Goal: Task Accomplishment & Management: Complete application form

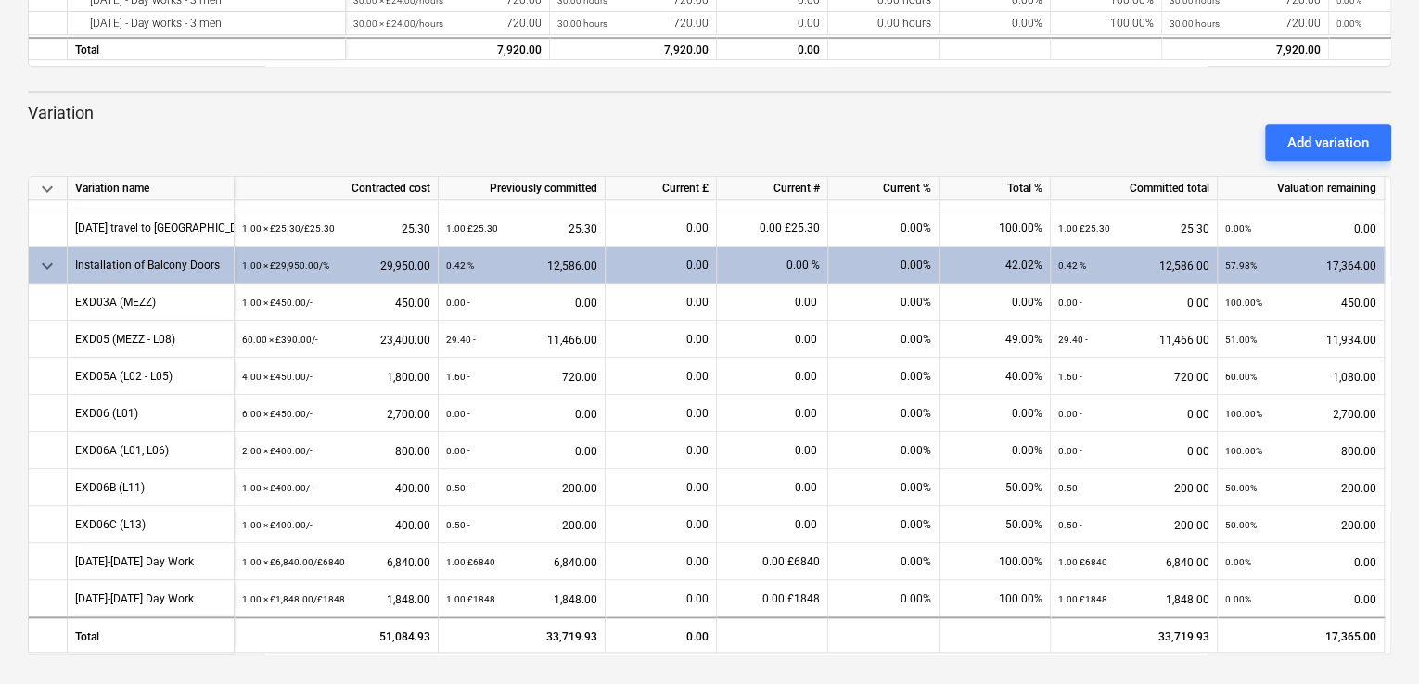
scroll to position [438, 0]
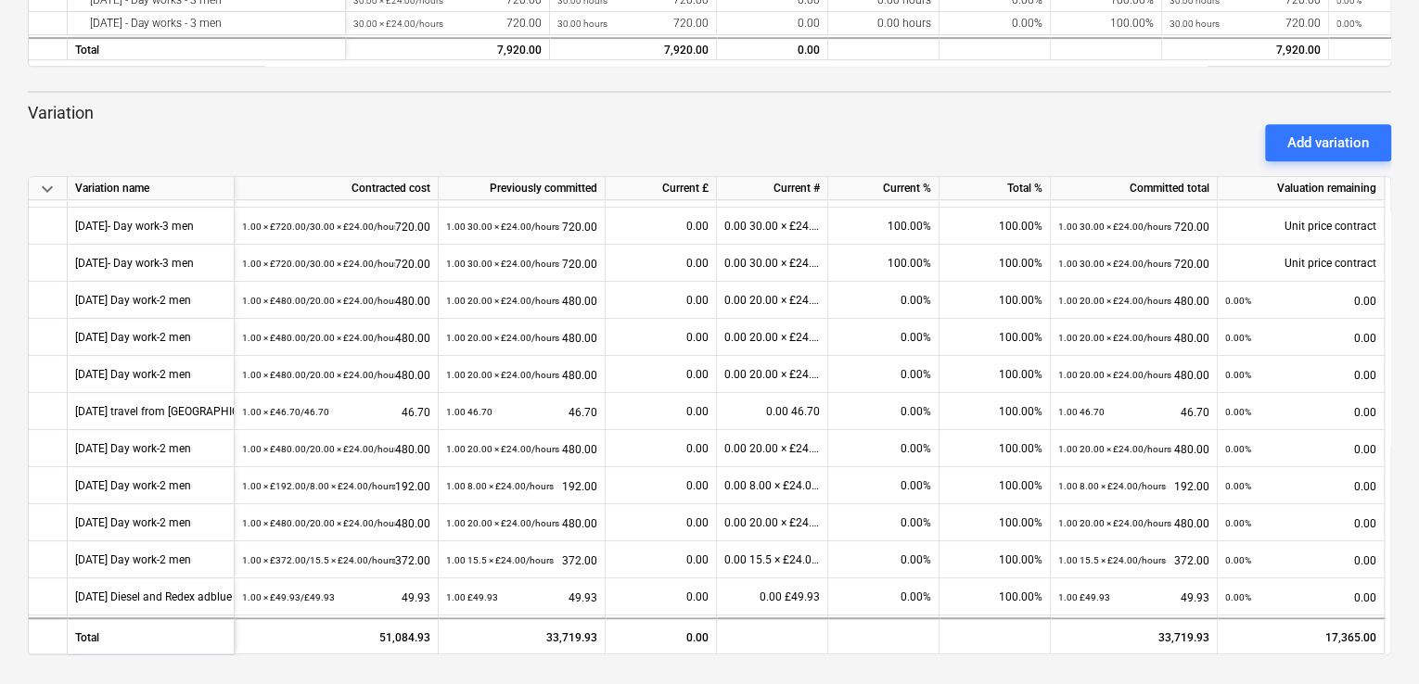
click at [1391, 301] on div "keyboard_arrow_down Status Confirmed at Company Contract name Commit as Date Cu…" at bounding box center [709, 68] width 1419 height 1233
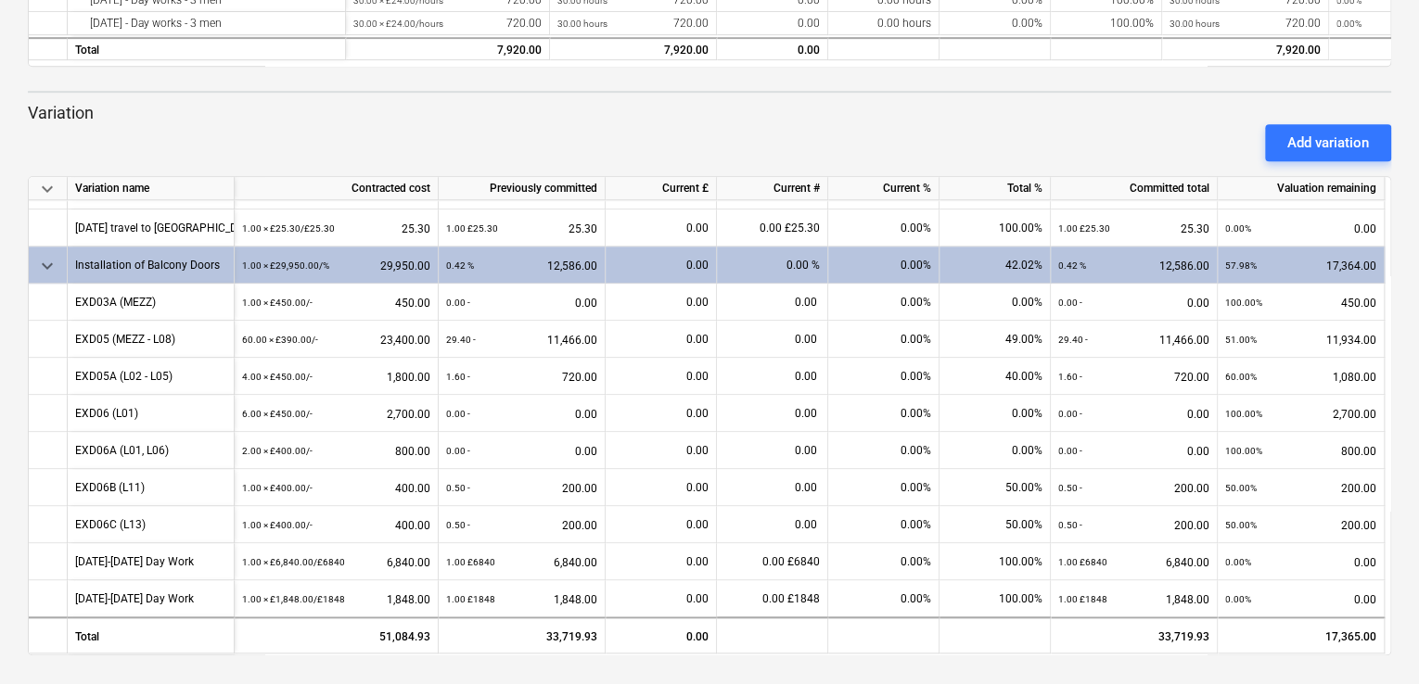
click at [1417, 272] on div "keyboard_arrow_down Status Confirmed at Company Contract name Commit as Date Cu…" at bounding box center [709, 68] width 1419 height 1233
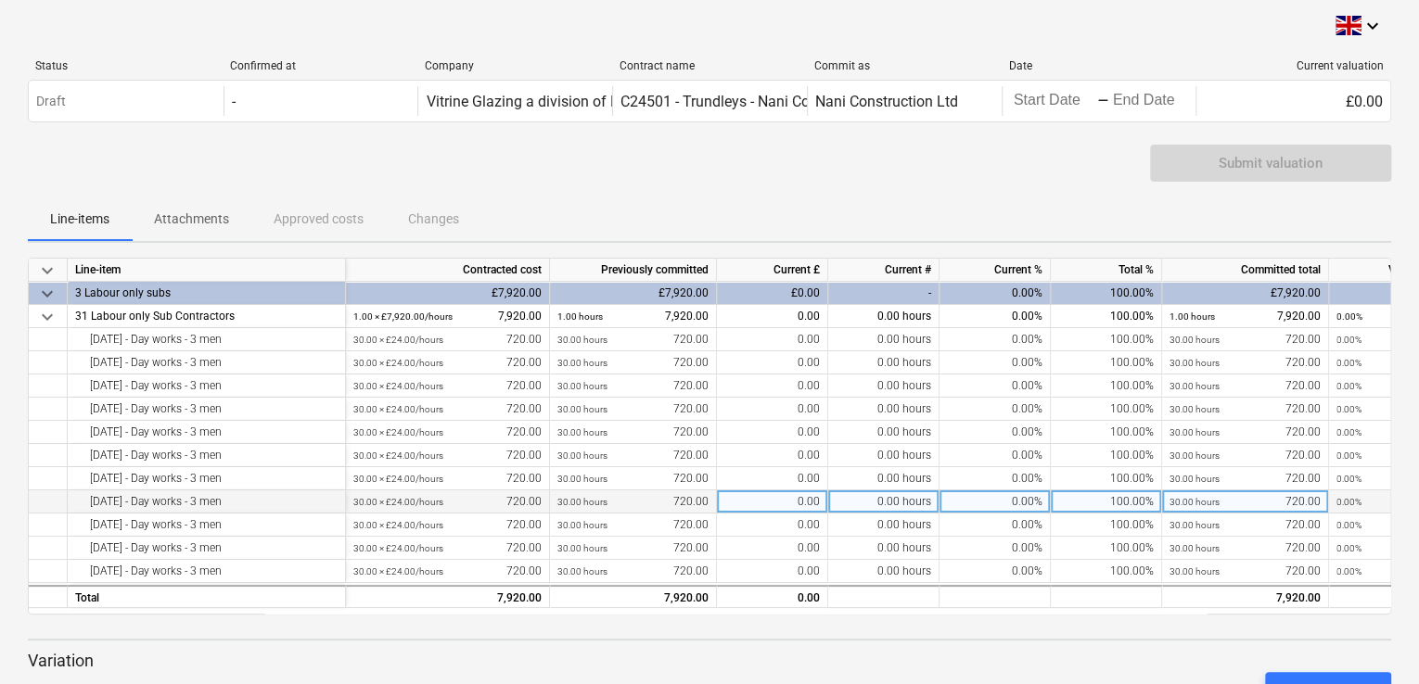
click at [1312, 507] on div "30.00 hours 720.00" at bounding box center [1244, 502] width 151 height 23
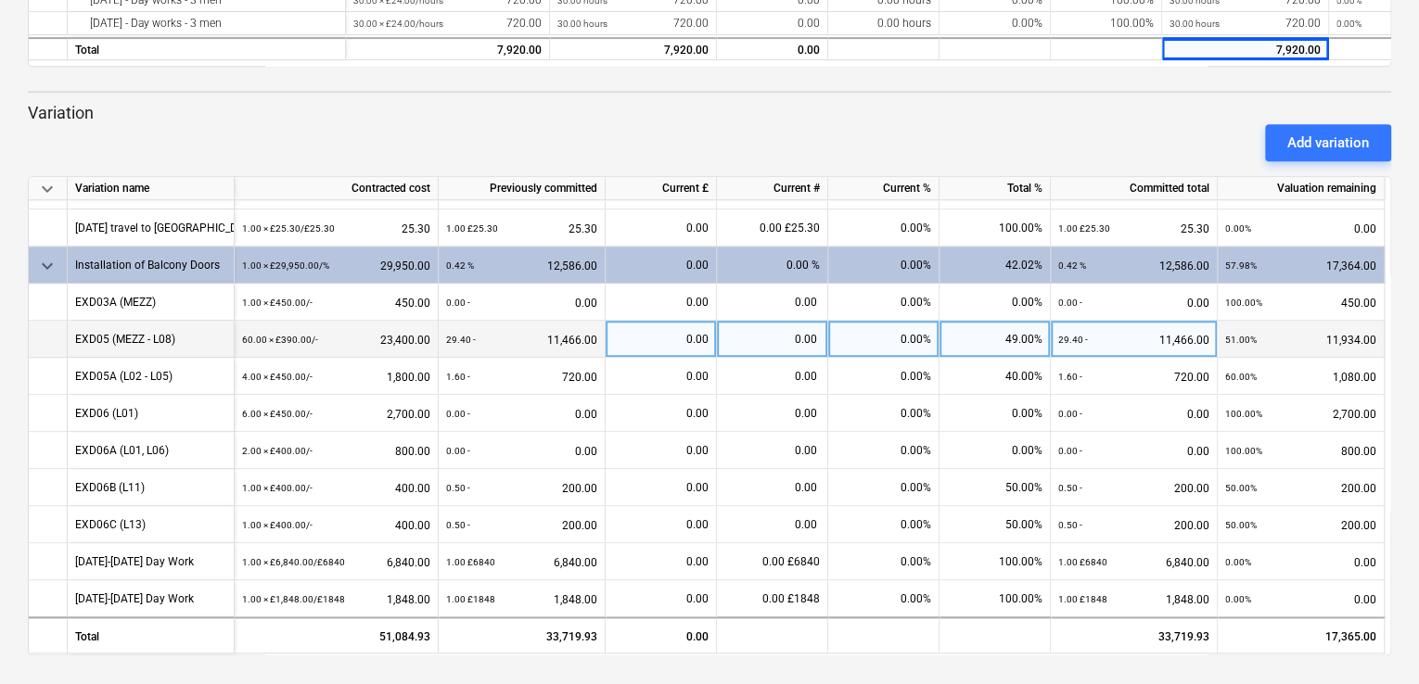
click at [1022, 335] on div "49.00%" at bounding box center [994, 339] width 111 height 37
type input "55"
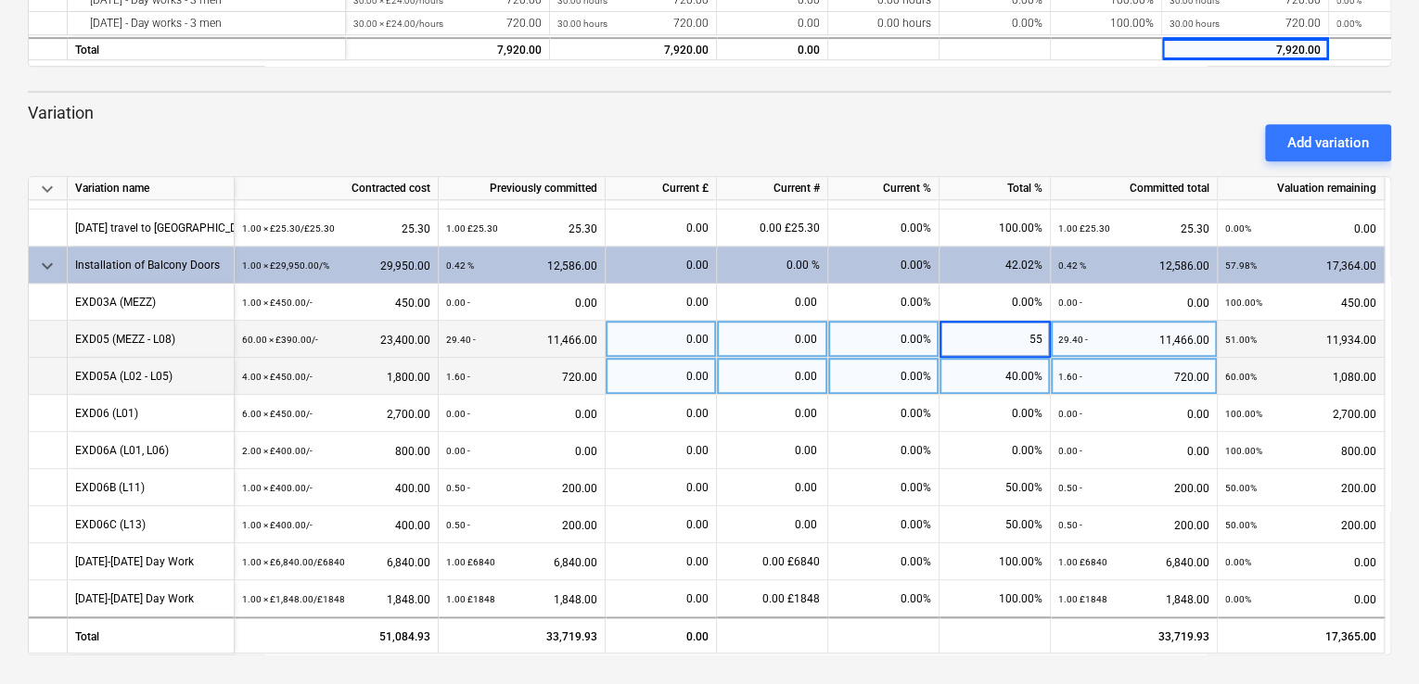
click at [978, 364] on div "40.00%" at bounding box center [994, 376] width 111 height 37
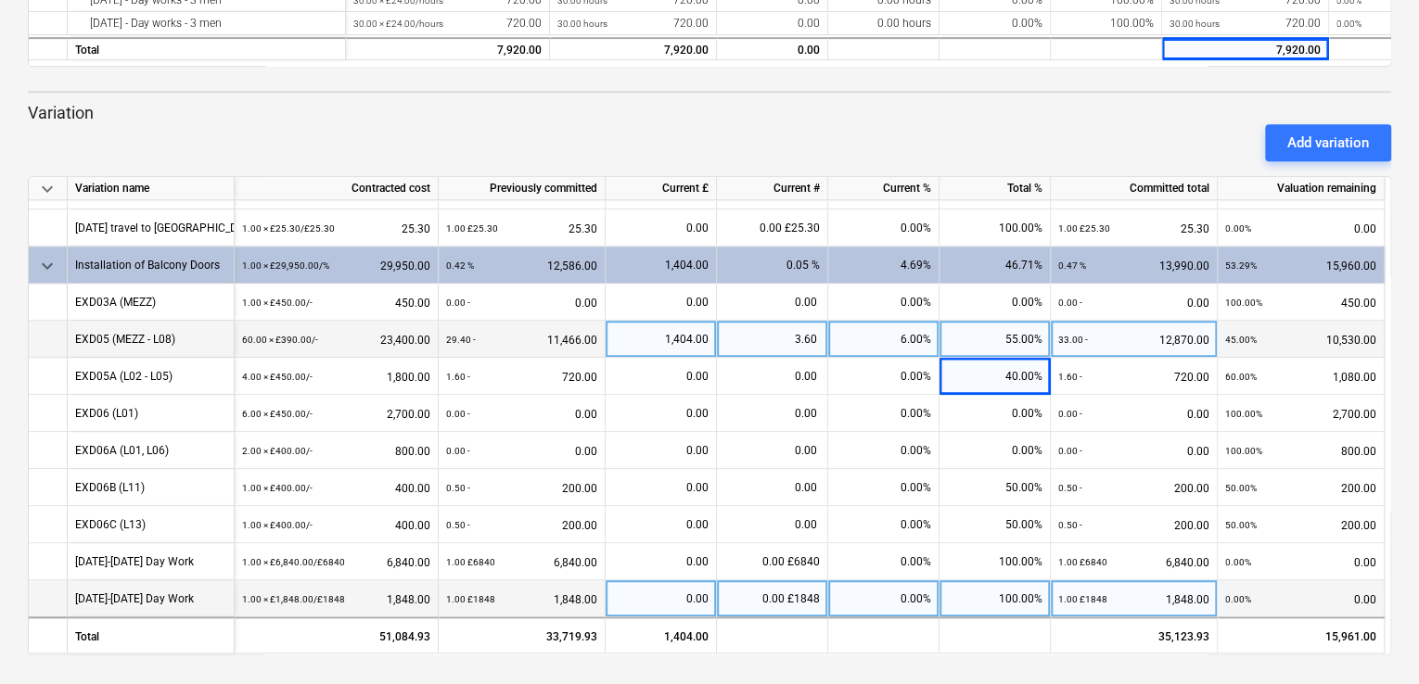
click at [982, 598] on div "100.00%" at bounding box center [994, 599] width 111 height 37
click at [153, 594] on div "1 Aug-31 Aug Day Work" at bounding box center [134, 599] width 119 height 36
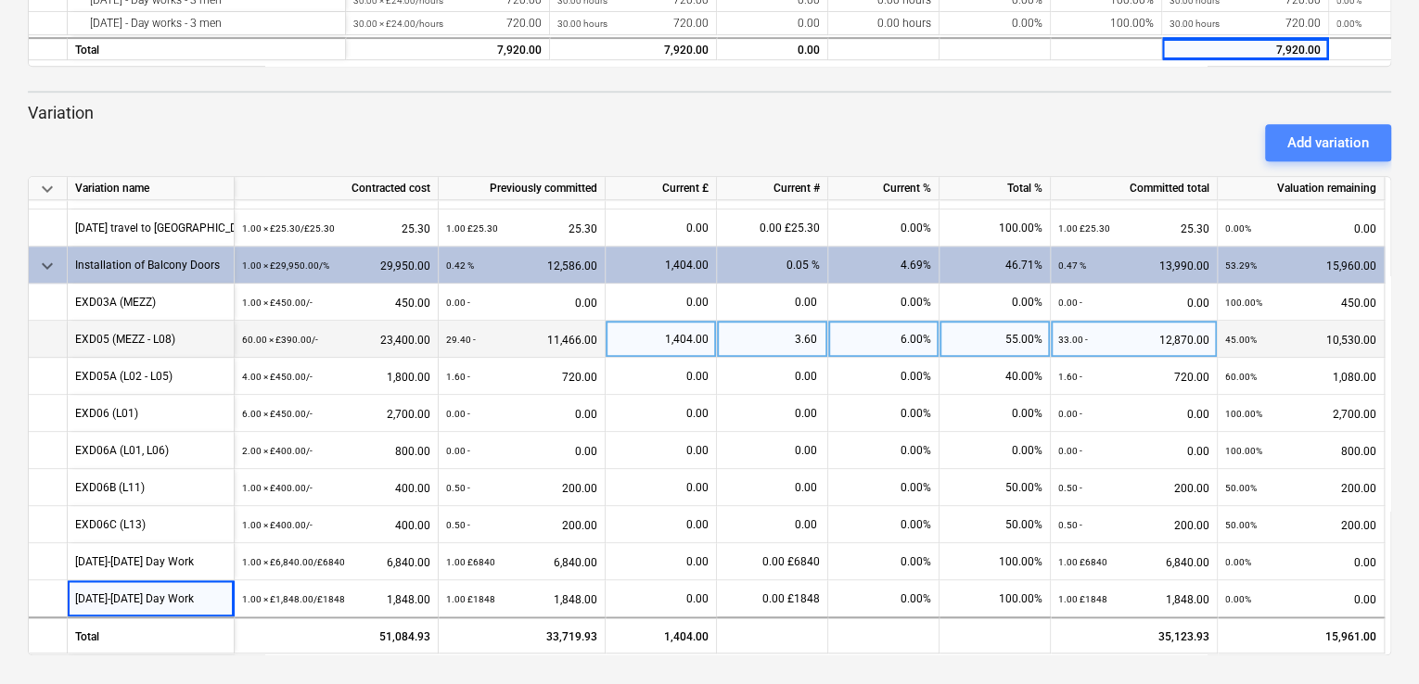
click at [1321, 138] on div "Add variation" at bounding box center [1328, 143] width 82 height 24
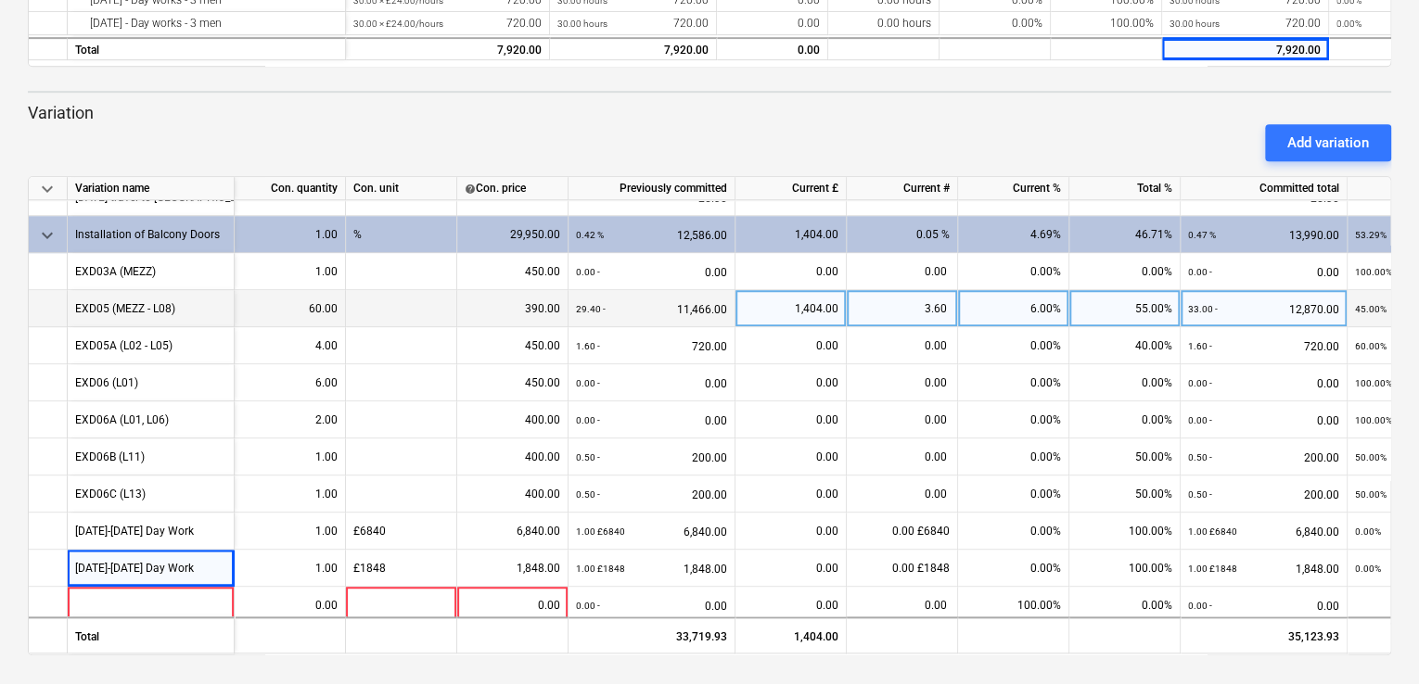
scroll to position [887, 0]
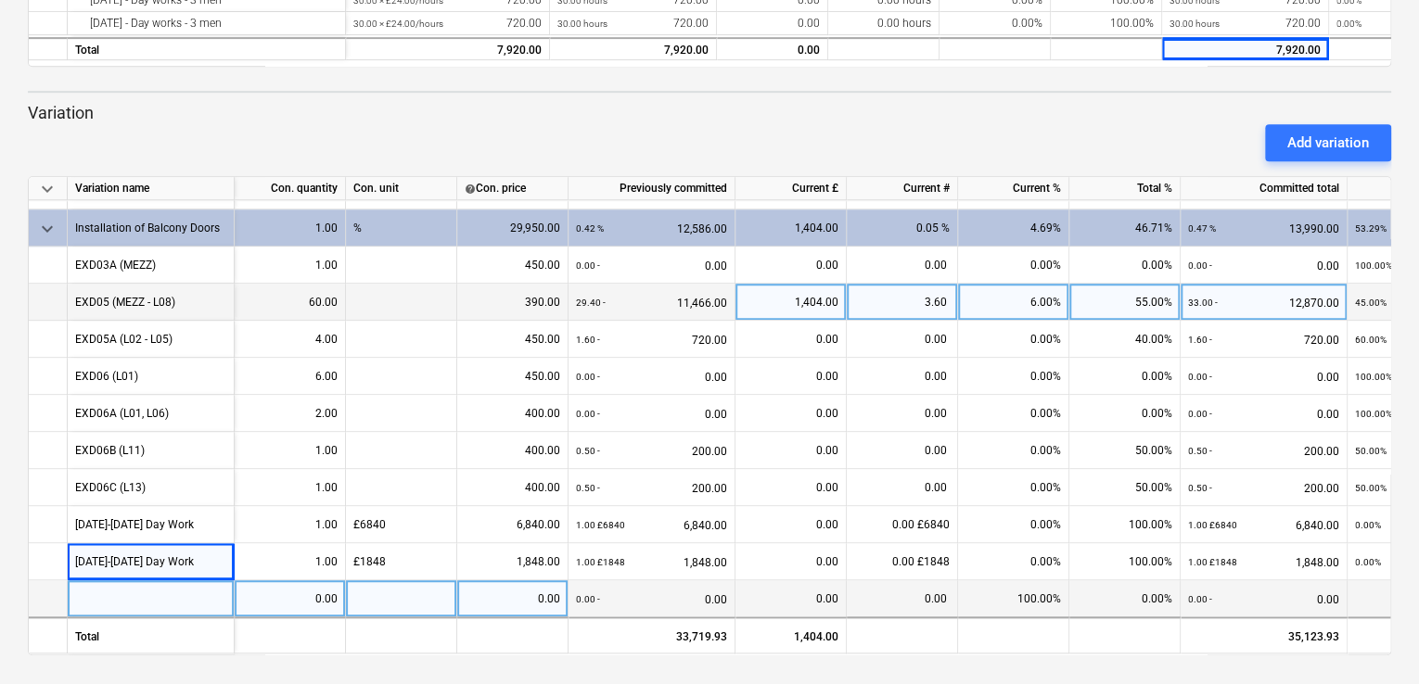
click at [91, 591] on div at bounding box center [151, 599] width 167 height 37
type input "1 Sept-30 Sept Day Work"
click at [319, 597] on div "0.00" at bounding box center [290, 599] width 96 height 37
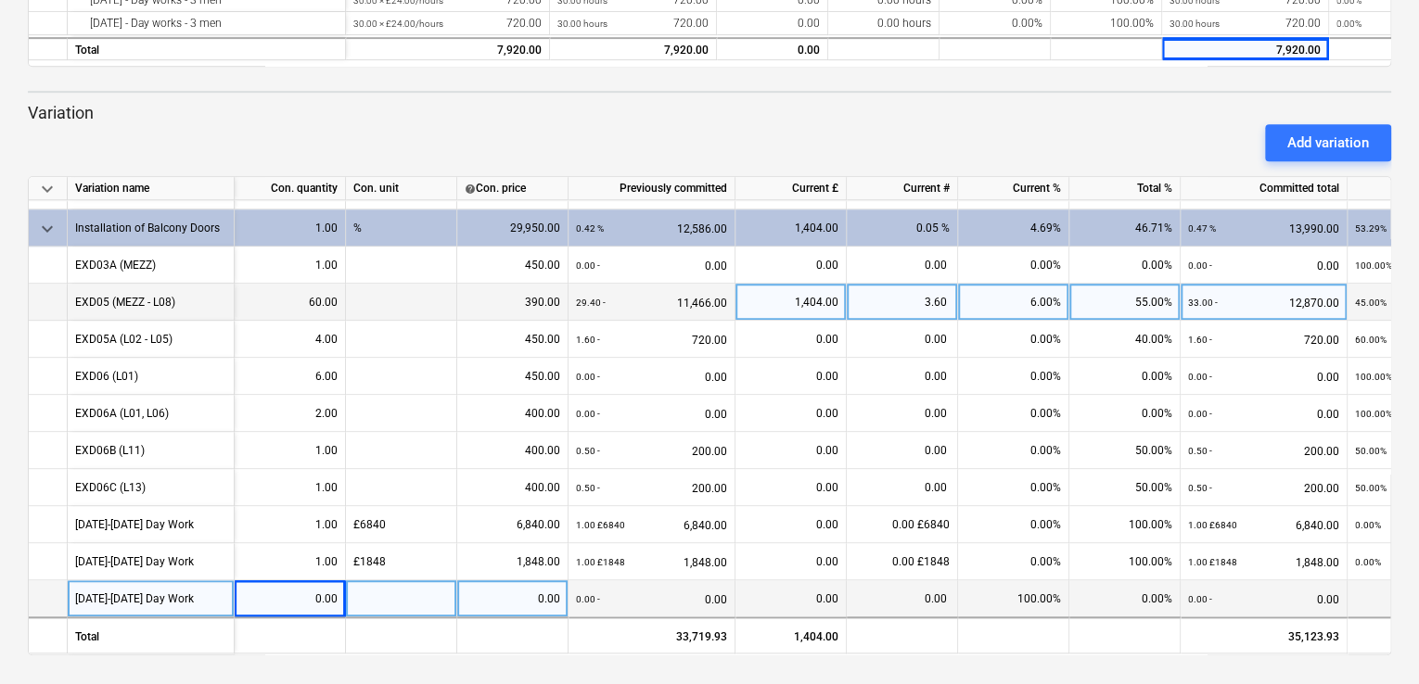
click at [330, 587] on div "0.00" at bounding box center [290, 599] width 96 height 37
type input "1"
click at [366, 583] on div at bounding box center [401, 599] width 111 height 37
type input "7980"
click at [483, 591] on div "0.00" at bounding box center [513, 599] width 96 height 37
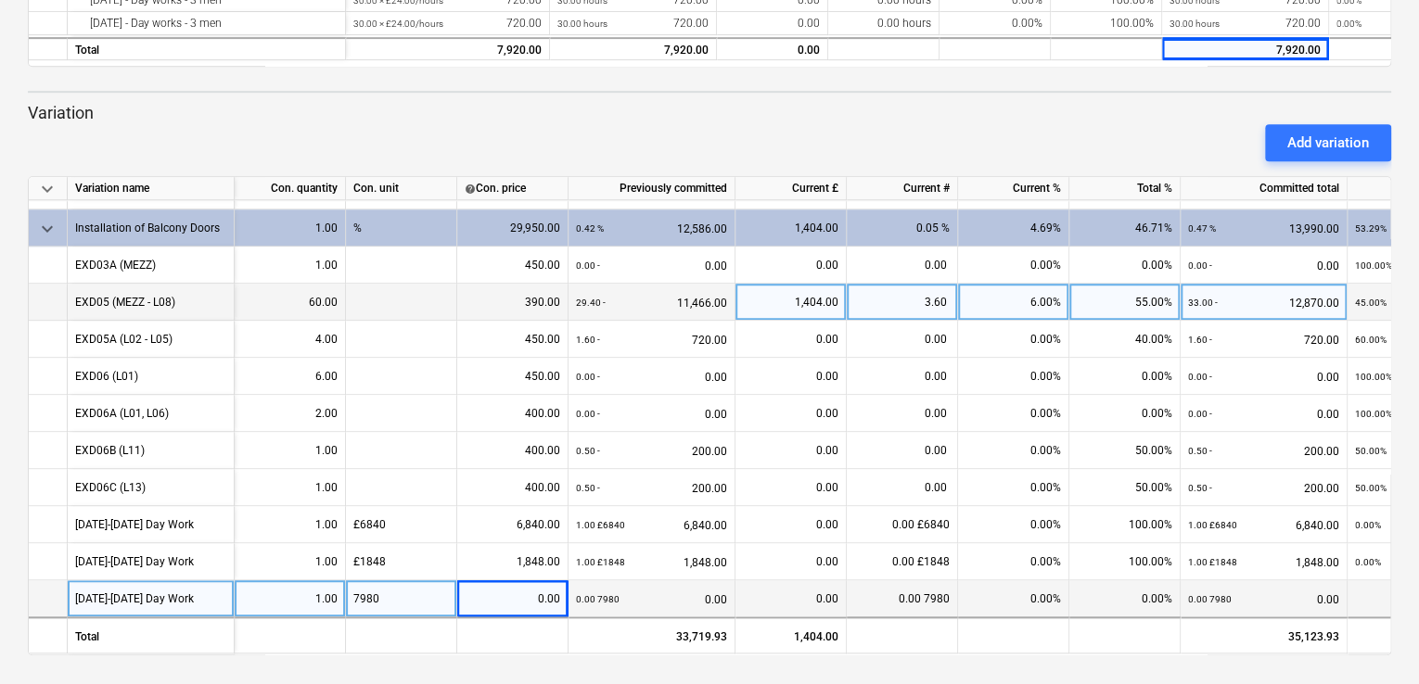
click at [355, 593] on div "7980" at bounding box center [401, 599] width 111 height 37
click at [355, 593] on input "7980" at bounding box center [401, 599] width 110 height 36
type input "£7980"
click at [528, 597] on div "0.00" at bounding box center [513, 599] width 96 height 37
type input "£7980"
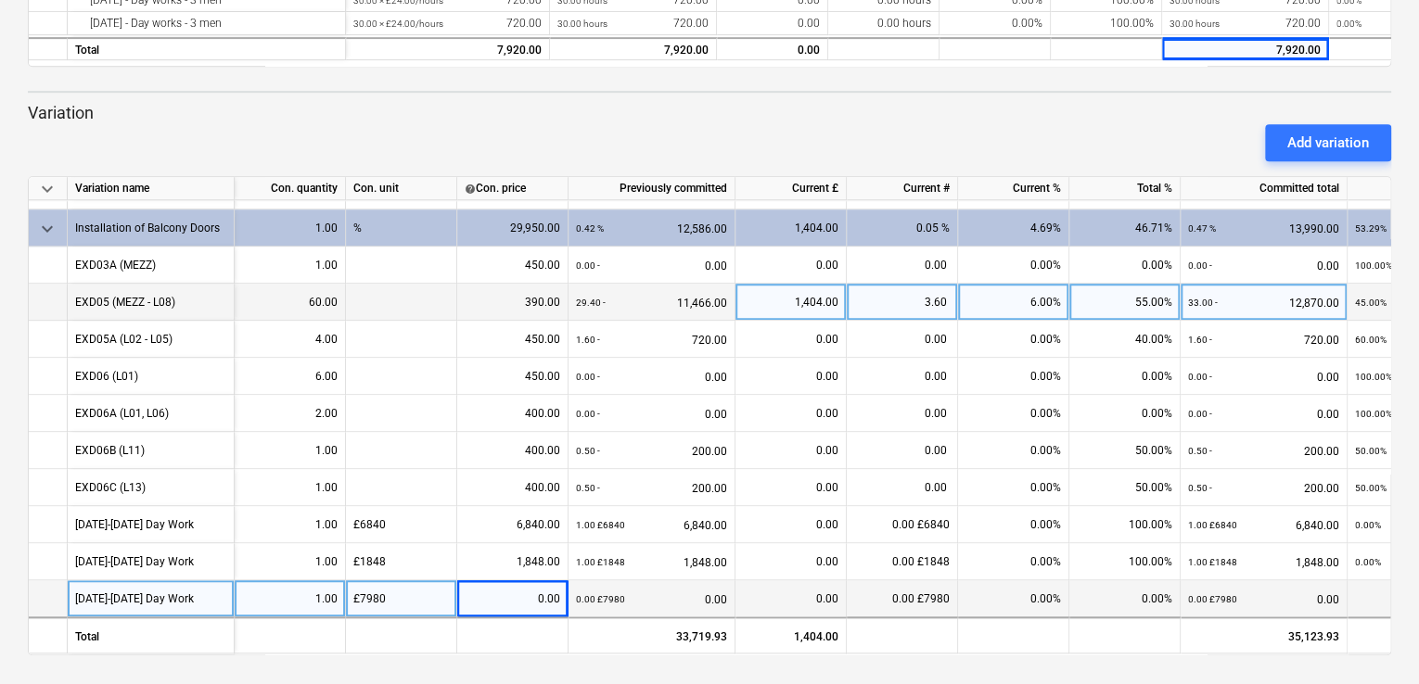
click at [675, 589] on div "0.00 £7980 0.00" at bounding box center [651, 600] width 151 height 38
click at [759, 594] on div "0.00" at bounding box center [791, 599] width 96 height 37
click at [530, 595] on div "0.00" at bounding box center [513, 599] width 96 height 37
click at [694, 594] on div "0.00 £7980 0.00" at bounding box center [651, 600] width 151 height 38
click at [495, 587] on div "0.00" at bounding box center [513, 599] width 96 height 37
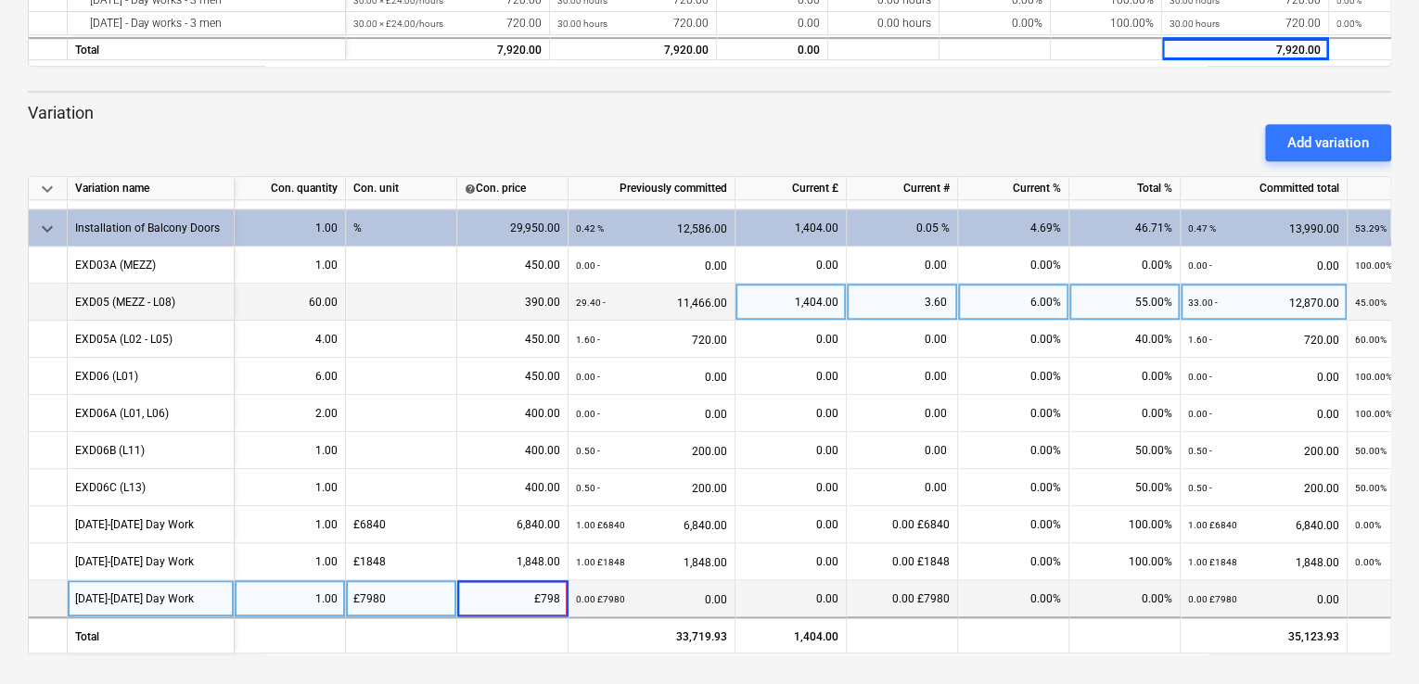
type input "£7980"
click at [707, 598] on div "0.00 £7980 0.00" at bounding box center [651, 600] width 151 height 38
click at [1035, 594] on div "0.00%" at bounding box center [1013, 599] width 111 height 37
click at [1124, 595] on div "0.00%" at bounding box center [1124, 599] width 111 height 37
click at [707, 599] on div "0.00 £7980 0.00" at bounding box center [651, 600] width 151 height 38
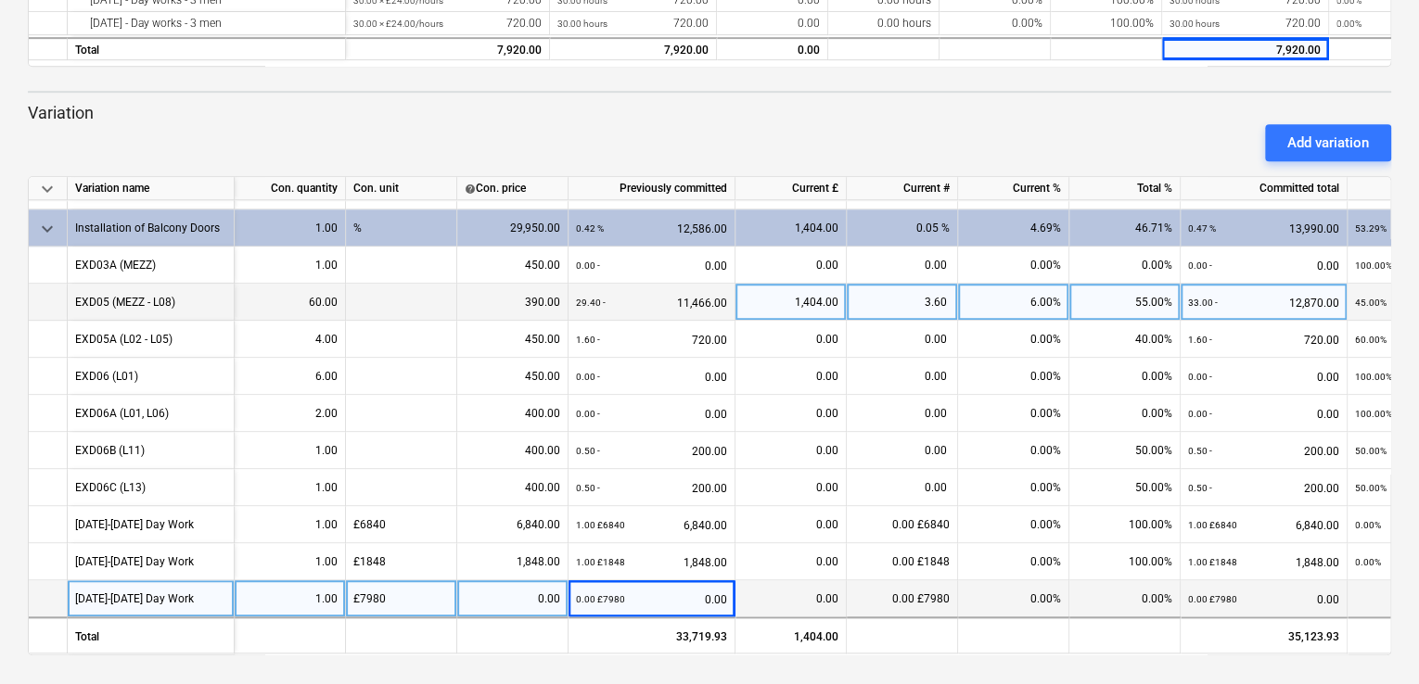
click at [836, 593] on div "0.00" at bounding box center [791, 599] width 96 height 37
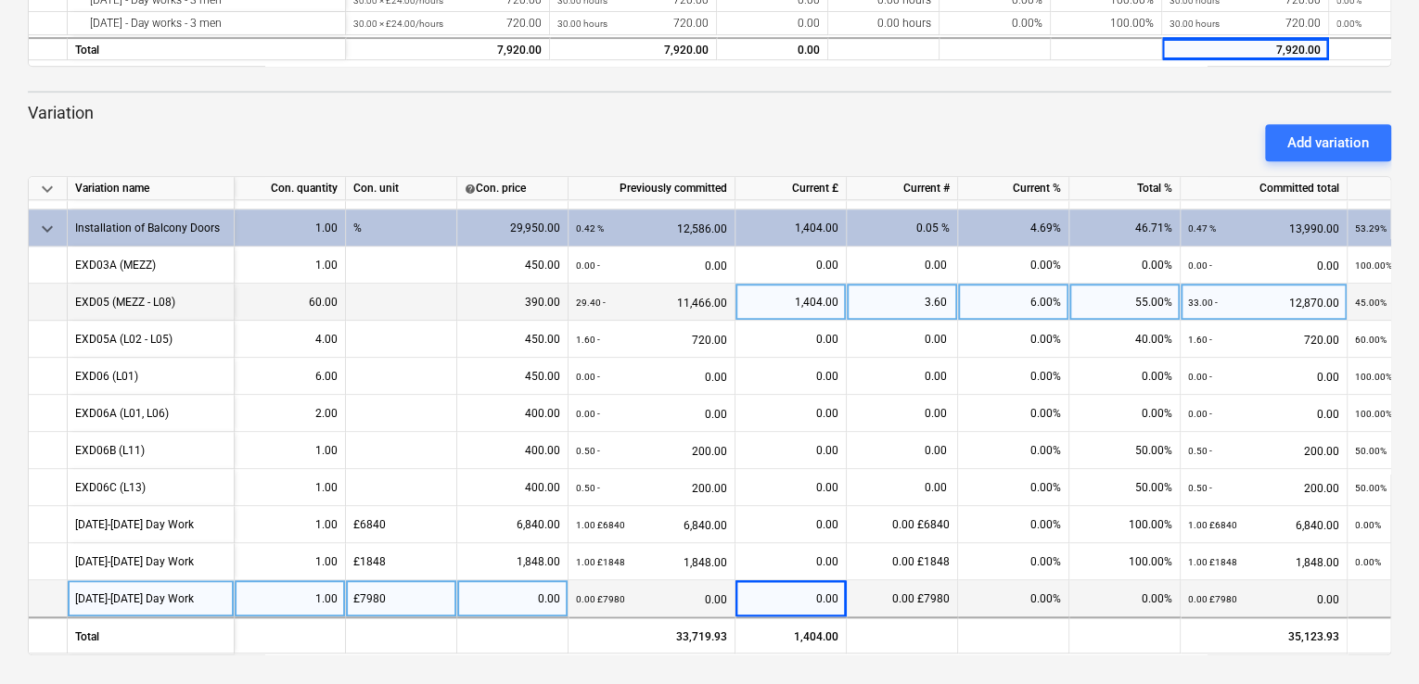
click at [1036, 591] on div "0.00%" at bounding box center [1013, 599] width 111 height 37
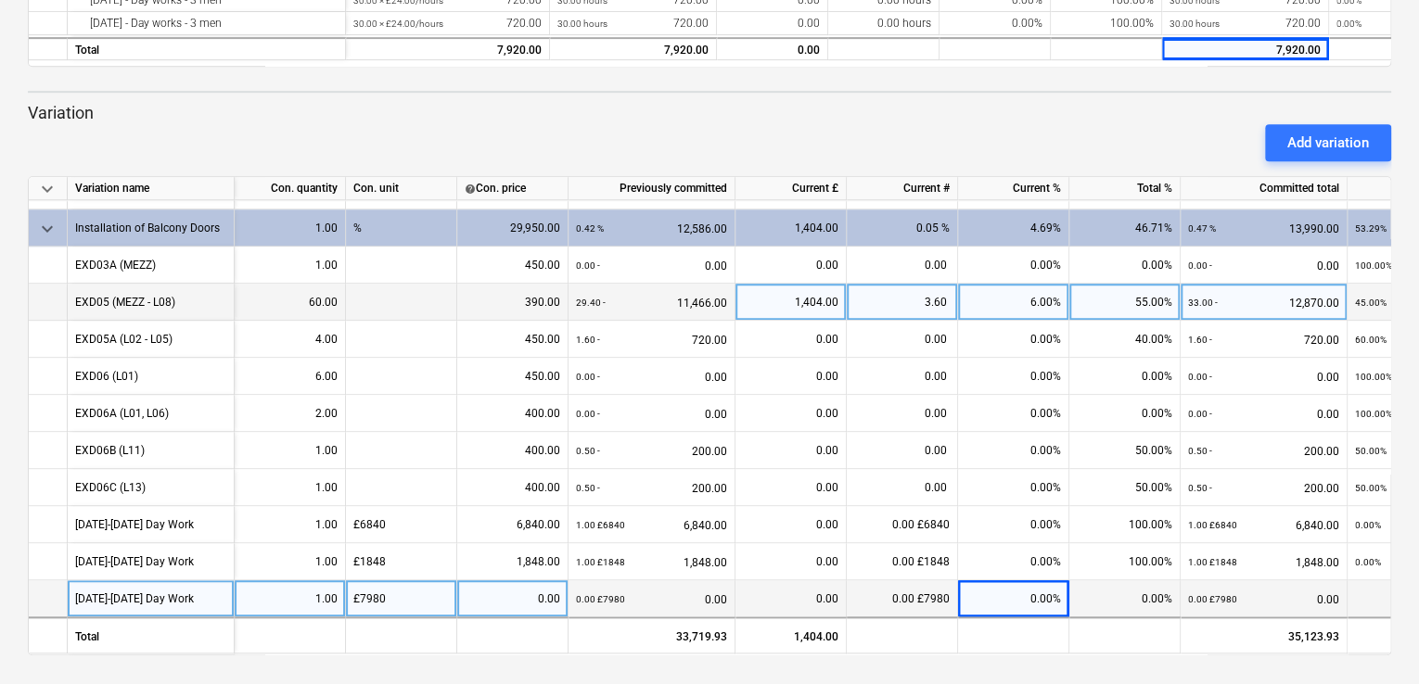
click at [1036, 591] on div "0.00%" at bounding box center [1013, 599] width 111 height 37
click at [1002, 591] on div "0.00%" at bounding box center [1013, 599] width 111 height 37
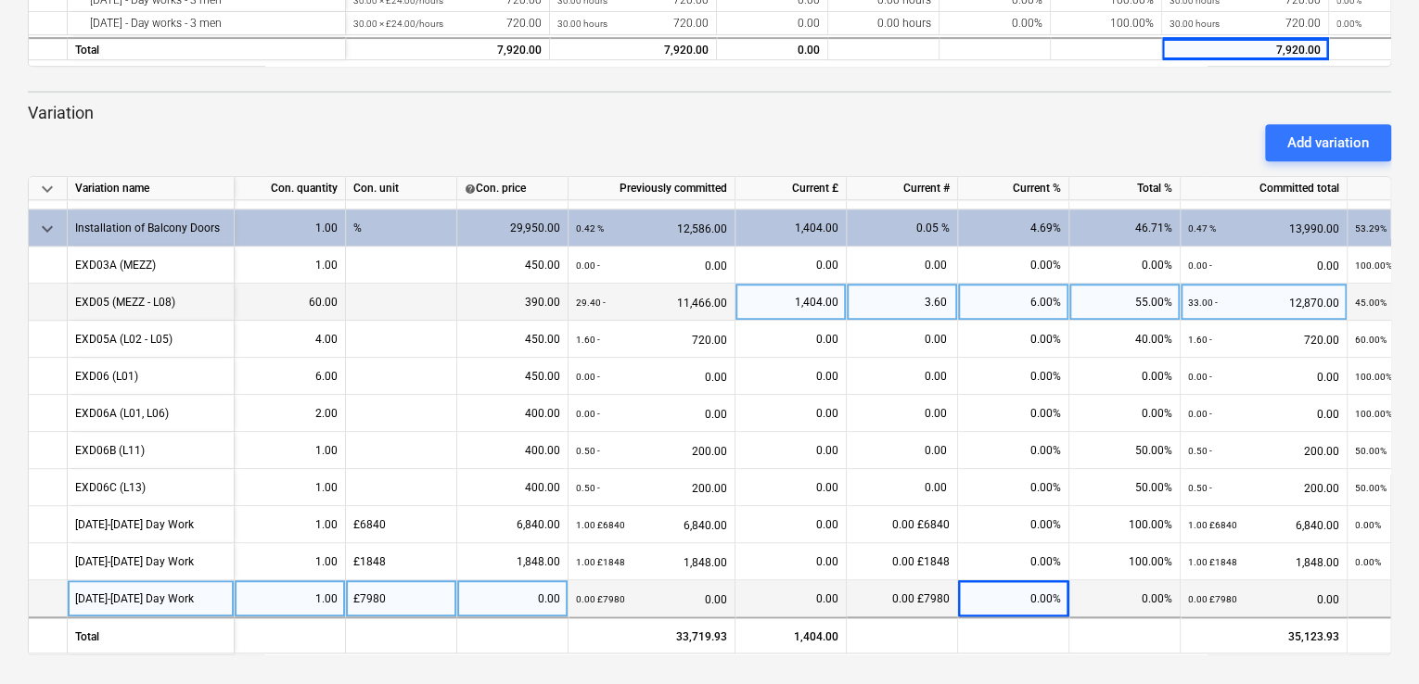
click at [1133, 588] on div "0.00%" at bounding box center [1124, 599] width 111 height 37
click at [816, 594] on div "0.00" at bounding box center [791, 599] width 96 height 37
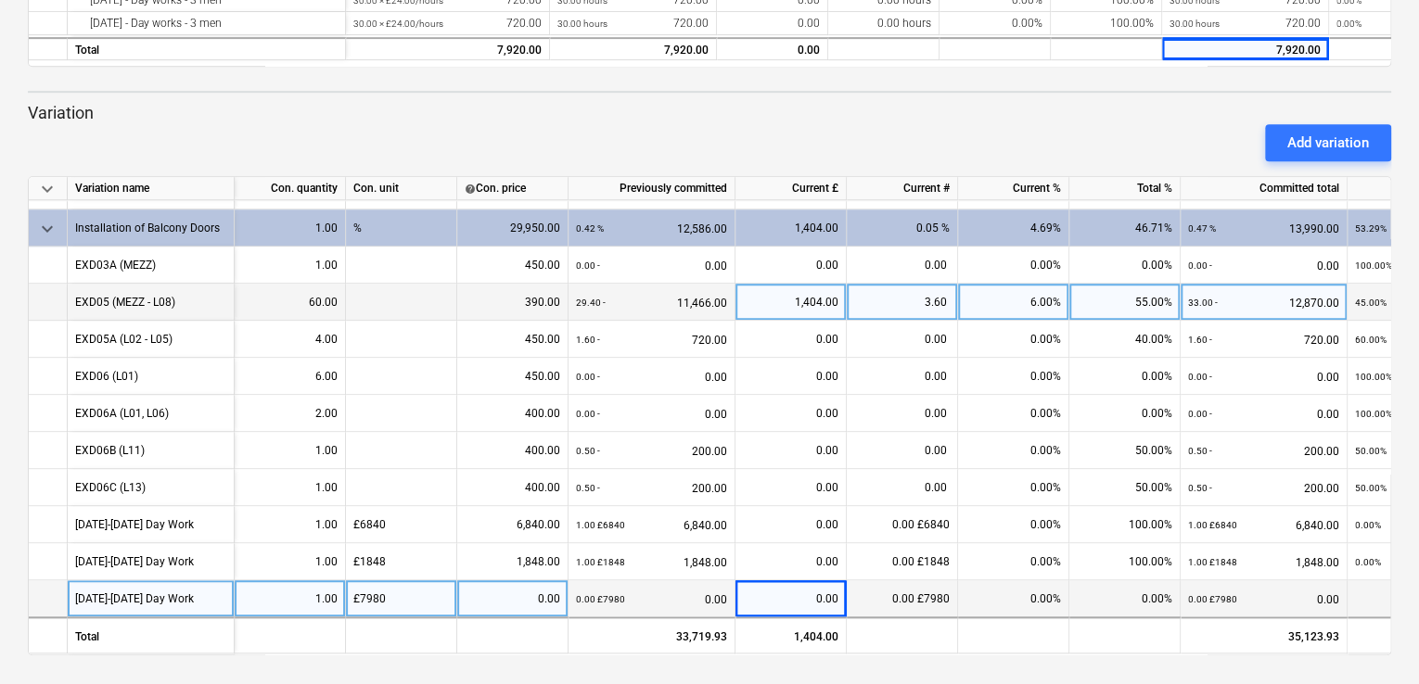
click at [519, 607] on div "0.00" at bounding box center [513, 599] width 96 height 37
type input "1"
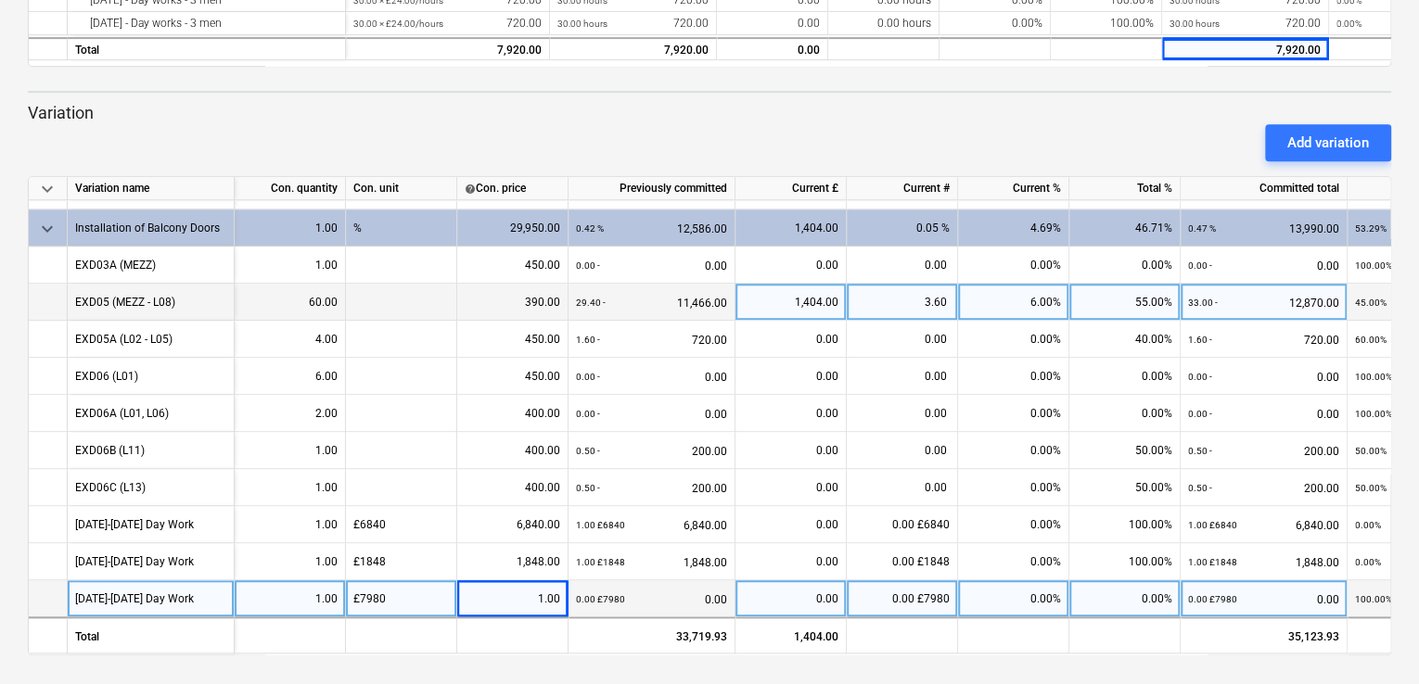
click at [545, 597] on div "1.00" at bounding box center [513, 599] width 96 height 37
type input "7980"
click at [807, 602] on div "0.00" at bounding box center [791, 599] width 96 height 37
click at [1027, 594] on div "0.00%" at bounding box center [1013, 599] width 111 height 37
type input "100"
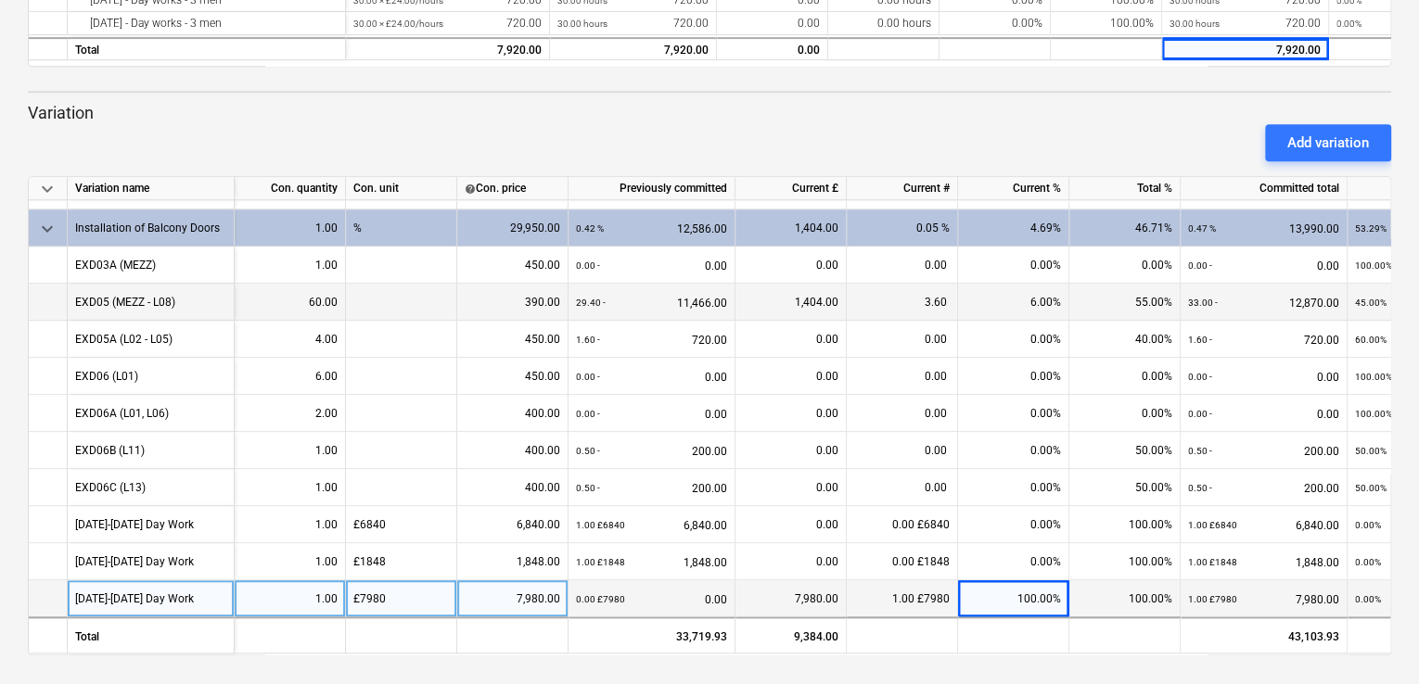
click at [1131, 598] on div "100.00%" at bounding box center [1124, 599] width 111 height 37
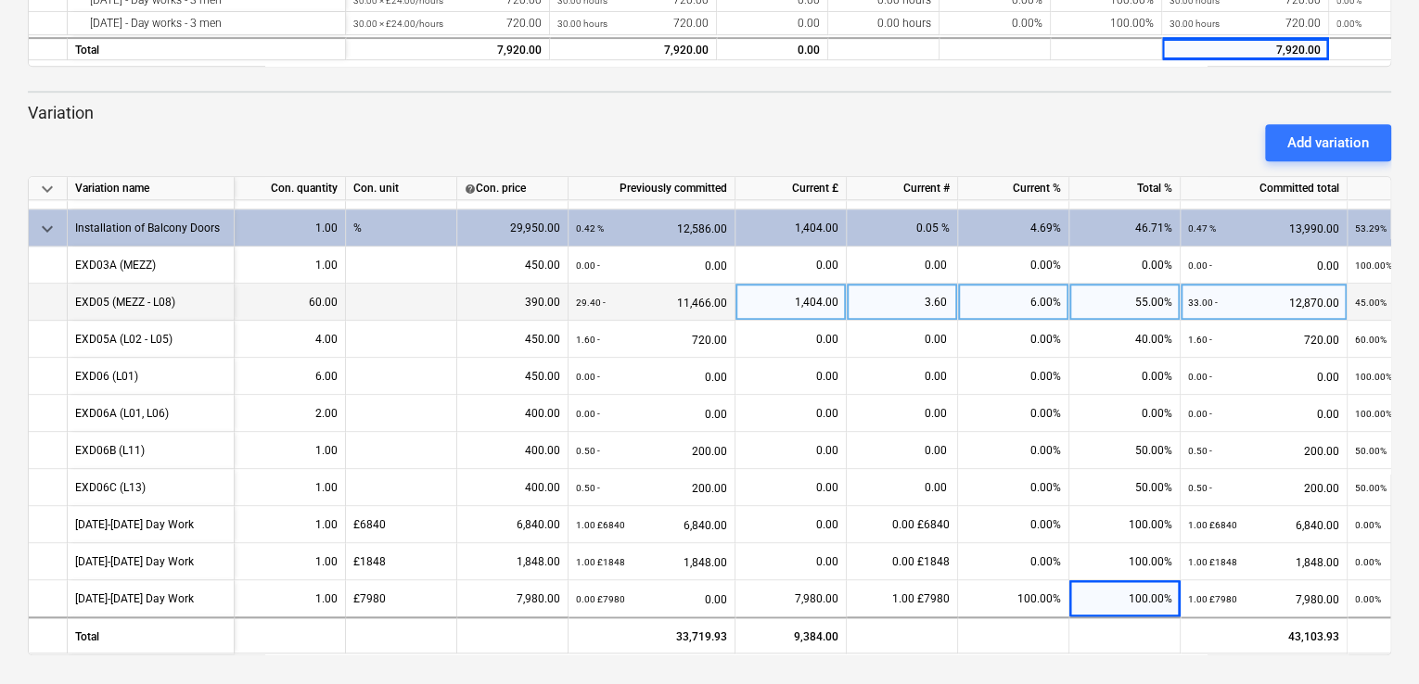
scroll to position [0, 0]
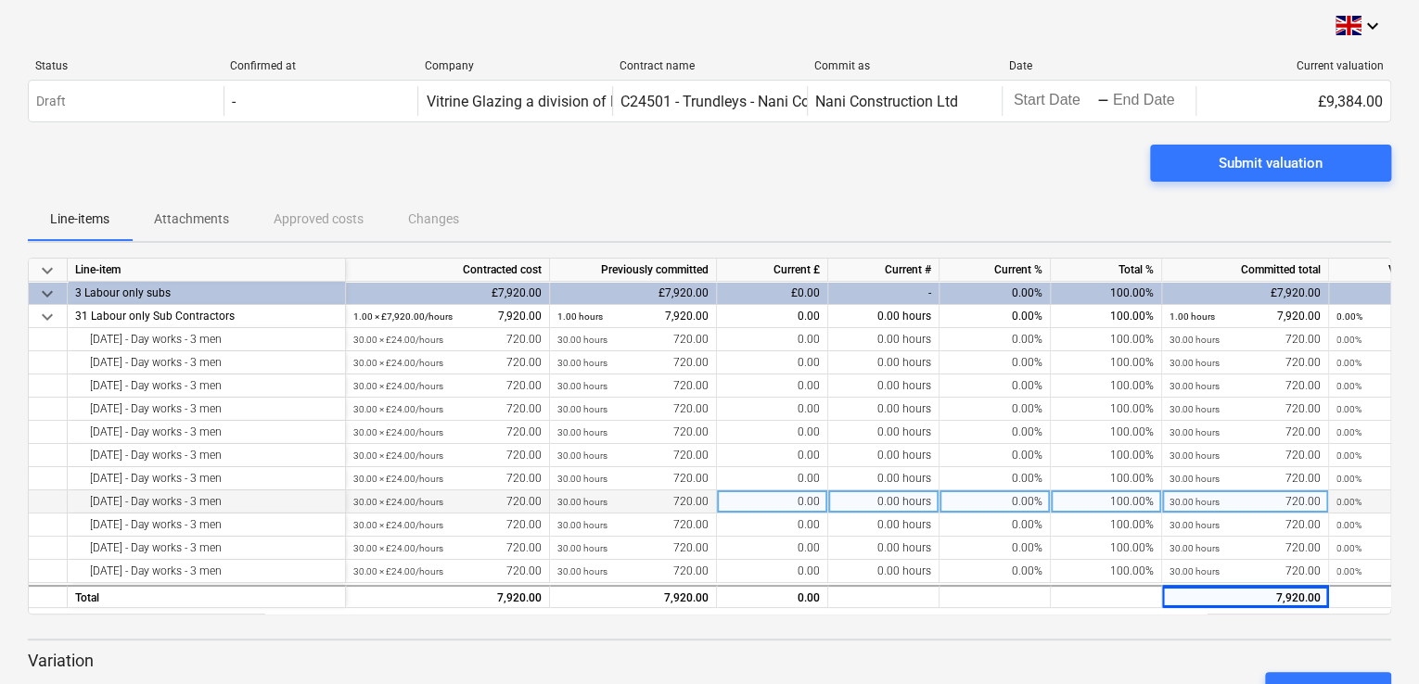
click at [188, 222] on p "Attachments" at bounding box center [191, 219] width 75 height 19
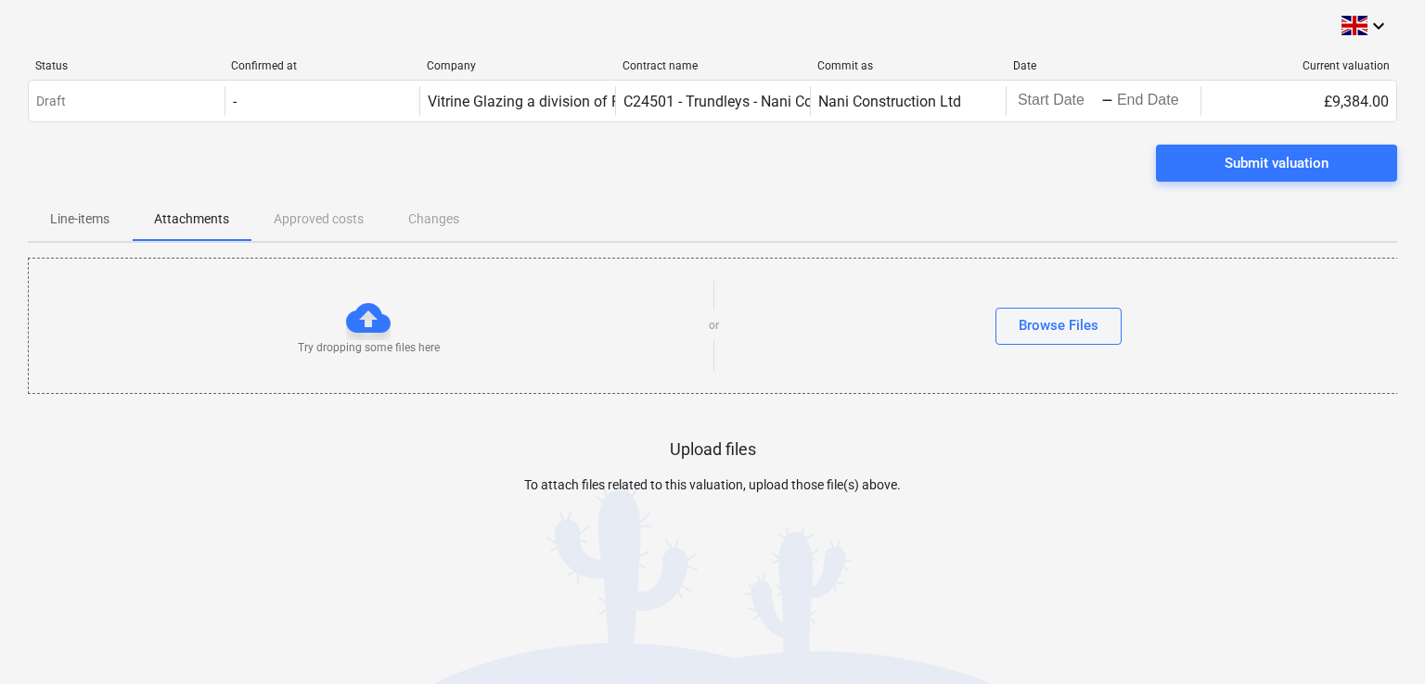
click at [360, 320] on div at bounding box center [368, 318] width 45 height 45
click at [1065, 331] on div "Browse Files" at bounding box center [1058, 325] width 80 height 24
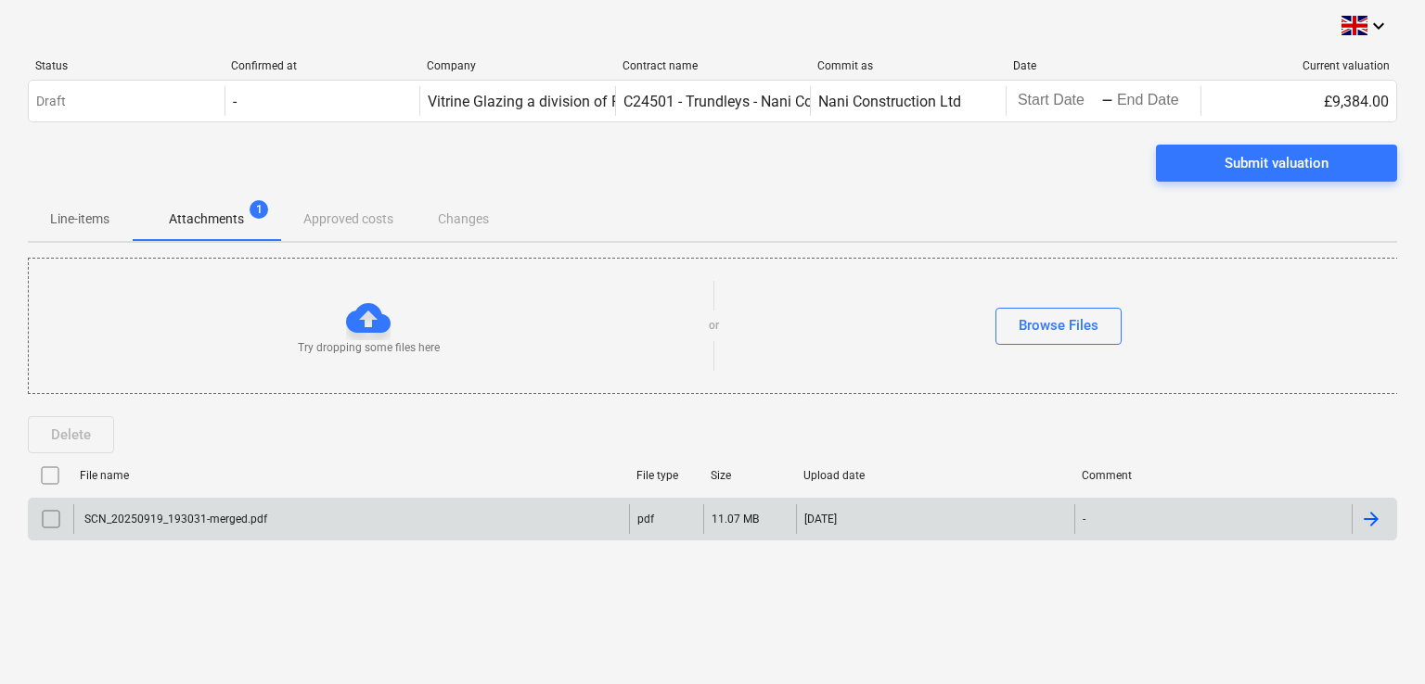
click at [1385, 525] on div at bounding box center [1373, 520] width 45 height 30
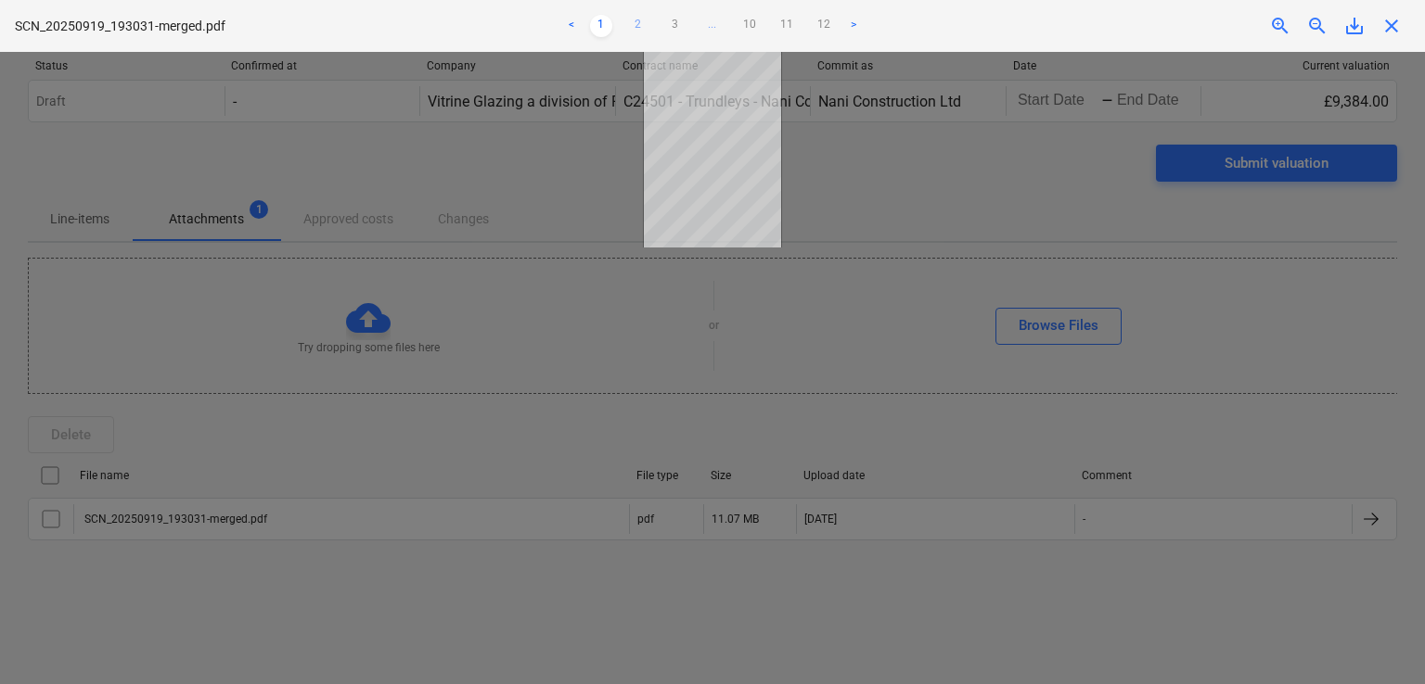
click at [642, 27] on link "2" at bounding box center [638, 26] width 22 height 22
click at [873, 177] on div at bounding box center [712, 368] width 1425 height 633
click at [595, 27] on link "1" at bounding box center [601, 26] width 22 height 22
click at [668, 26] on link "3" at bounding box center [675, 26] width 22 height 22
click at [489, 186] on div at bounding box center [712, 368] width 1425 height 633
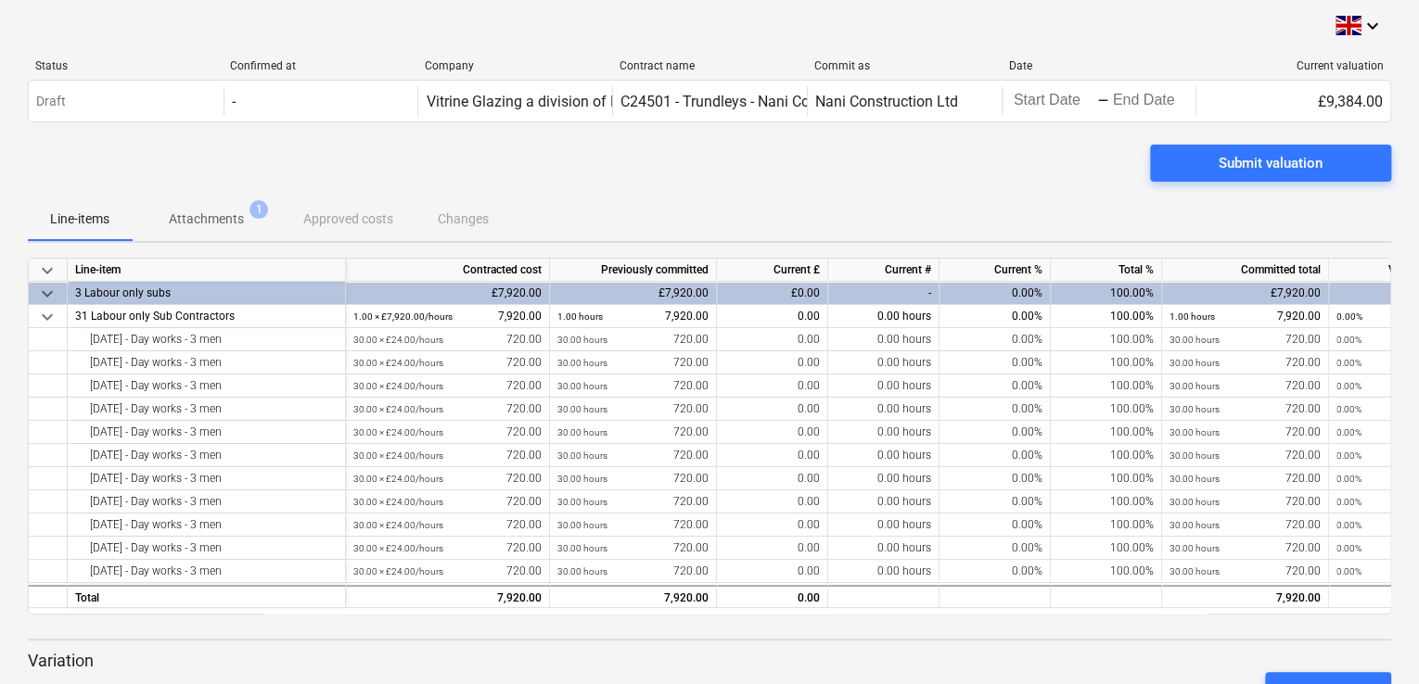
click at [212, 211] on p "Attachments" at bounding box center [206, 219] width 75 height 19
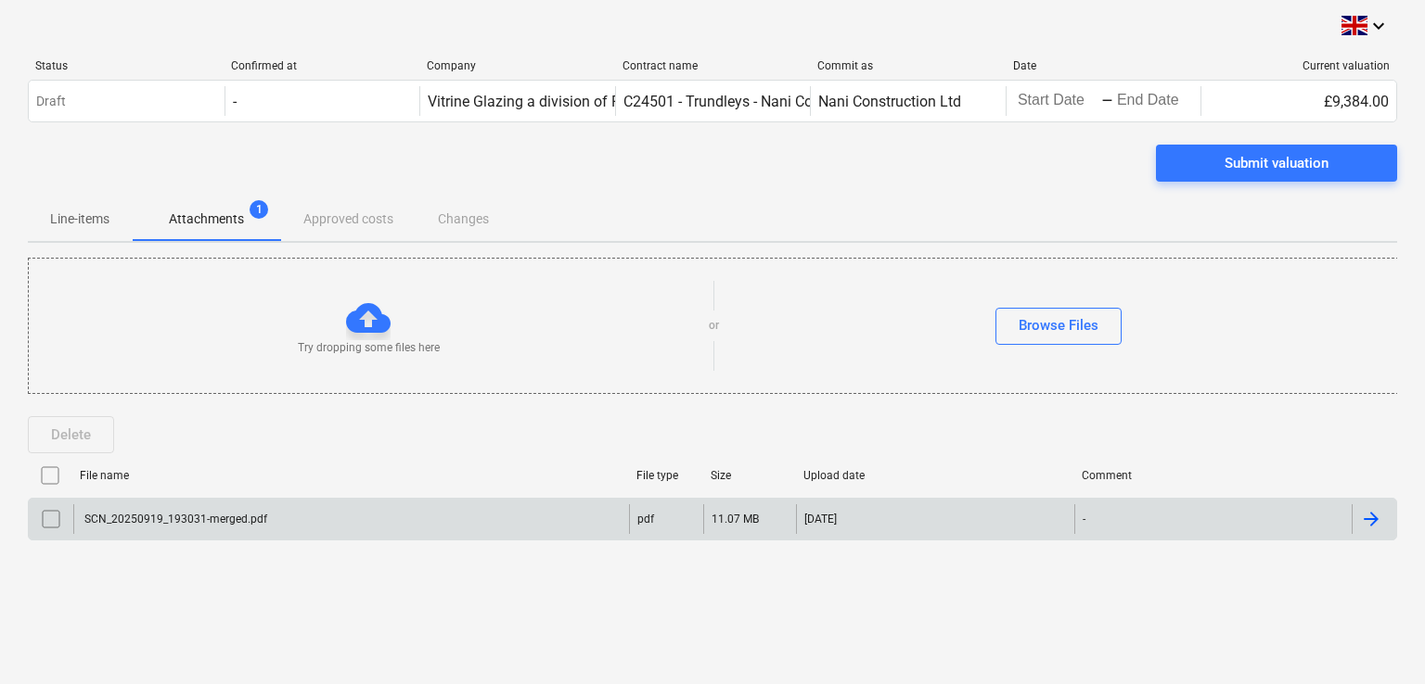
click at [1374, 529] on div at bounding box center [1371, 519] width 22 height 22
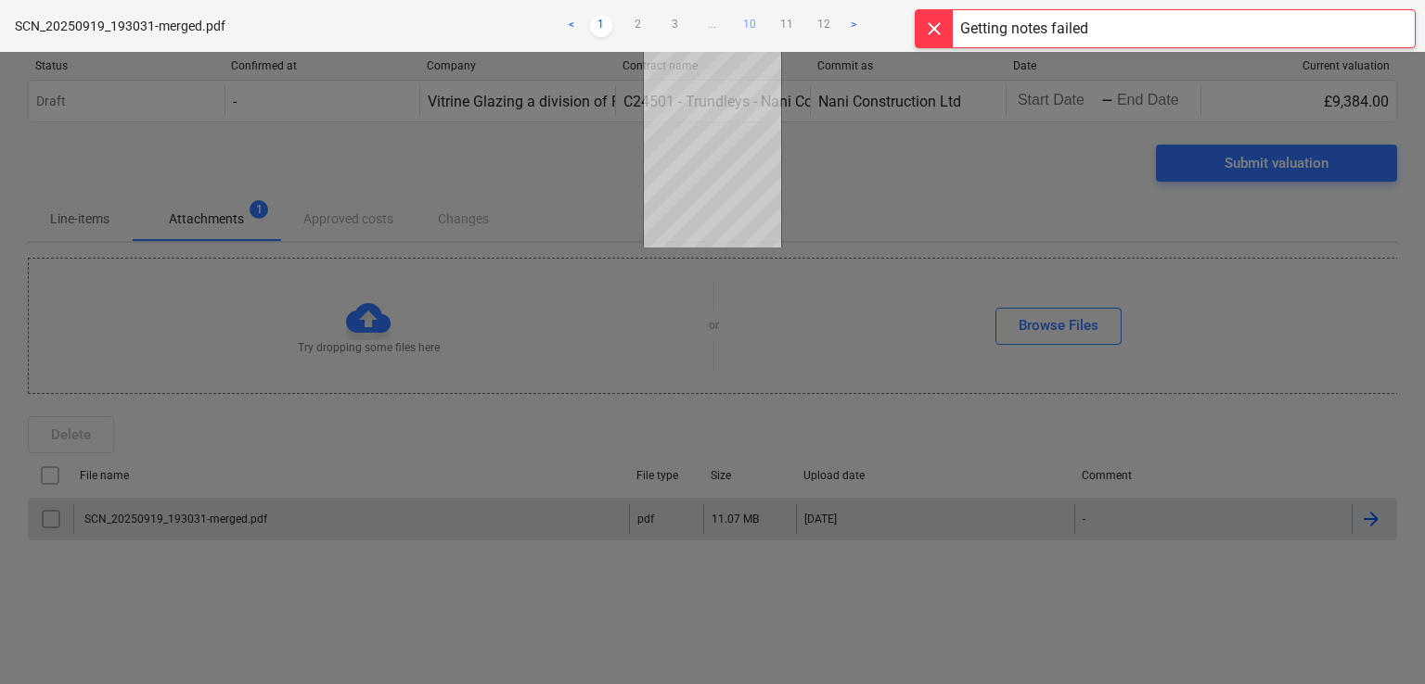
click at [750, 19] on link "10" at bounding box center [749, 26] width 22 height 22
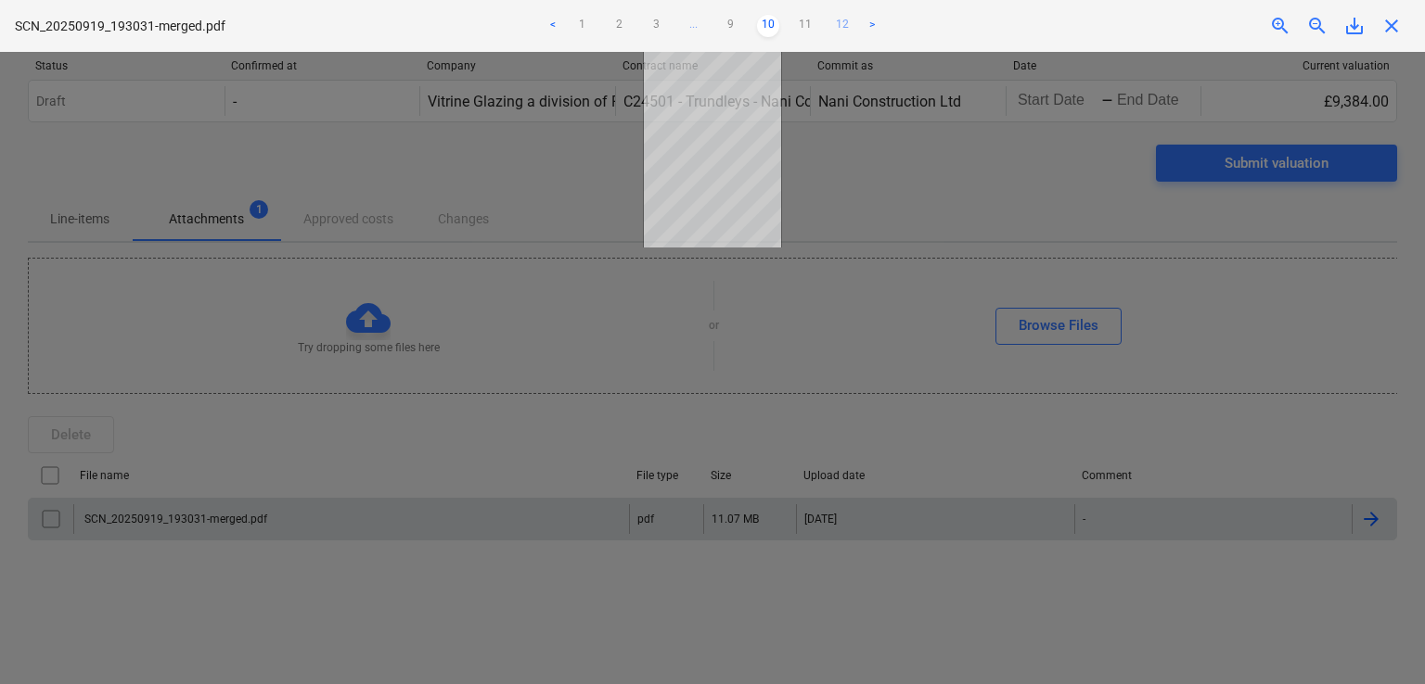
click at [848, 23] on link "12" at bounding box center [842, 26] width 22 height 22
click at [1384, 29] on span "close" at bounding box center [1391, 26] width 22 height 22
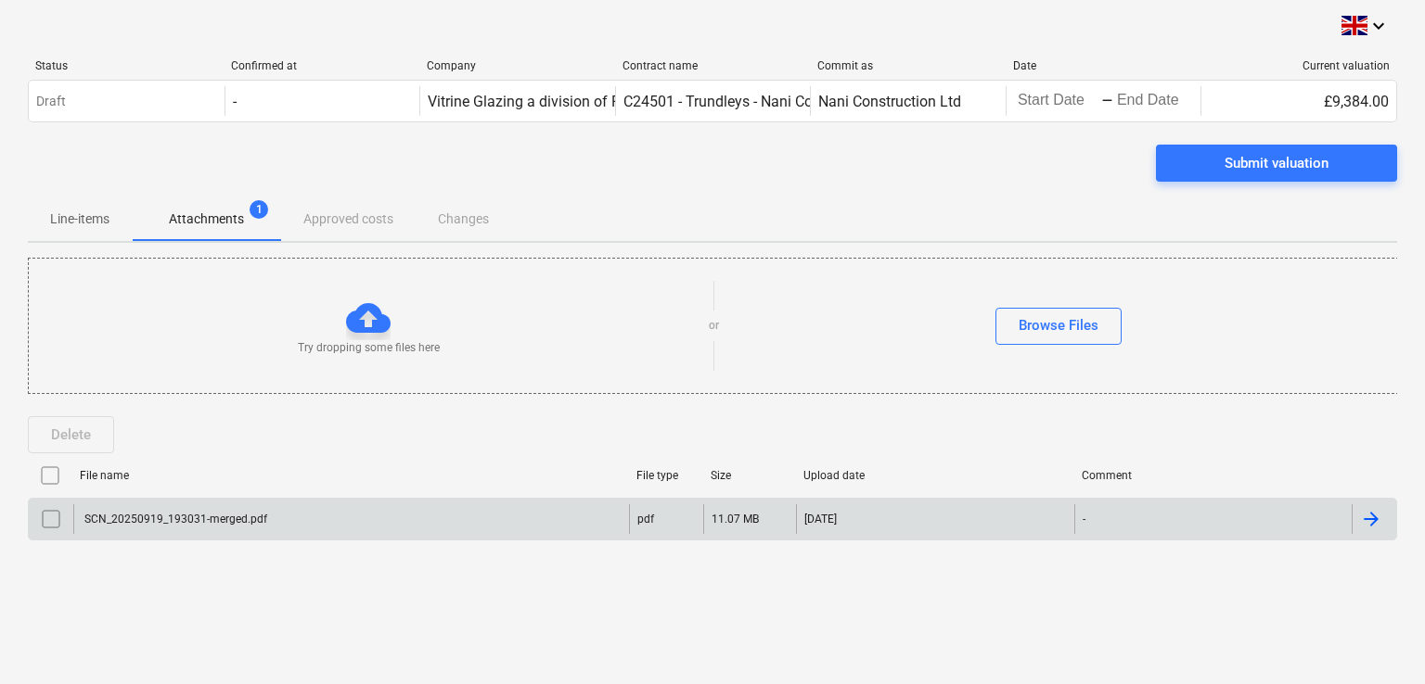
click at [1408, 224] on div "keyboard_arrow_down Status Confirmed at Company Contract name Commit as Date Cu…" at bounding box center [712, 342] width 1425 height 684
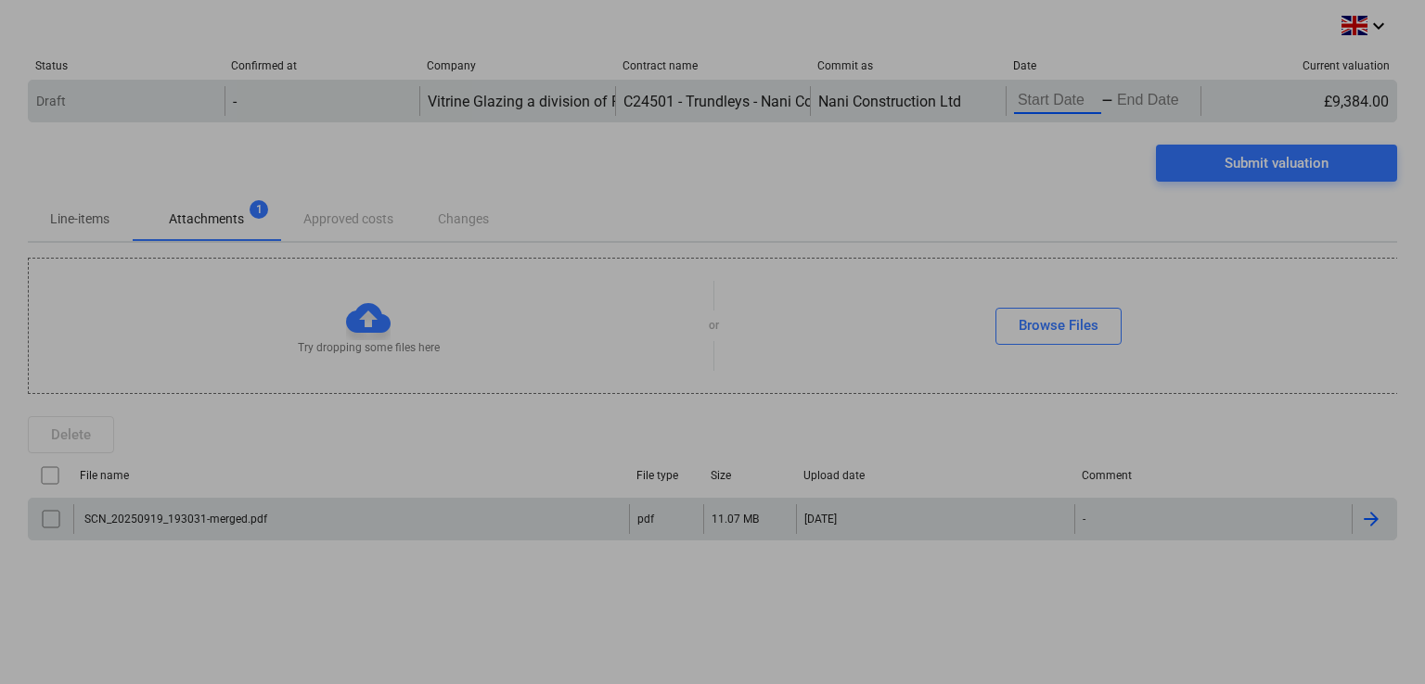
click at [1041, 111] on body "keyboard_arrow_down Status Confirmed at Company Contract name Commit as Date Cu…" at bounding box center [712, 342] width 1425 height 684
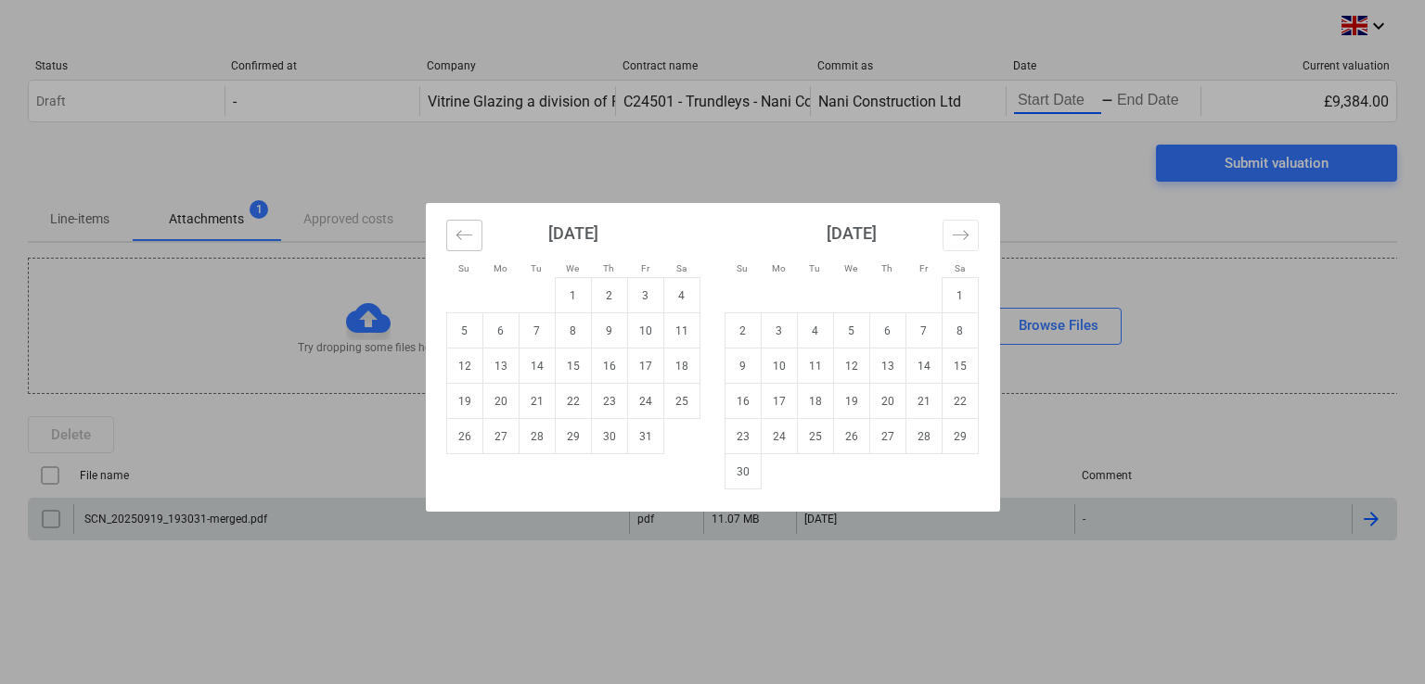
click at [466, 236] on icon "Move backward to switch to the previous month." at bounding box center [464, 235] width 18 height 18
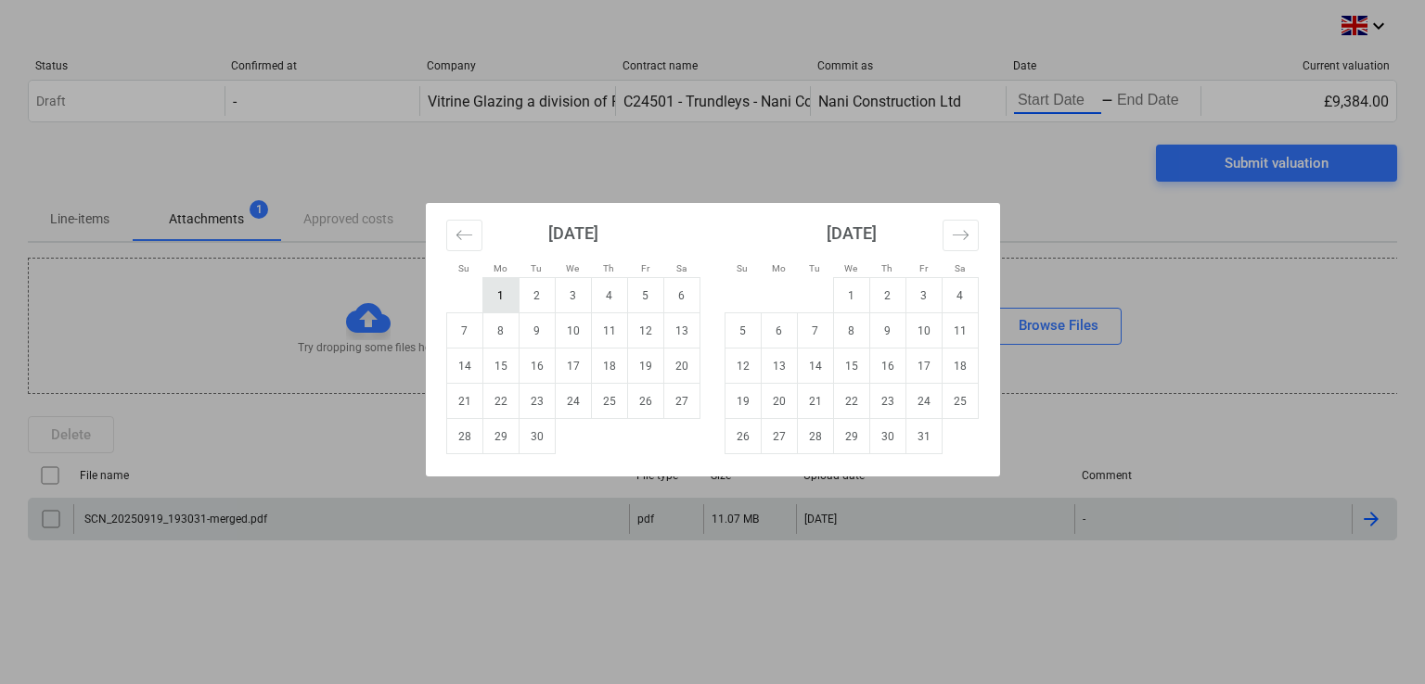
click at [504, 295] on td "1" at bounding box center [500, 295] width 36 height 35
type input "[DATE]"
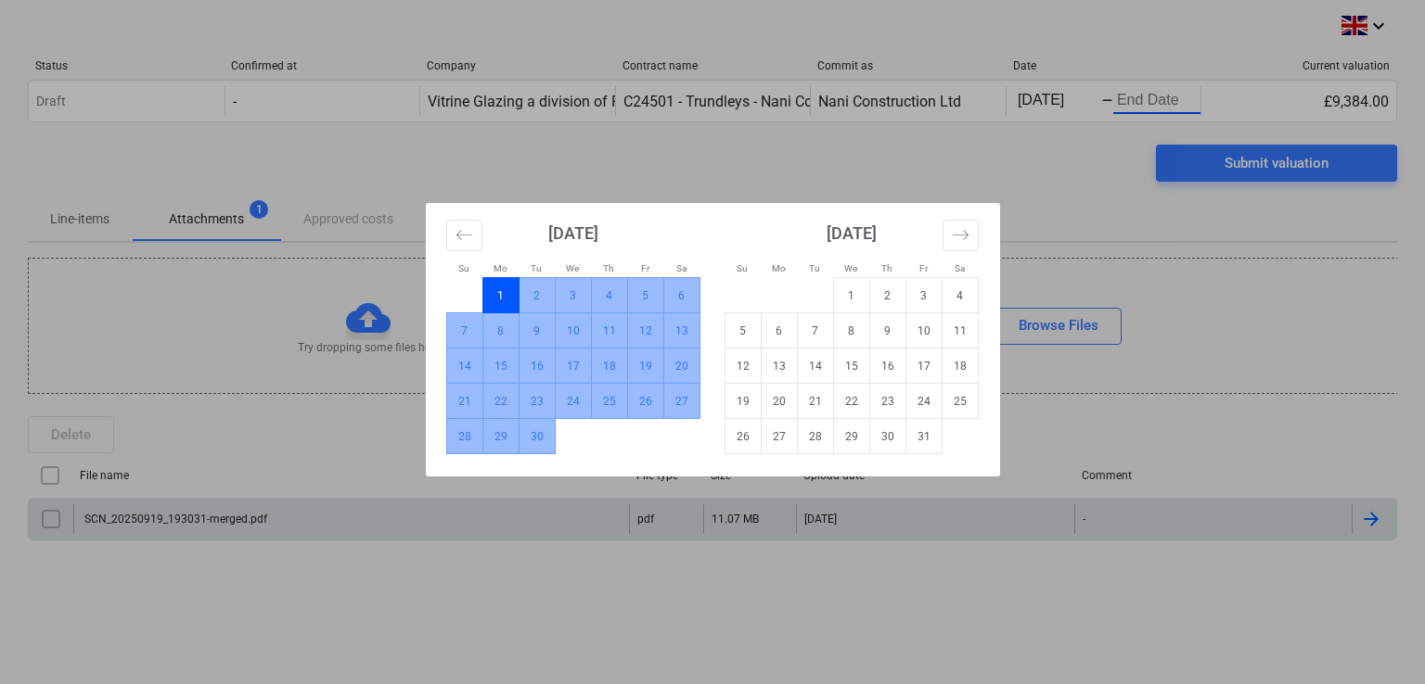
click at [532, 438] on td "30" at bounding box center [536, 436] width 36 height 35
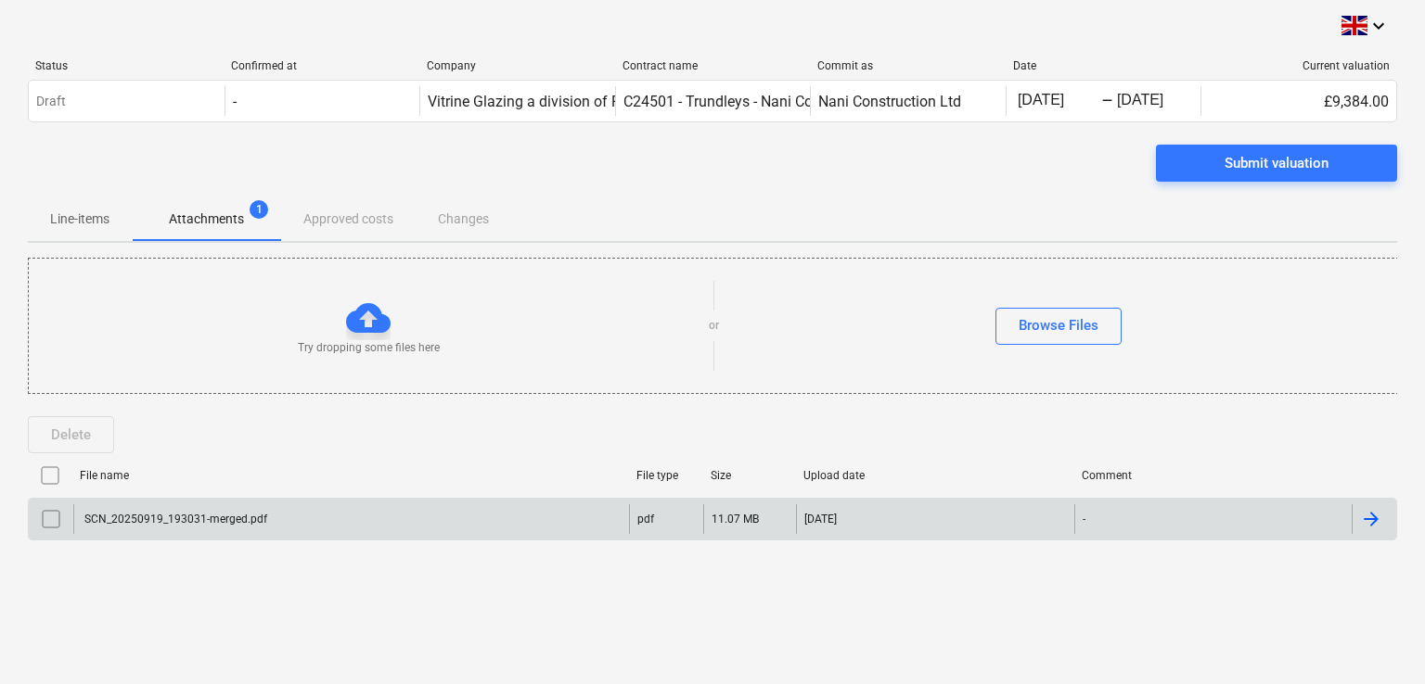
click at [1417, 511] on div "keyboard_arrow_down Status Confirmed at Company Contract name Commit as Date Cu…" at bounding box center [712, 342] width 1425 height 684
click at [1418, 663] on div "keyboard_arrow_down Status Confirmed at Company Contract name Commit as Date Cu…" at bounding box center [712, 342] width 1425 height 684
click at [1369, 604] on div "keyboard_arrow_down Status Confirmed at Company Contract name Commit as Date Cu…" at bounding box center [712, 342] width 1425 height 684
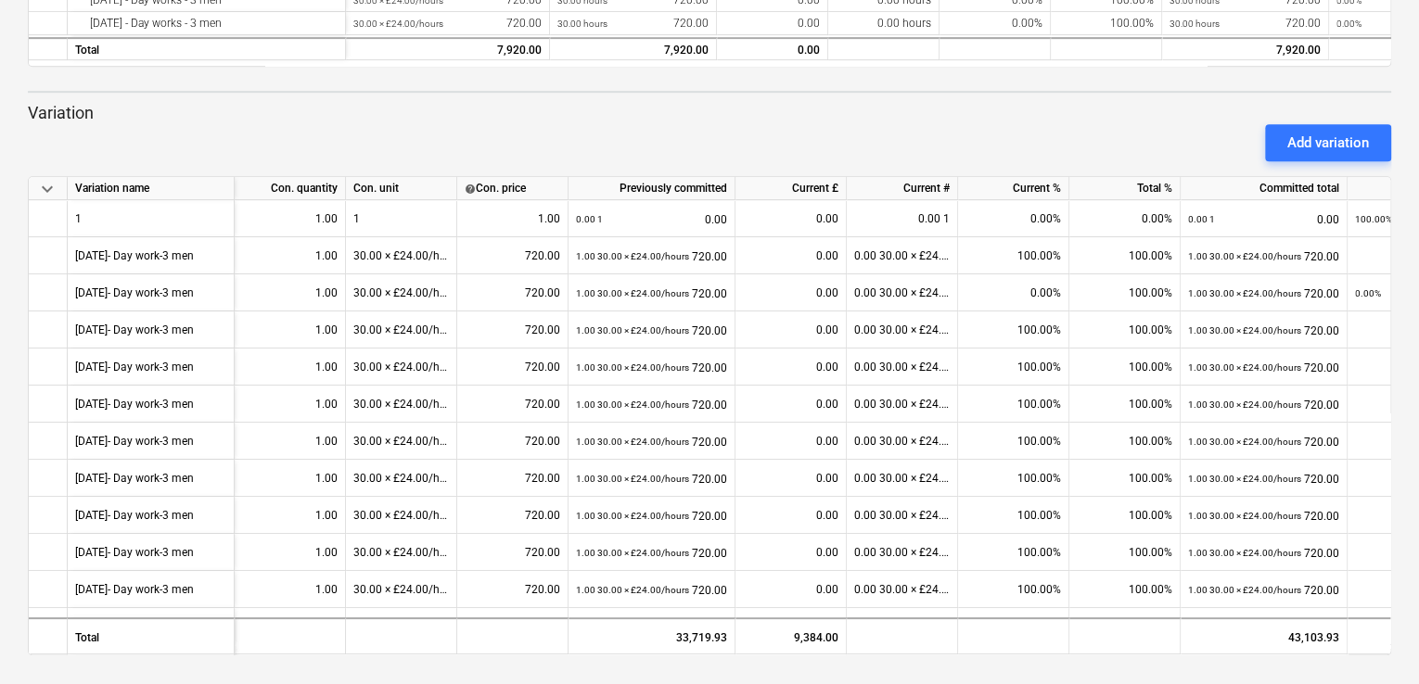
scroll to position [412, 0]
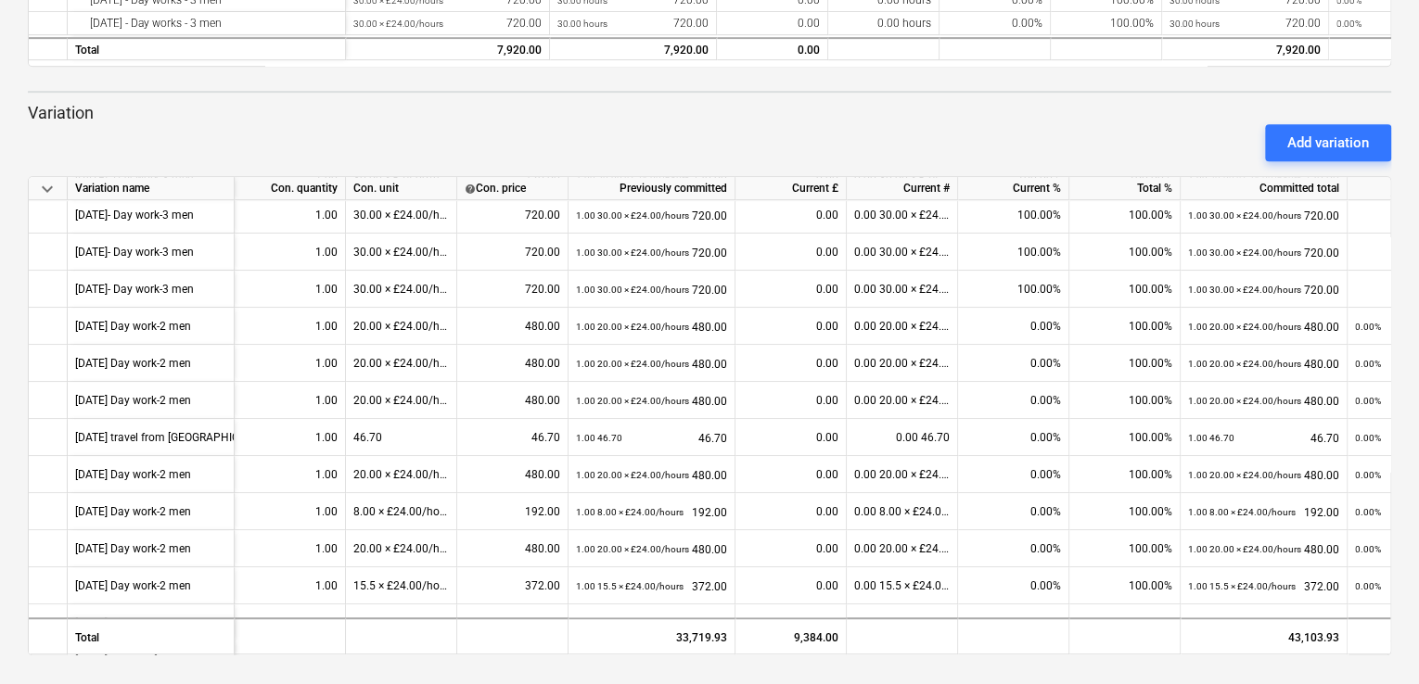
click at [1391, 494] on div "keyboard_arrow_down Status Confirmed at Company Contract name Commit as Date Cu…" at bounding box center [709, 68] width 1419 height 1233
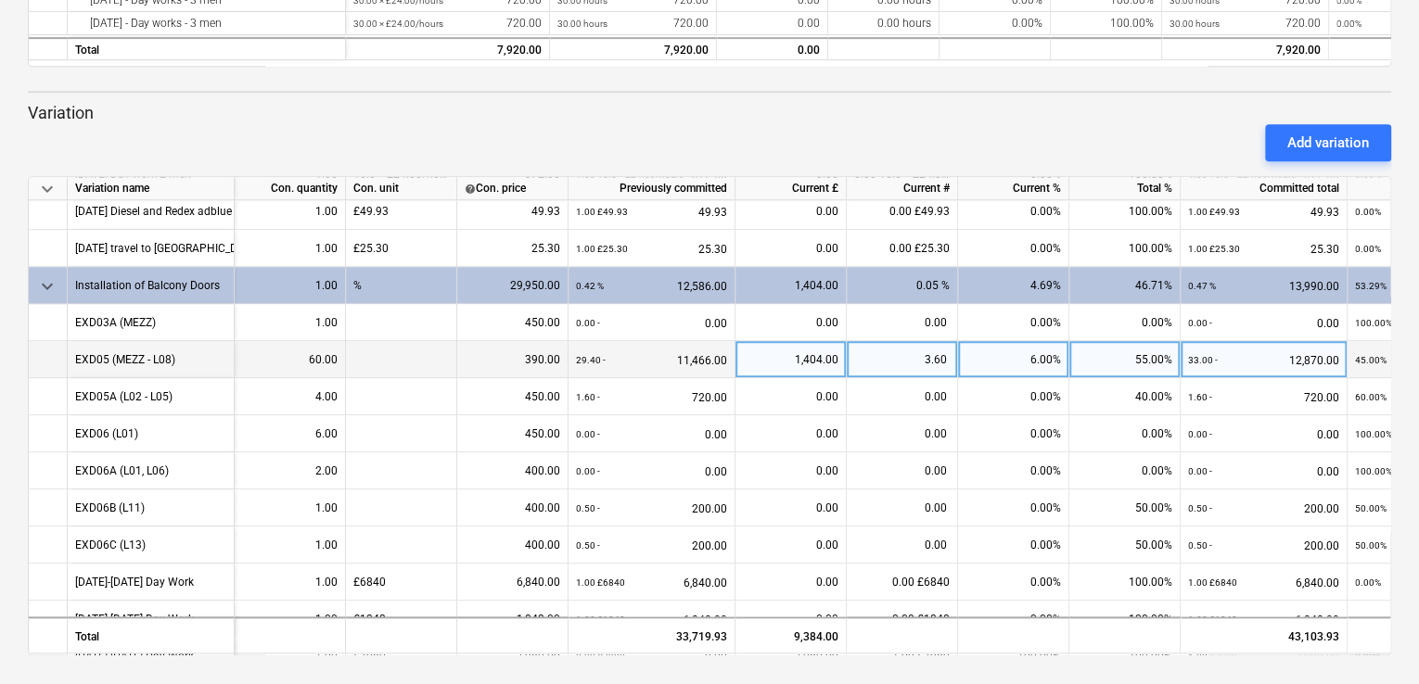
click at [1149, 361] on div "55.00%" at bounding box center [1124, 359] width 111 height 37
type input "60"
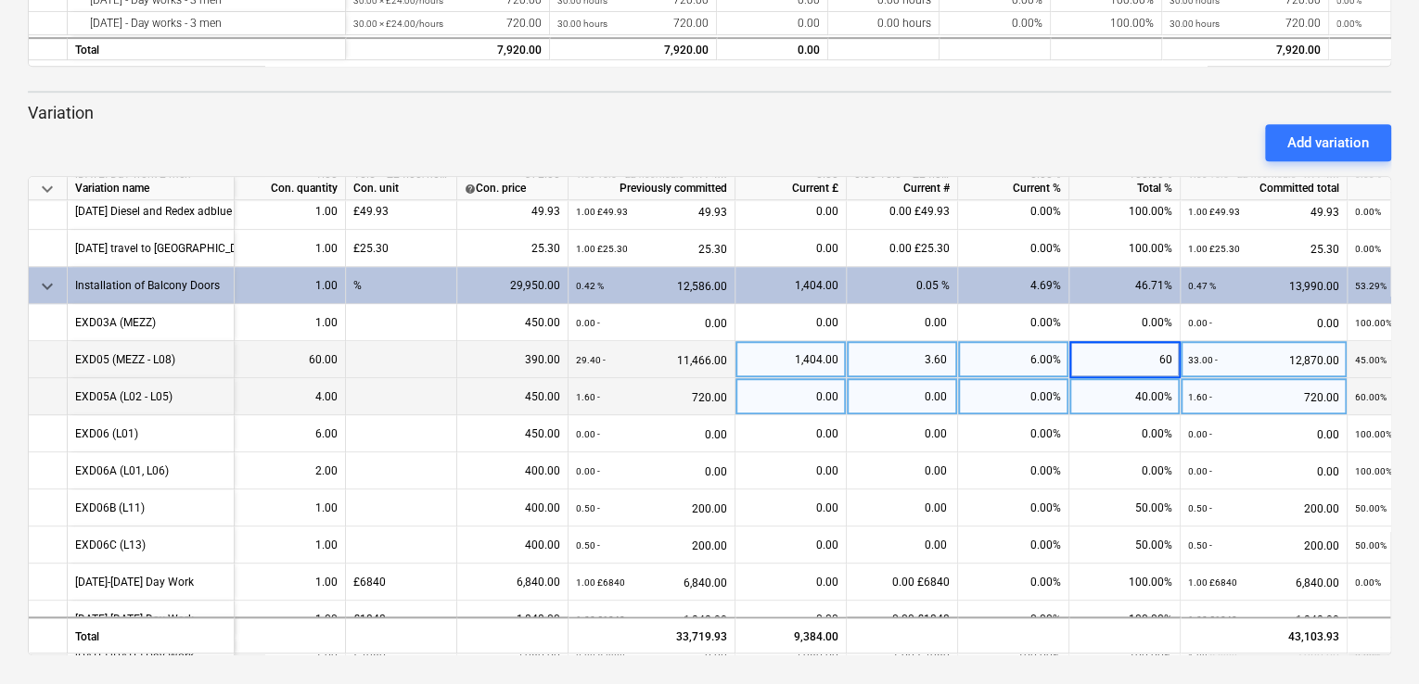
click at [1125, 402] on div "40.00%" at bounding box center [1124, 396] width 111 height 37
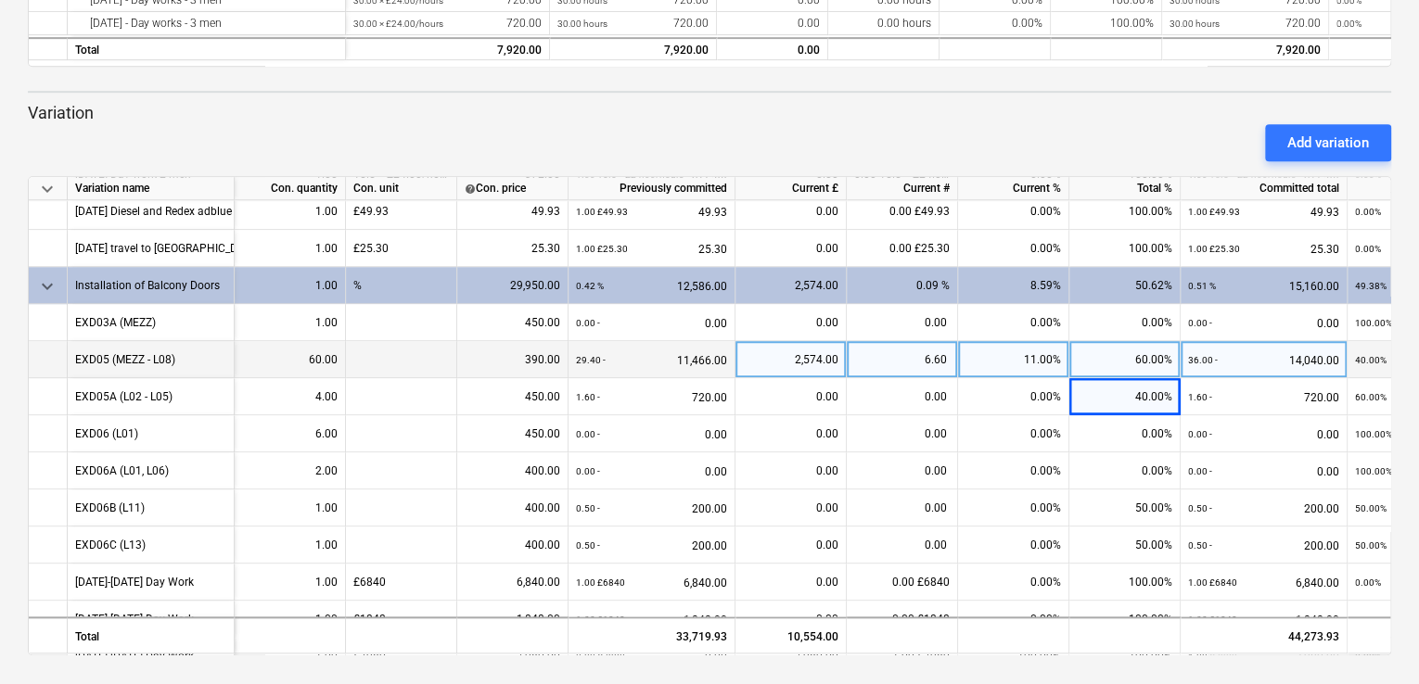
click at [1148, 358] on div "60.00%" at bounding box center [1124, 359] width 111 height 37
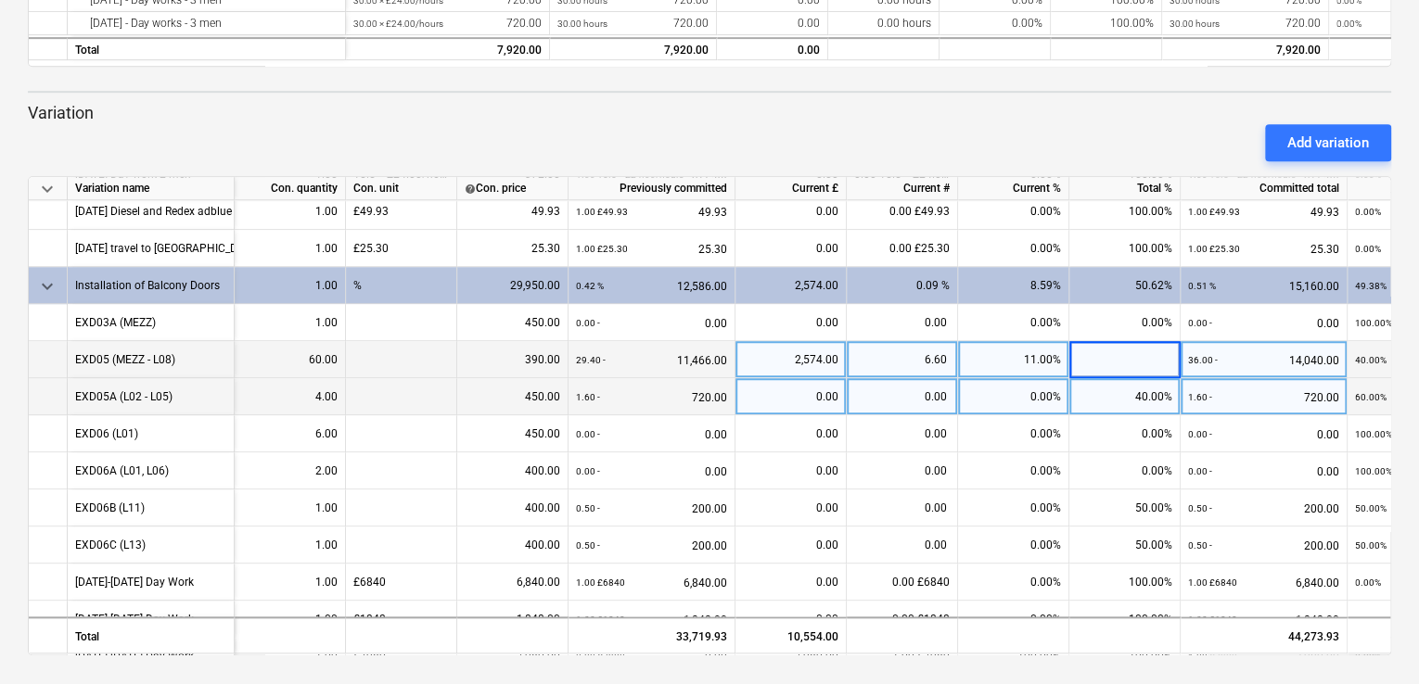
click at [1105, 397] on div "40.00%" at bounding box center [1124, 396] width 111 height 37
click at [1147, 360] on div "60.00%" at bounding box center [1124, 359] width 111 height 37
type input "49"
click at [1115, 398] on div "40.00%" at bounding box center [1124, 396] width 111 height 37
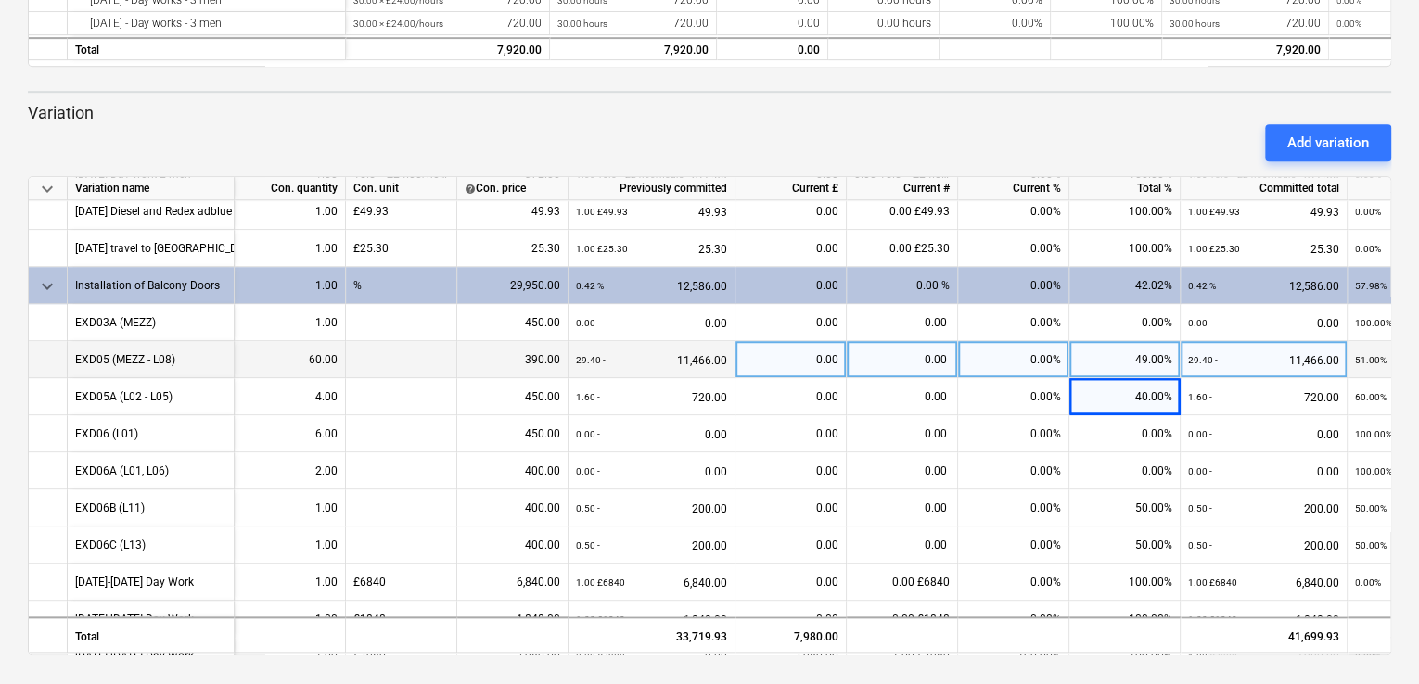
click at [1141, 364] on div "49.00%" at bounding box center [1124, 359] width 111 height 37
type input "48"
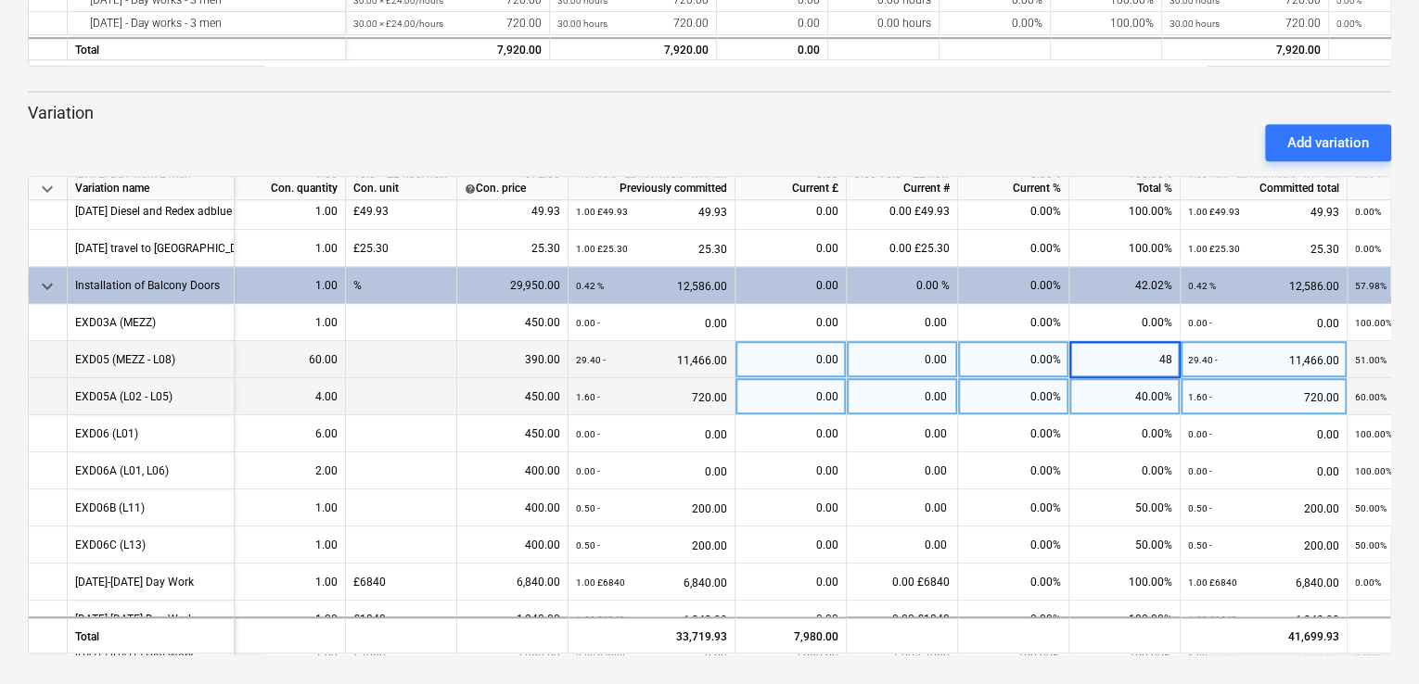
click at [1118, 394] on div "40.00%" at bounding box center [1124, 396] width 111 height 37
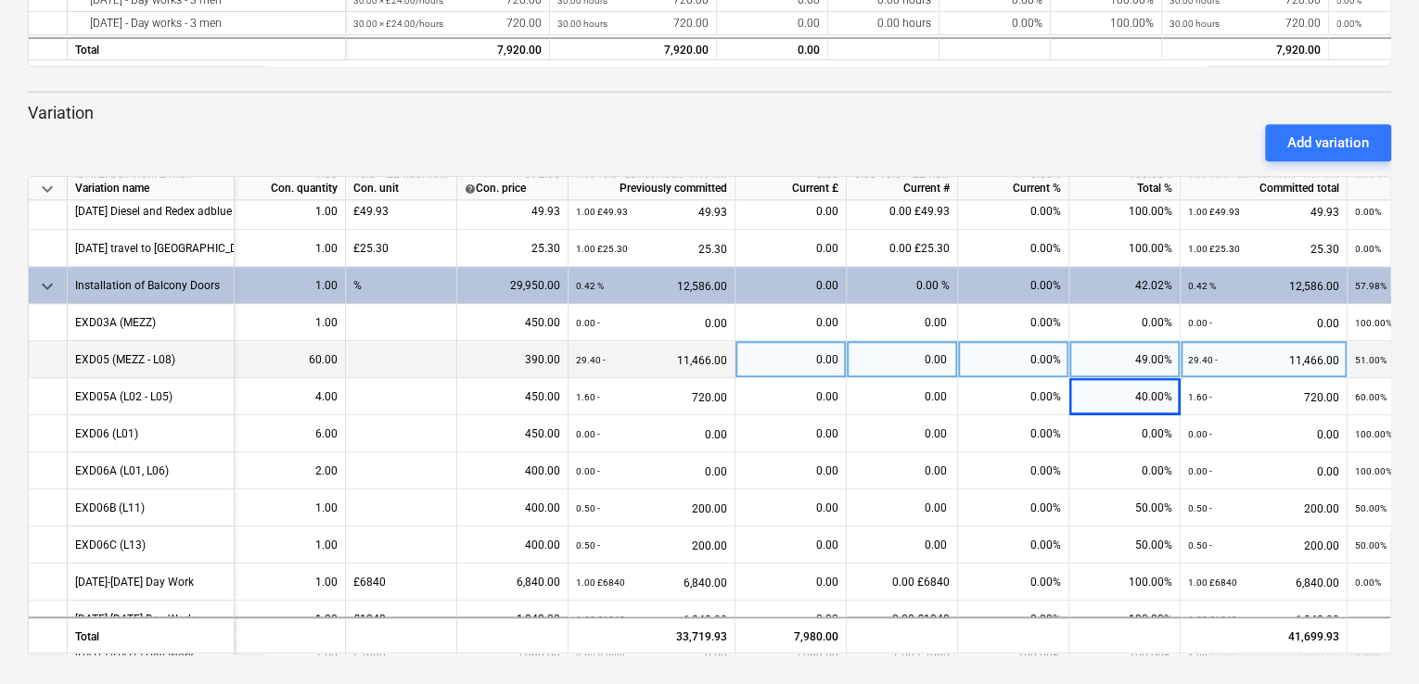
click at [1148, 360] on div "49.00%" at bounding box center [1124, 359] width 111 height 37
type input "4"
type input "54"
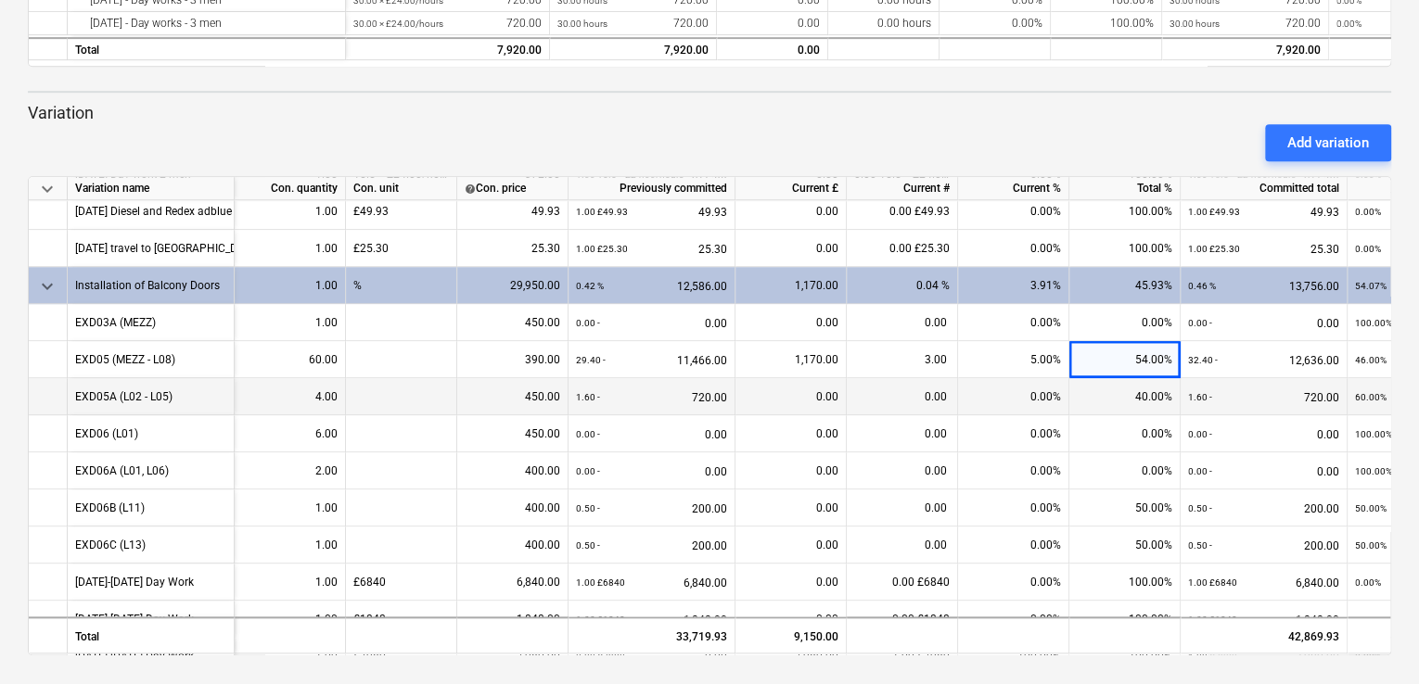
click at [1112, 384] on div "40.00%" at bounding box center [1124, 396] width 111 height 37
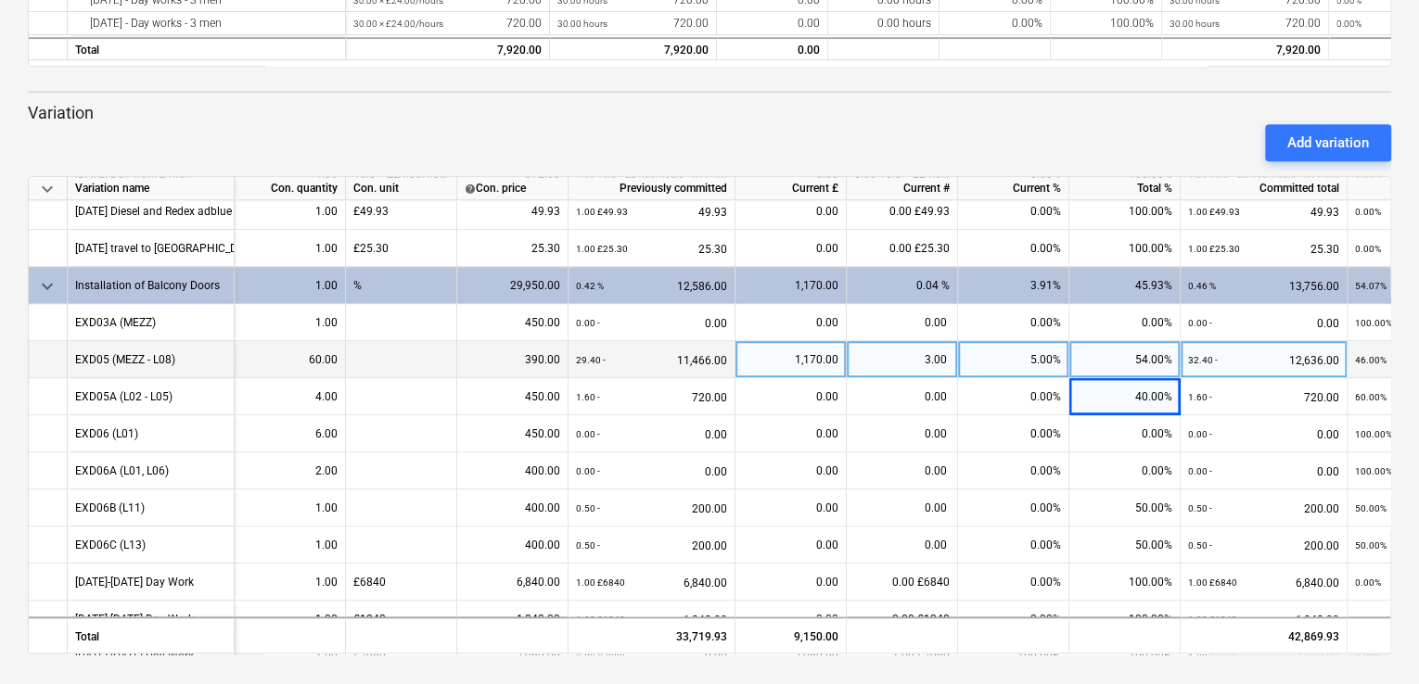
click at [1149, 358] on div "54.00%" at bounding box center [1124, 359] width 111 height 37
type input "55"
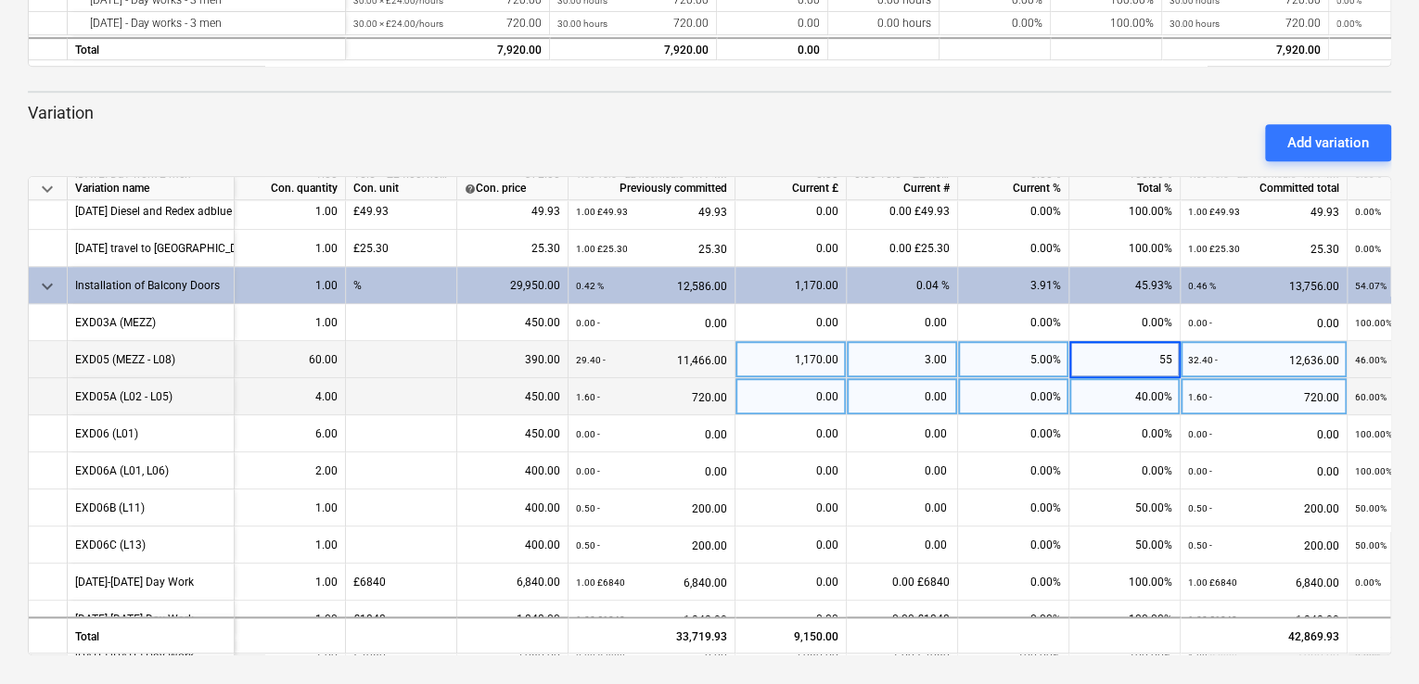
click at [1113, 398] on div "40.00%" at bounding box center [1124, 396] width 111 height 37
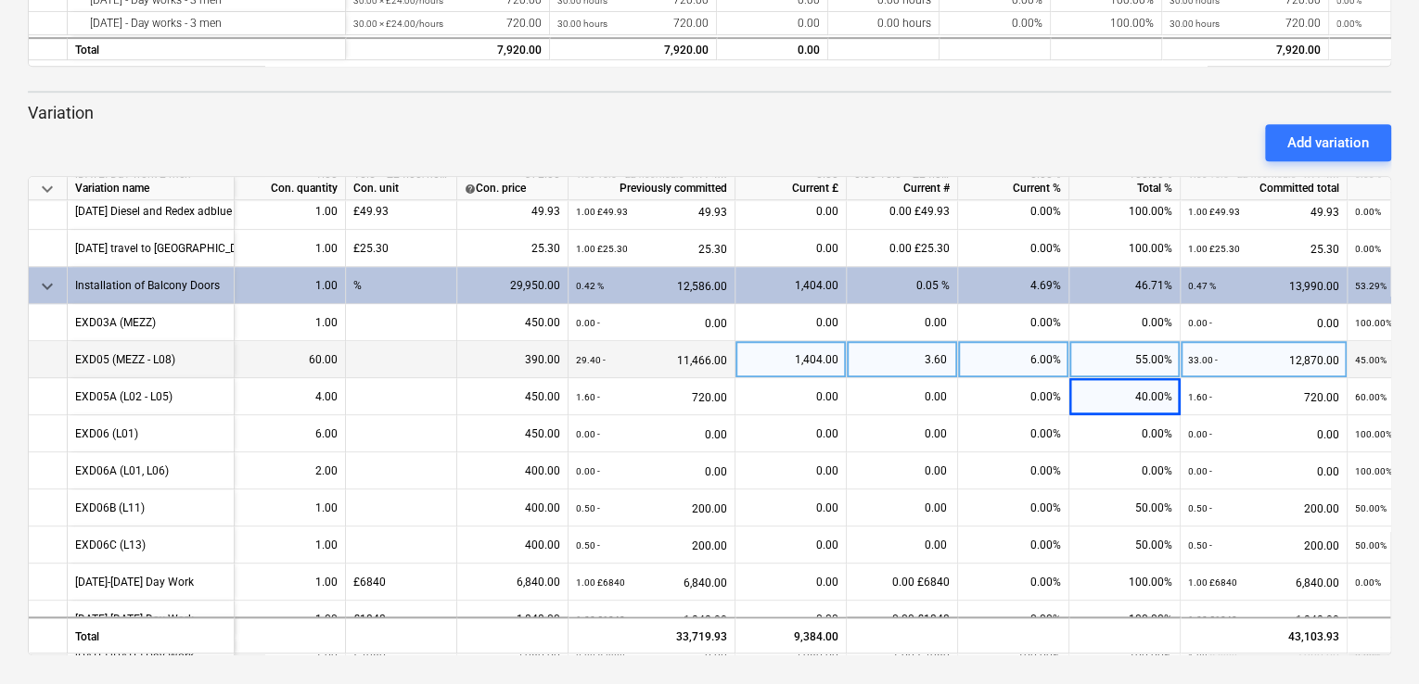
click at [1391, 324] on div "keyboard_arrow_down Status Confirmed at Company Contract name Commit as Date Cu…" at bounding box center [709, 68] width 1419 height 1233
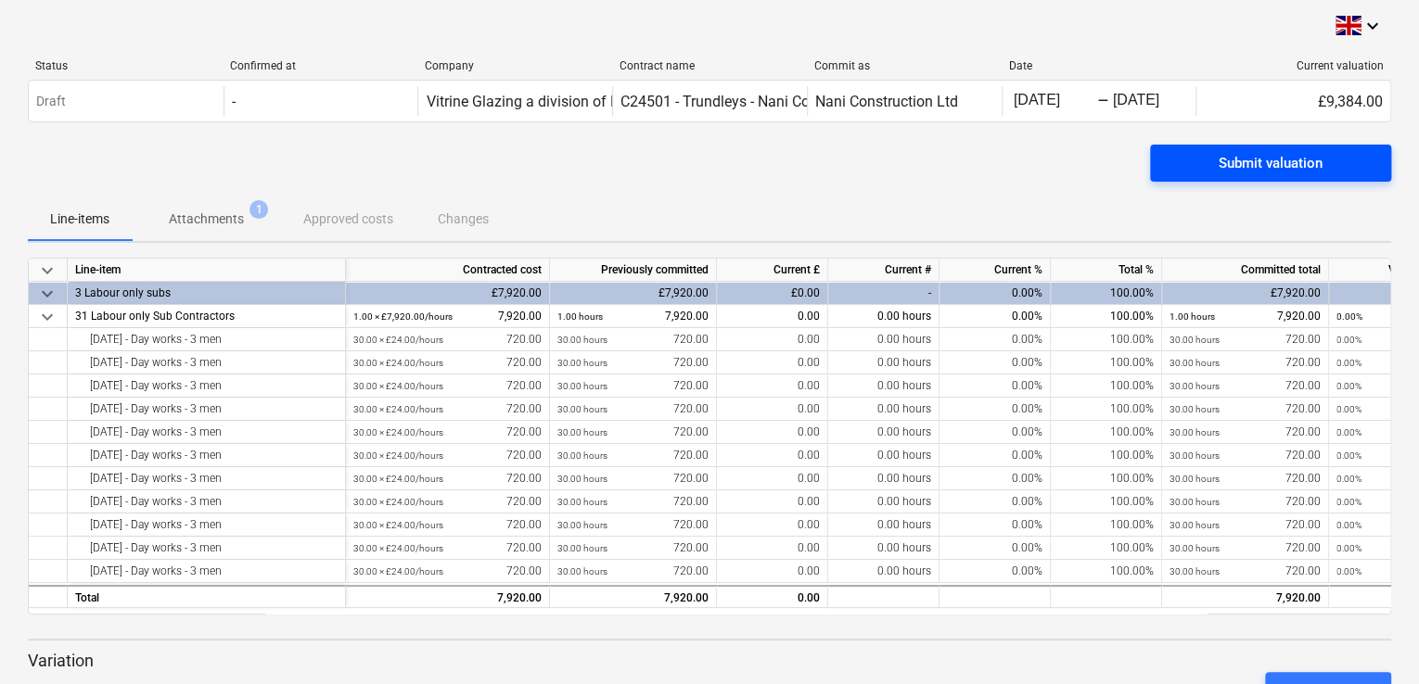
click at [1250, 164] on div "Submit valuation" at bounding box center [1271, 163] width 104 height 24
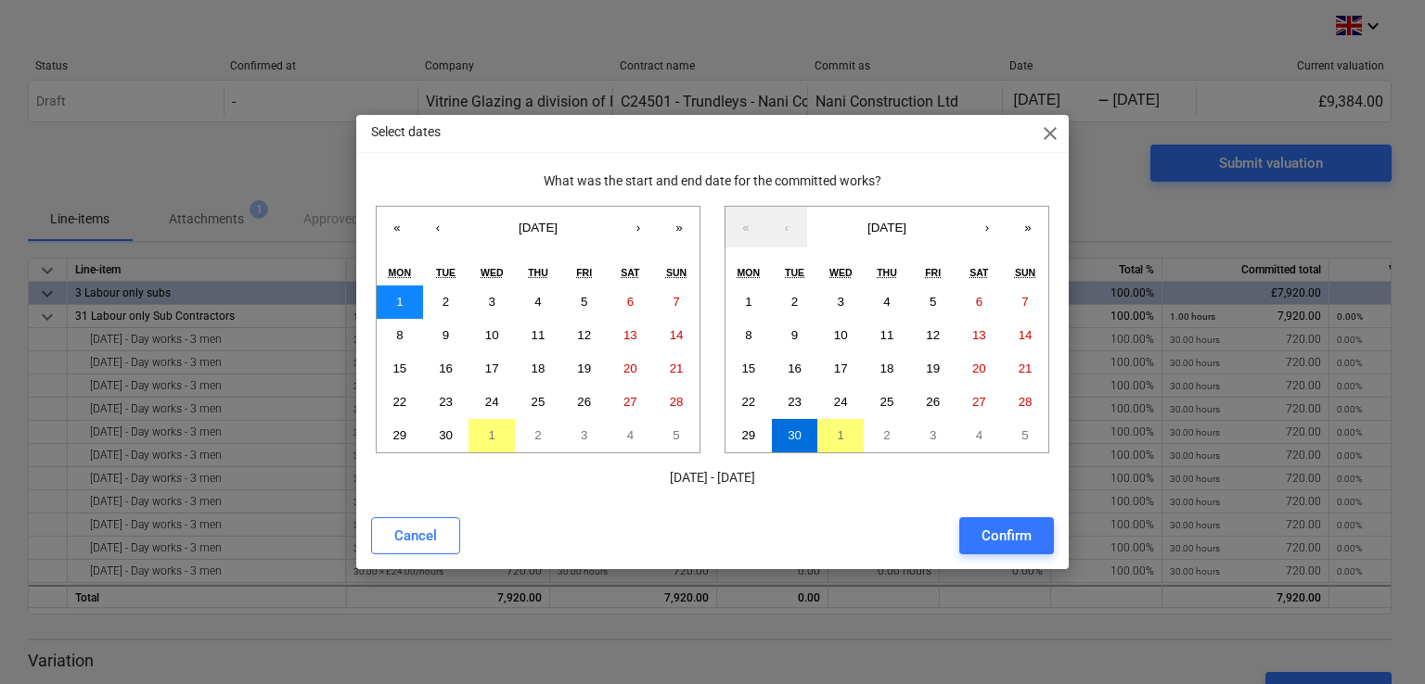
click at [386, 300] on button "1" at bounding box center [400, 302] width 46 height 33
click at [798, 431] on abbr "30" at bounding box center [794, 435] width 14 height 14
click at [1010, 528] on div "Confirm" at bounding box center [1006, 536] width 50 height 24
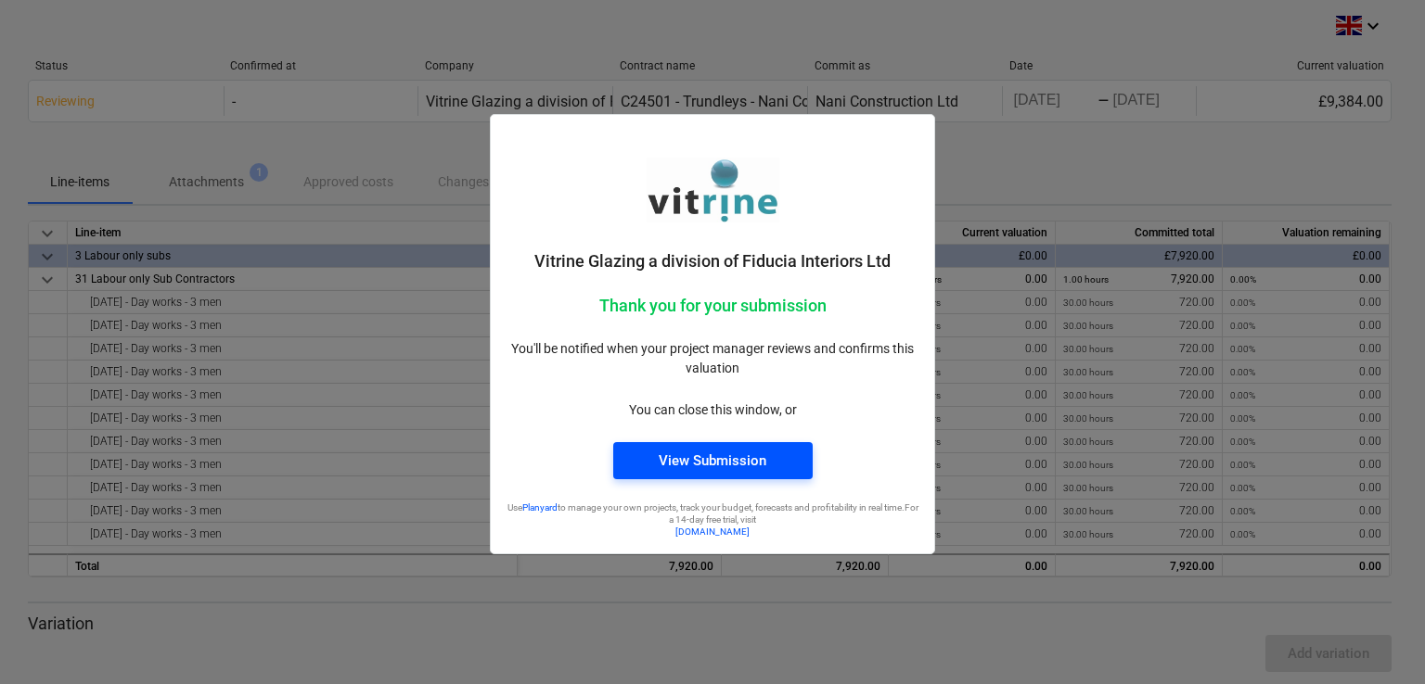
click at [683, 459] on div "View Submission" at bounding box center [712, 461] width 108 height 24
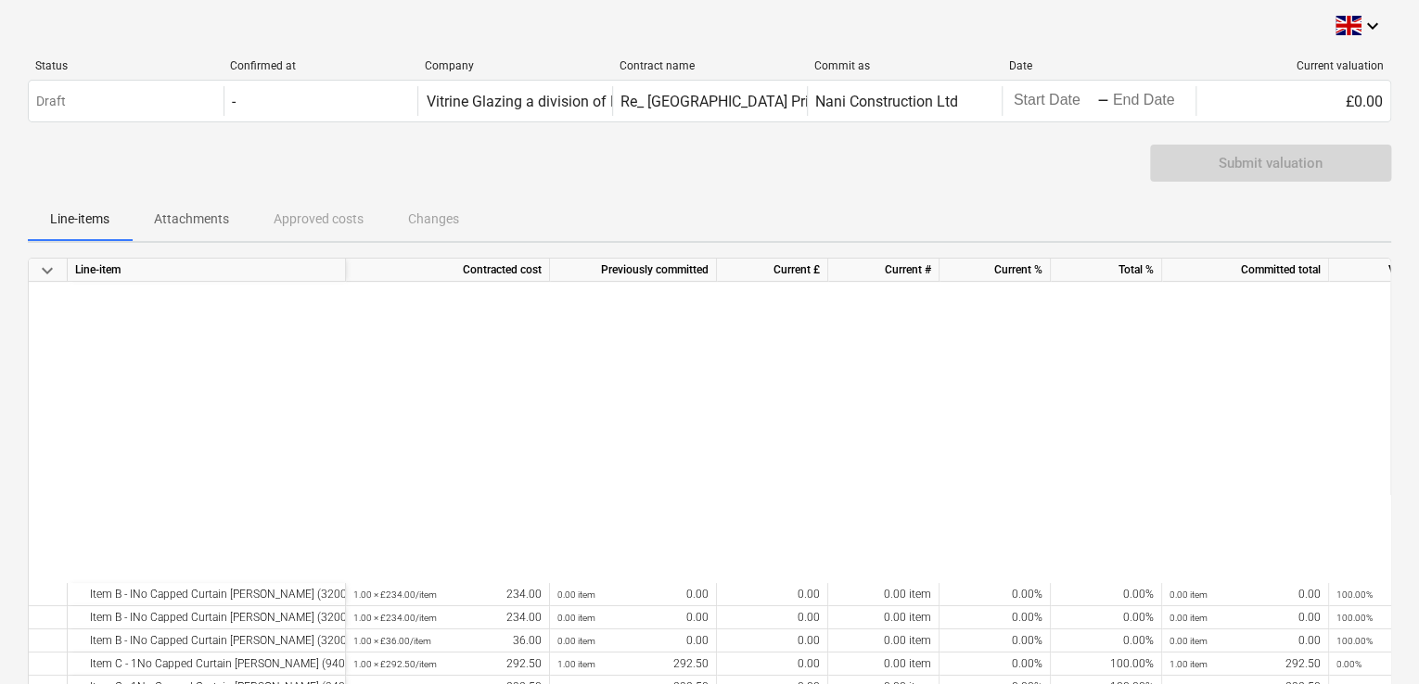
scroll to position [412, 0]
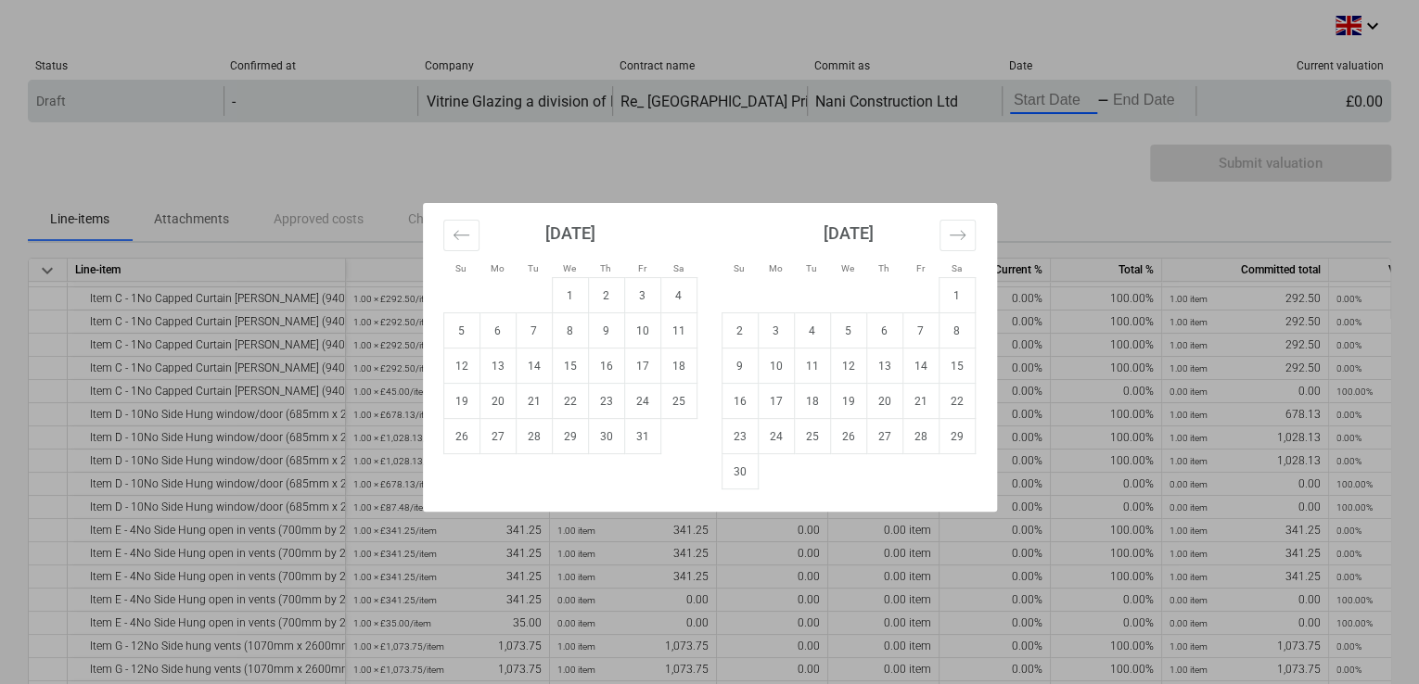
click at [1054, 92] on body "keyboard_arrow_down Status Confirmed at Company Contract name Commit as Date Cu…" at bounding box center [709, 342] width 1419 height 684
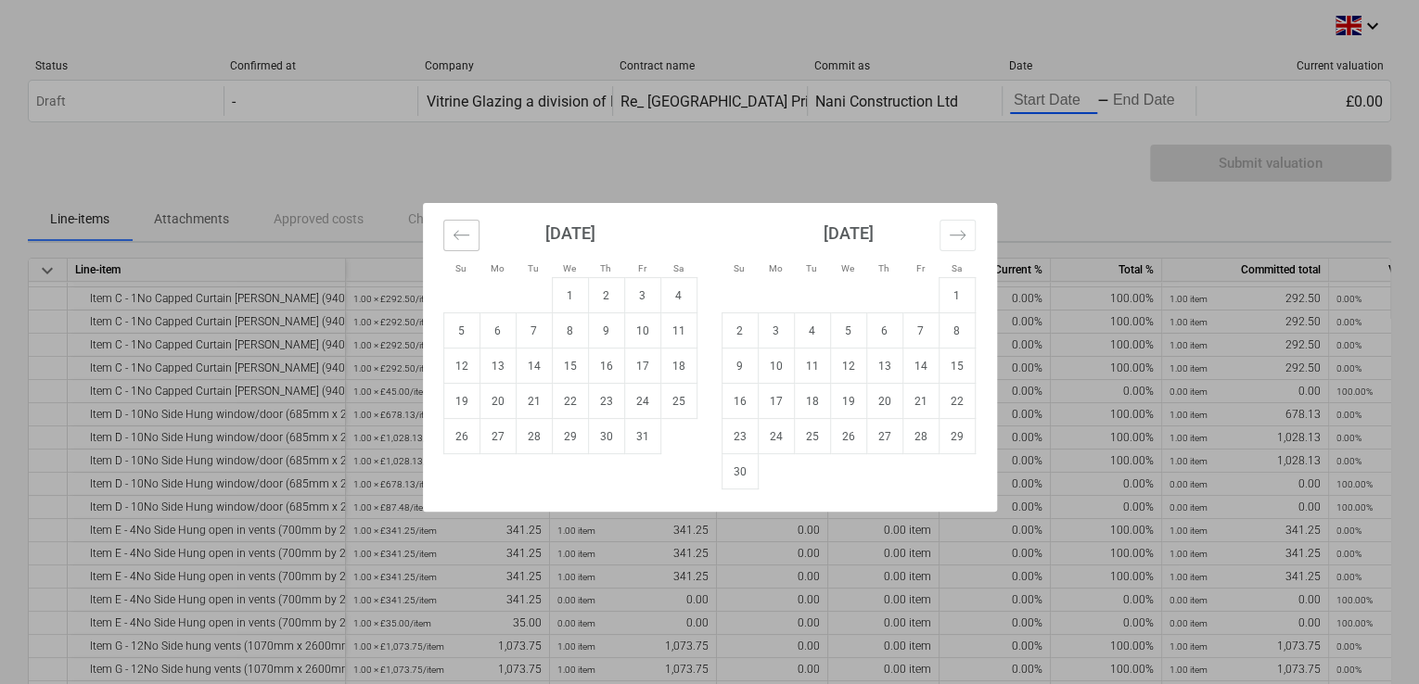
click at [461, 232] on icon "Move backward to switch to the previous month." at bounding box center [462, 235] width 18 height 18
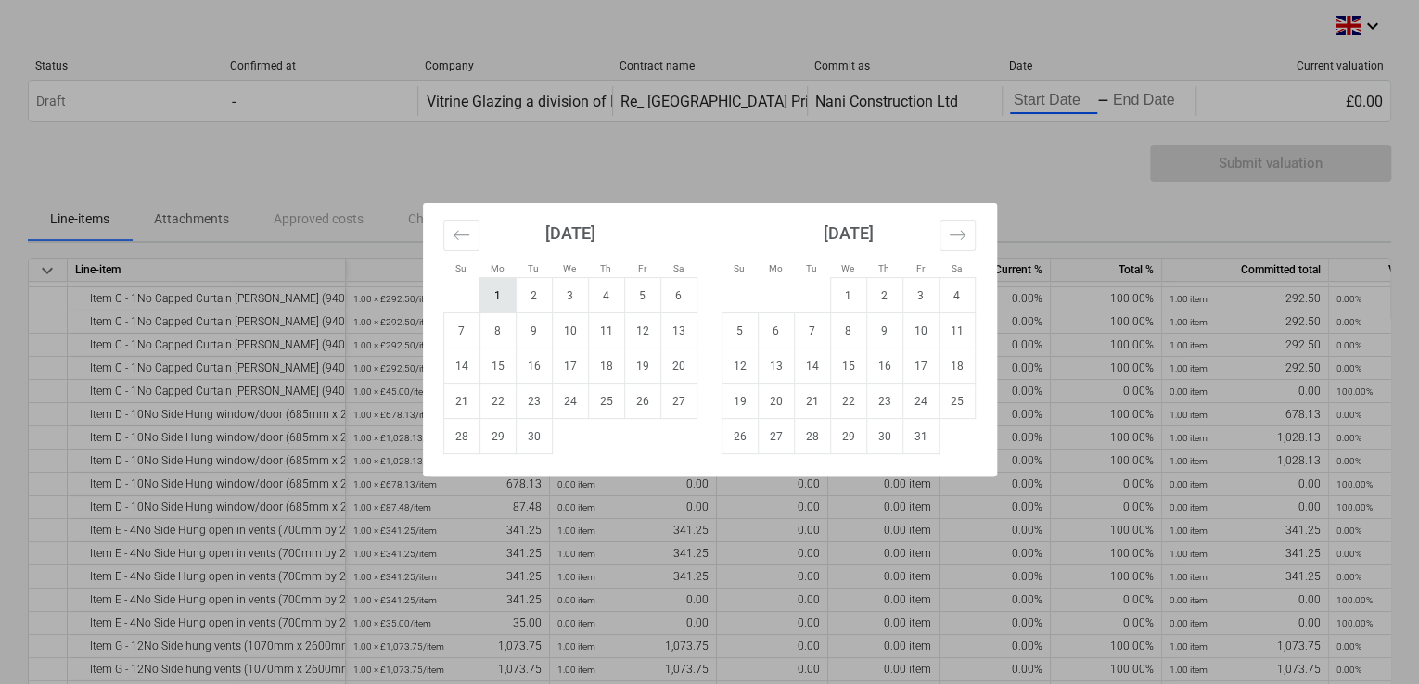
click at [490, 290] on td "1" at bounding box center [497, 295] width 36 height 35
type input "[DATE]"
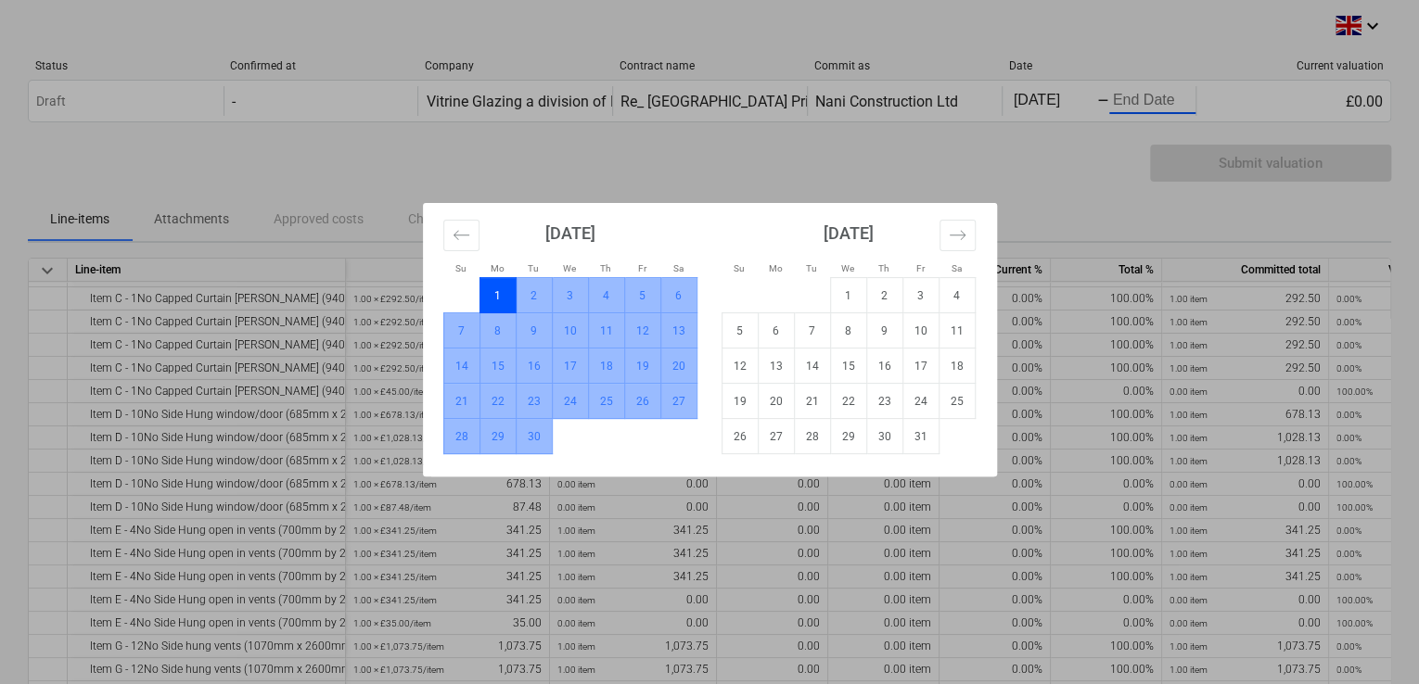
click at [530, 431] on td "30" at bounding box center [534, 436] width 36 height 35
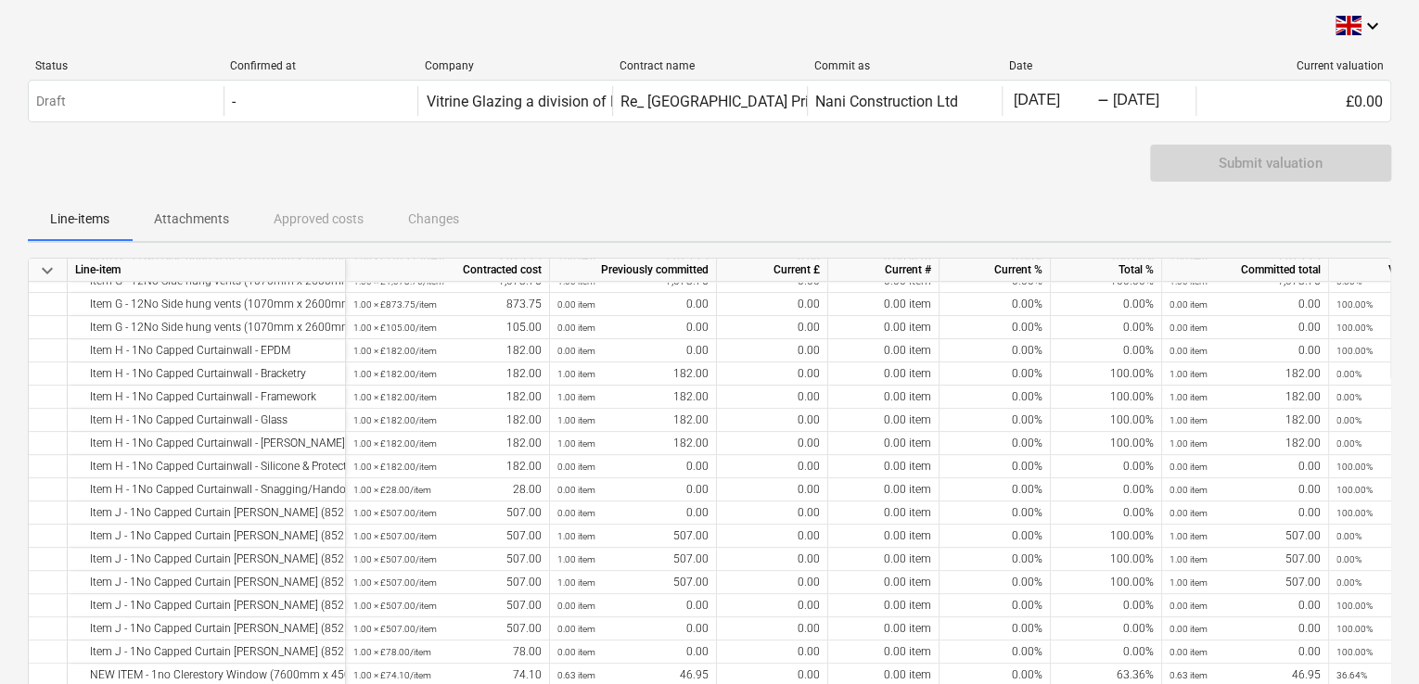
scroll to position [598, 0]
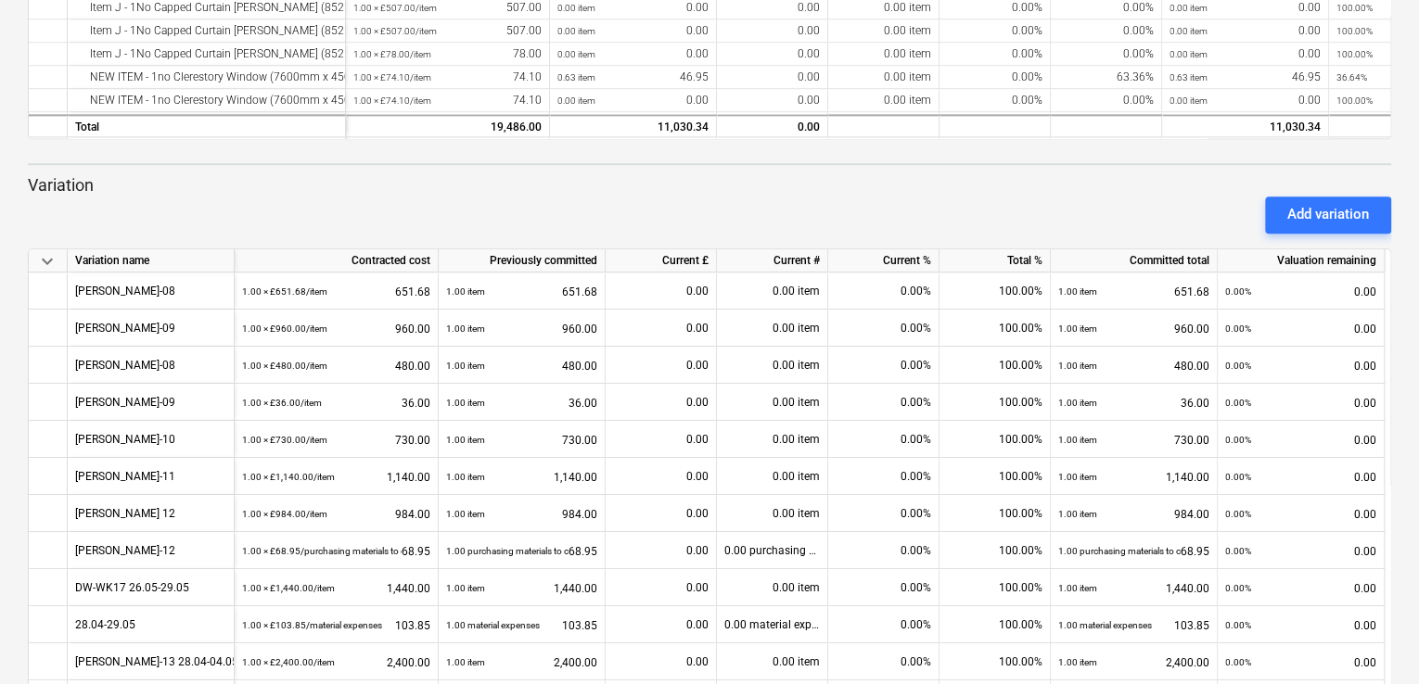
click at [1402, 56] on div "keyboard_arrow_down Status Confirmed at Company Contract name Commit as Date Cu…" at bounding box center [709, 79] width 1419 height 1355
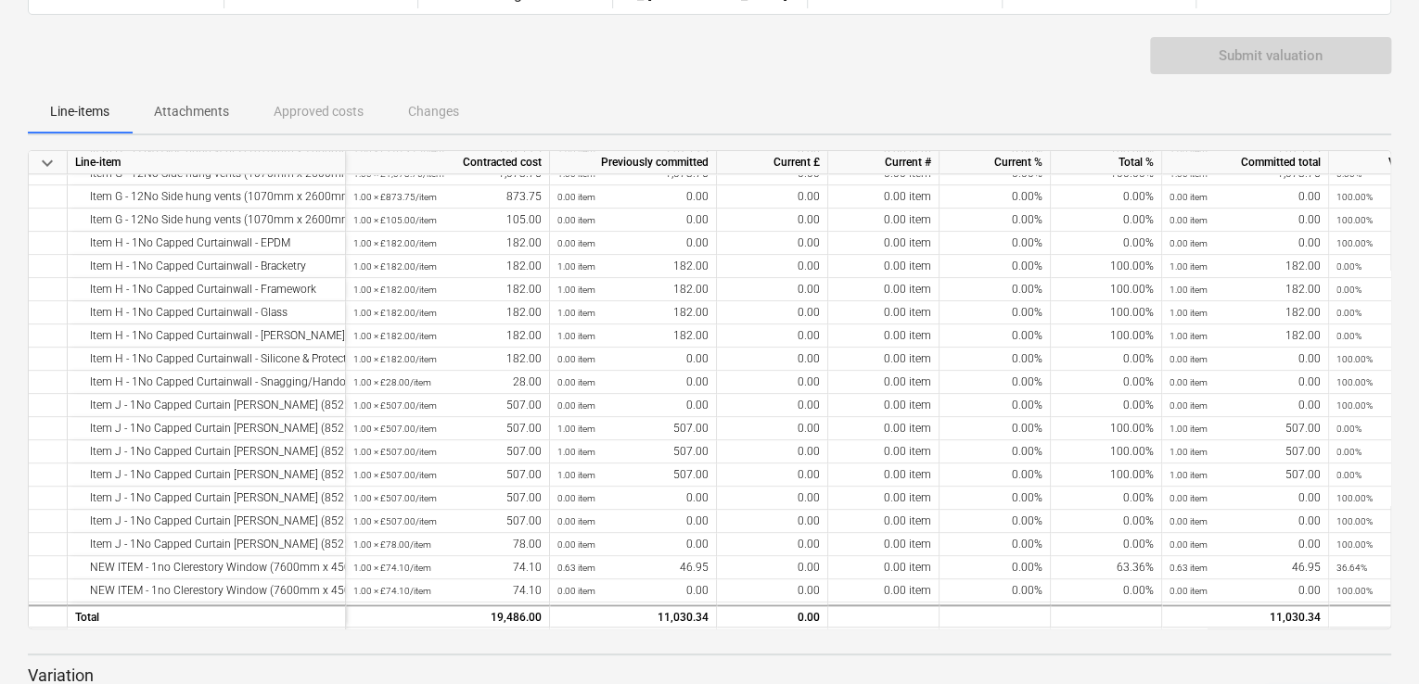
scroll to position [111, 0]
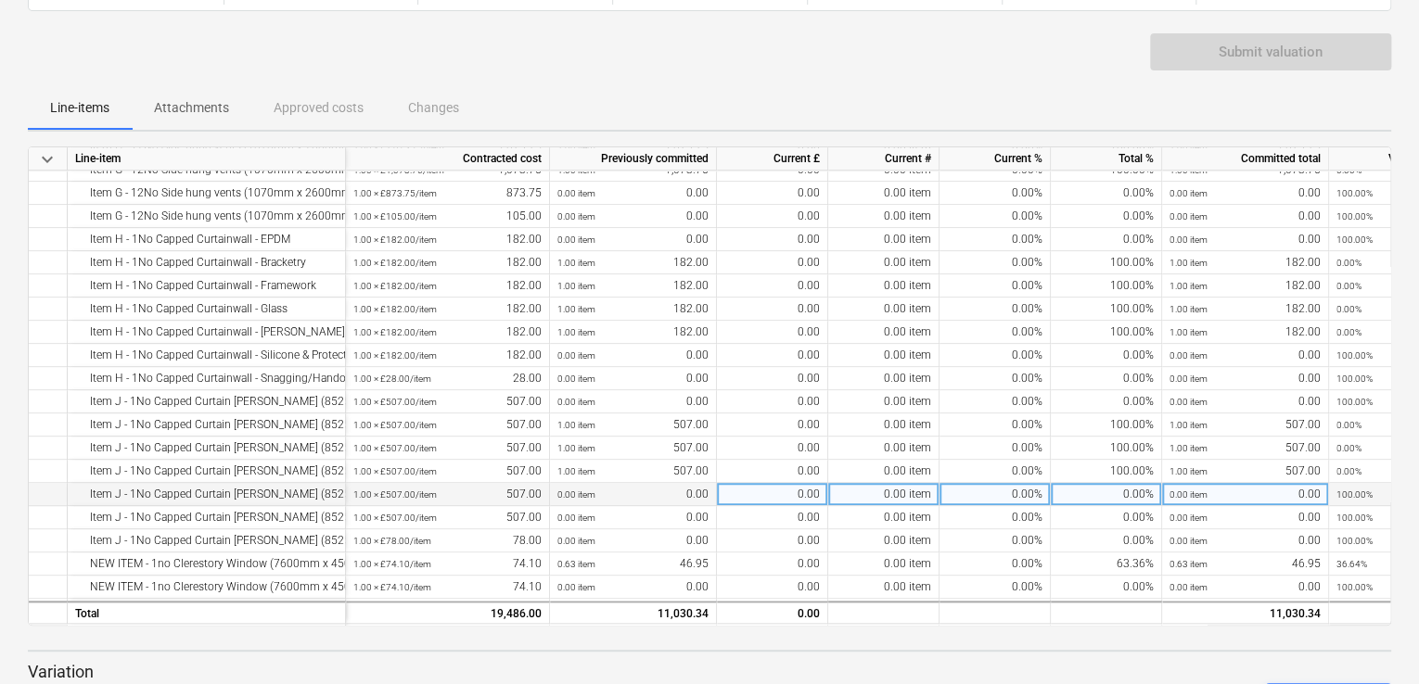
click at [1113, 491] on div "0.00%" at bounding box center [1106, 494] width 111 height 23
type input "100"
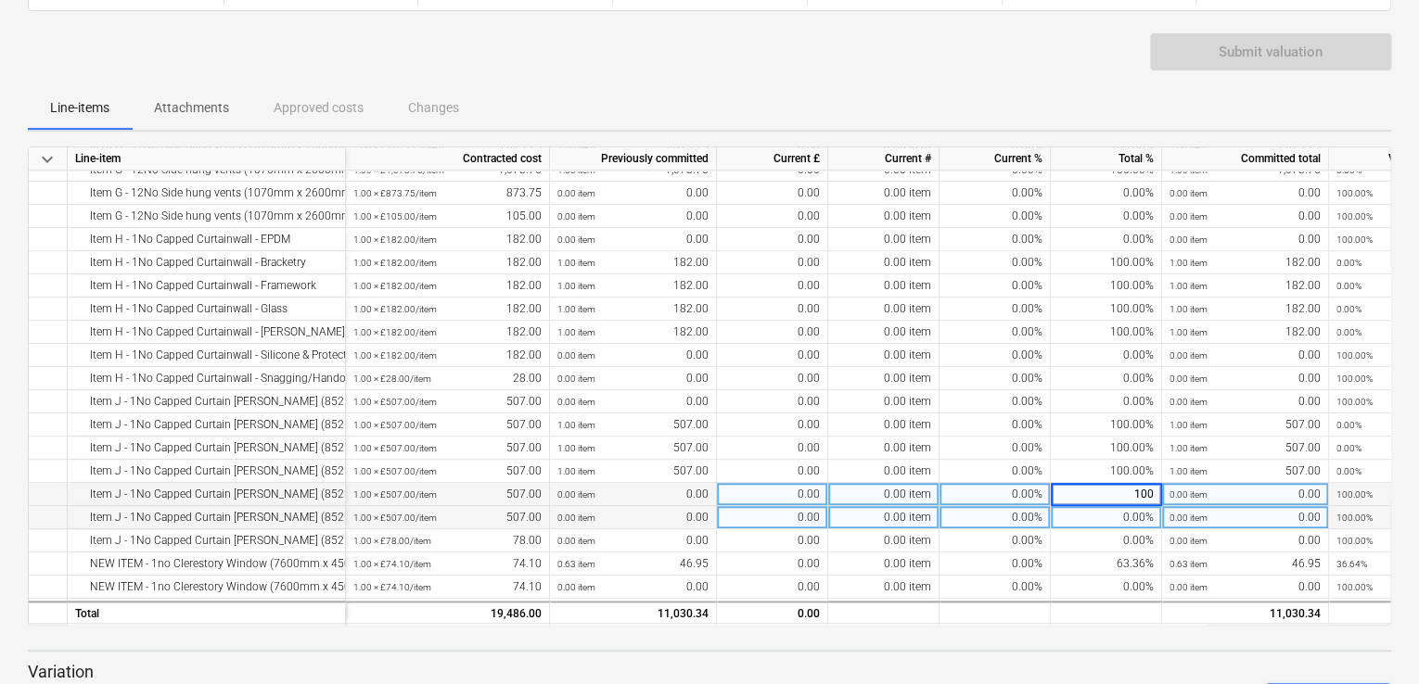
click at [1100, 517] on div "0.00%" at bounding box center [1106, 517] width 111 height 23
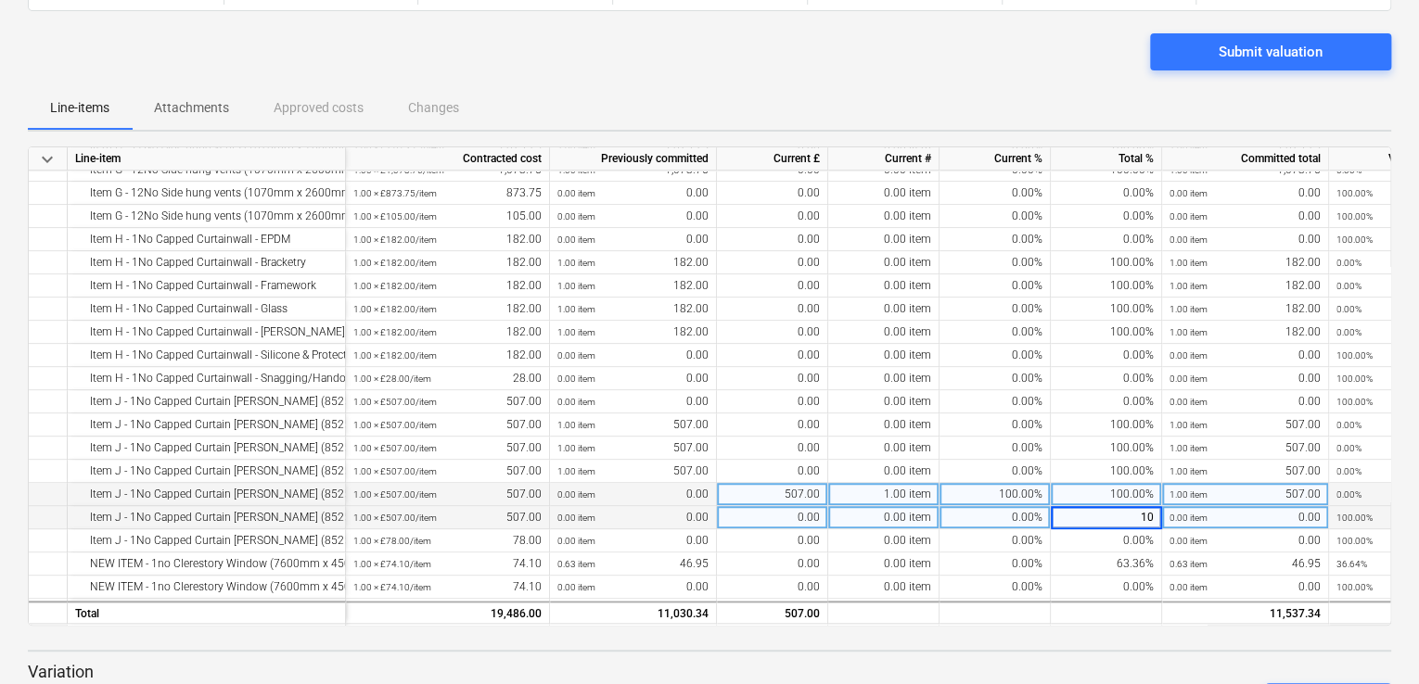
type input "100"
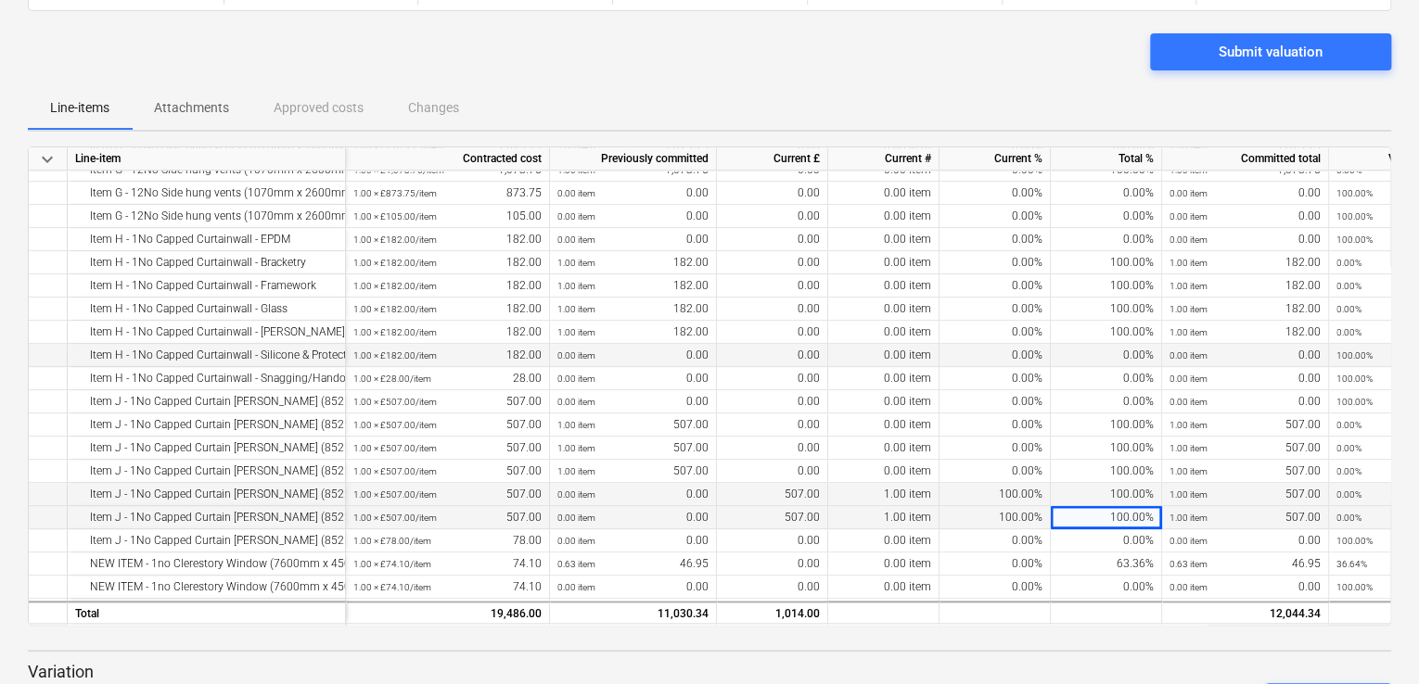
click at [1108, 351] on div "0.00%" at bounding box center [1106, 355] width 111 height 23
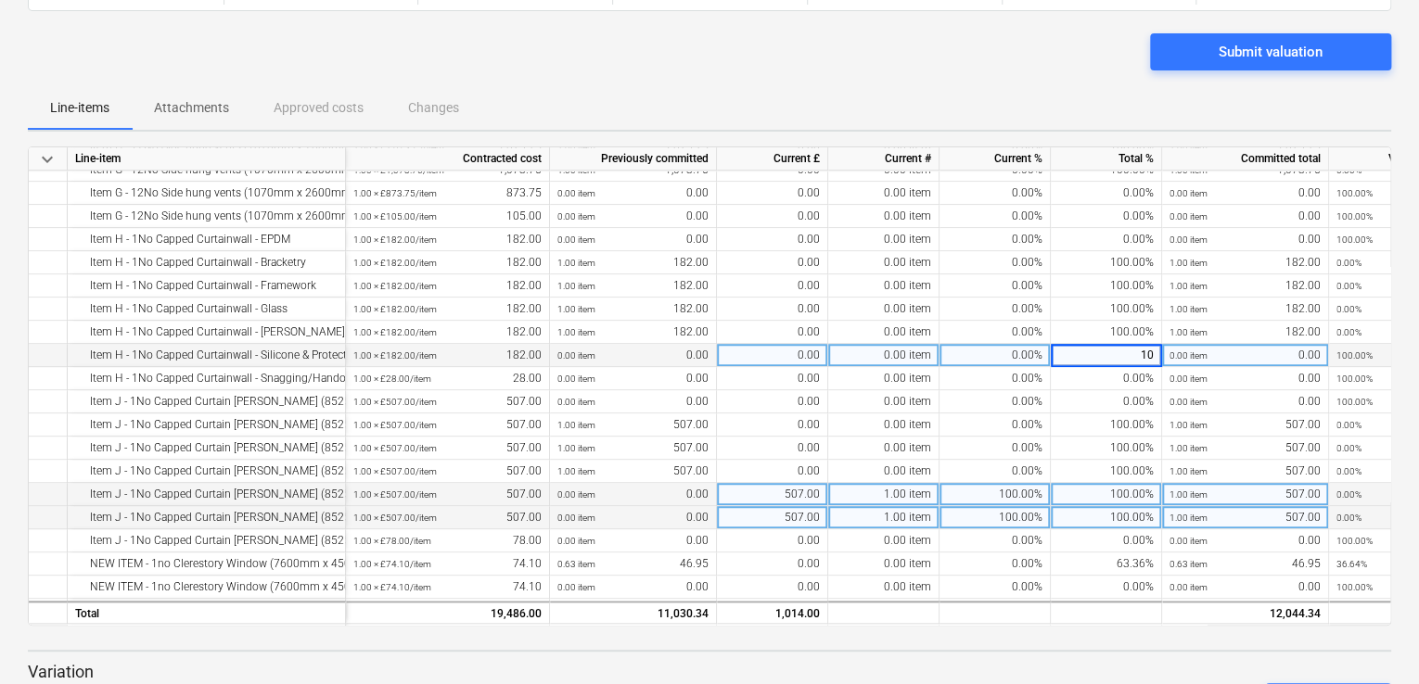
type input "100"
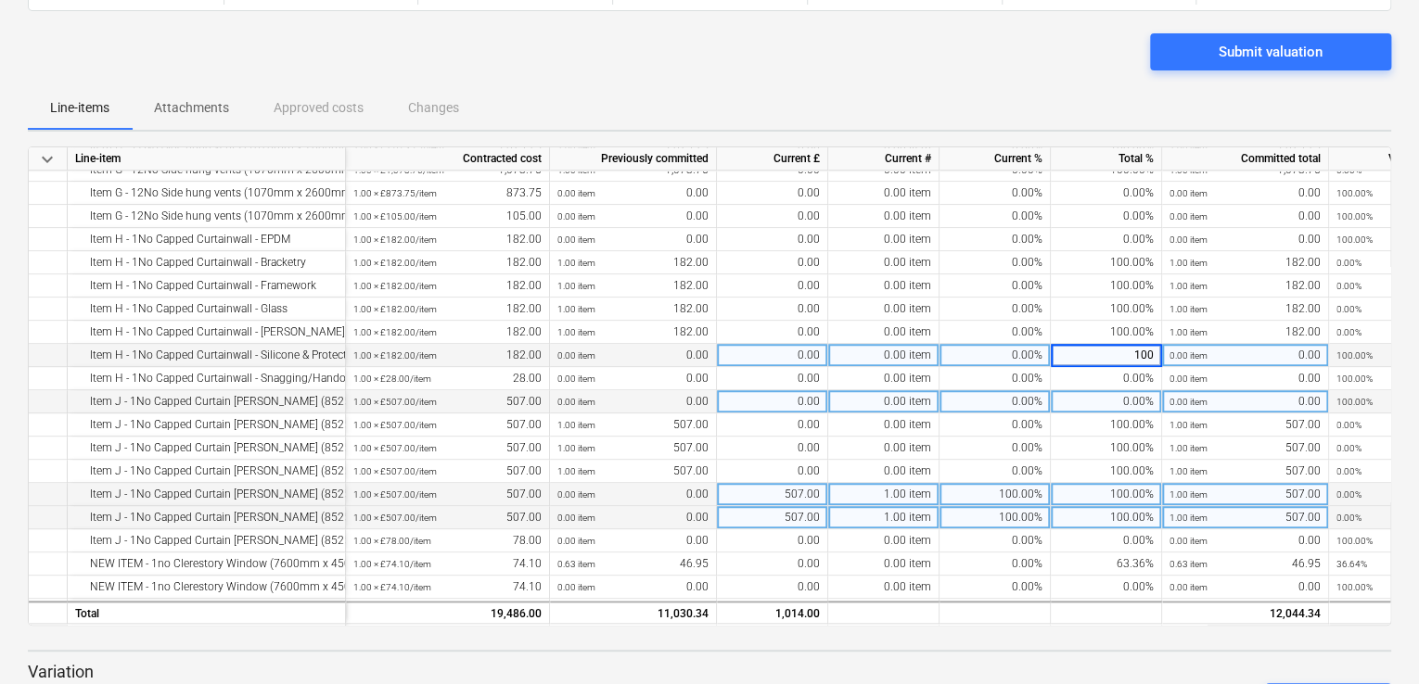
click at [1087, 401] on div "0.00%" at bounding box center [1106, 401] width 111 height 23
click at [1100, 401] on div "0.00%" at bounding box center [1106, 401] width 111 height 23
type input "100"
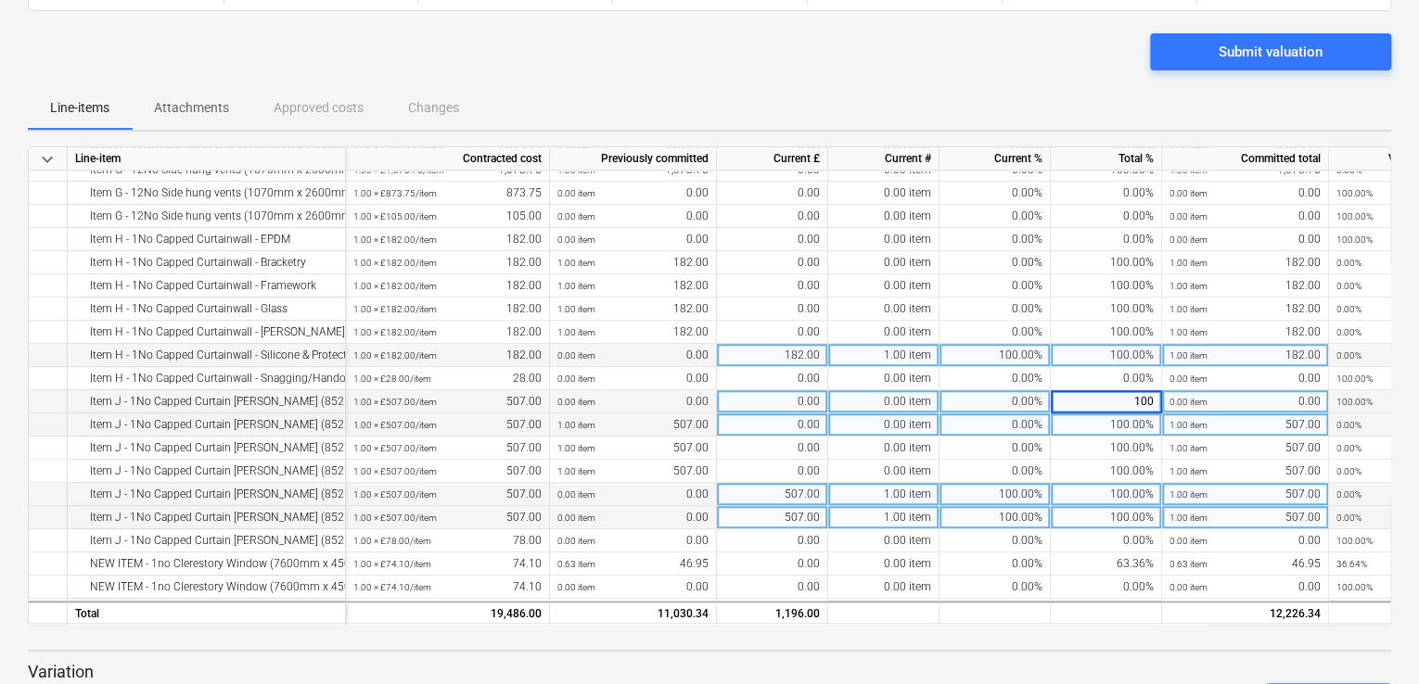
click at [1091, 425] on div "100.00%" at bounding box center [1106, 425] width 111 height 23
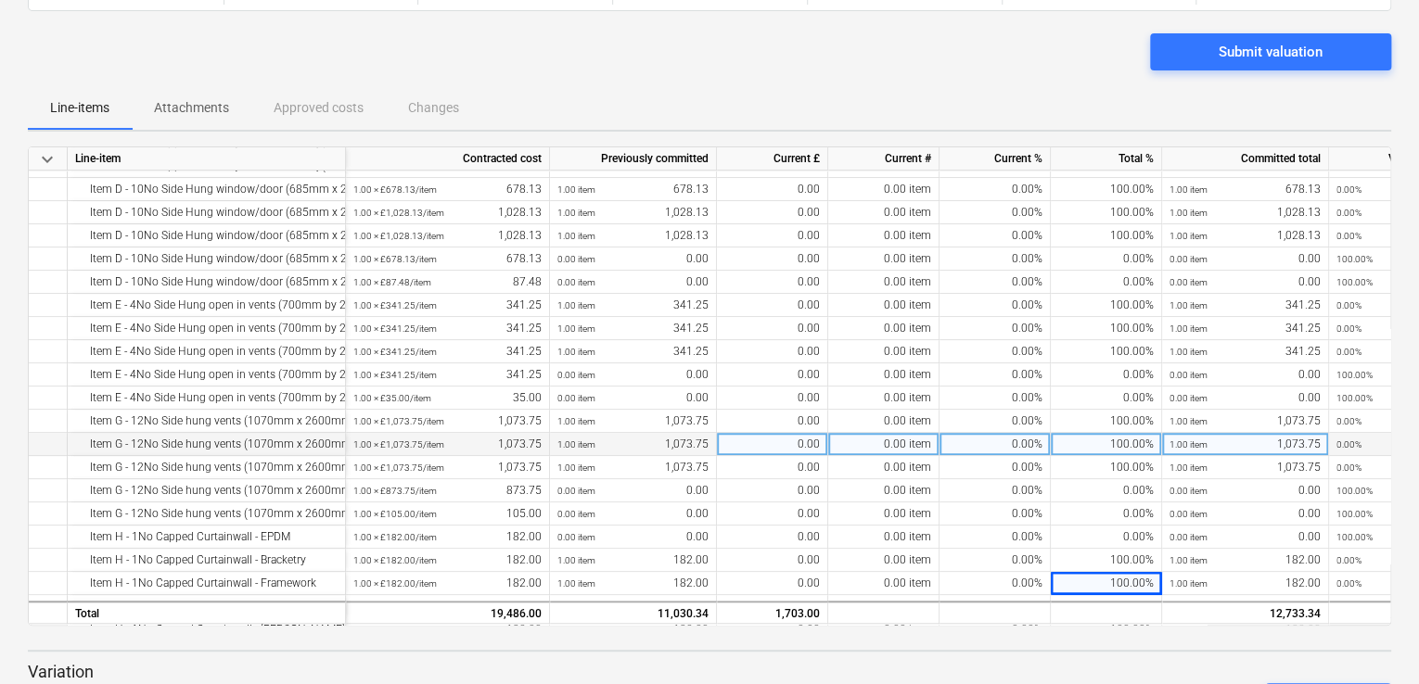
scroll to position [549, 0]
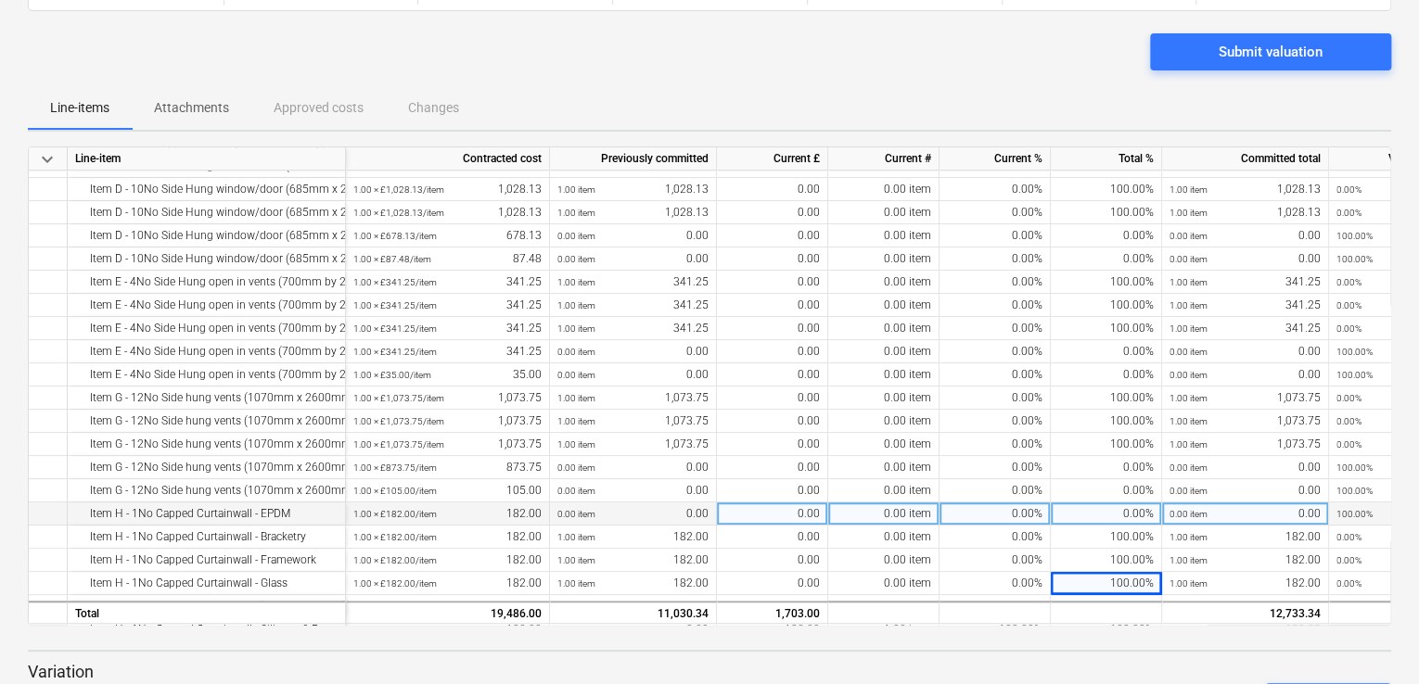
click at [1082, 517] on div "0.00%" at bounding box center [1106, 514] width 111 height 23
type input "100"
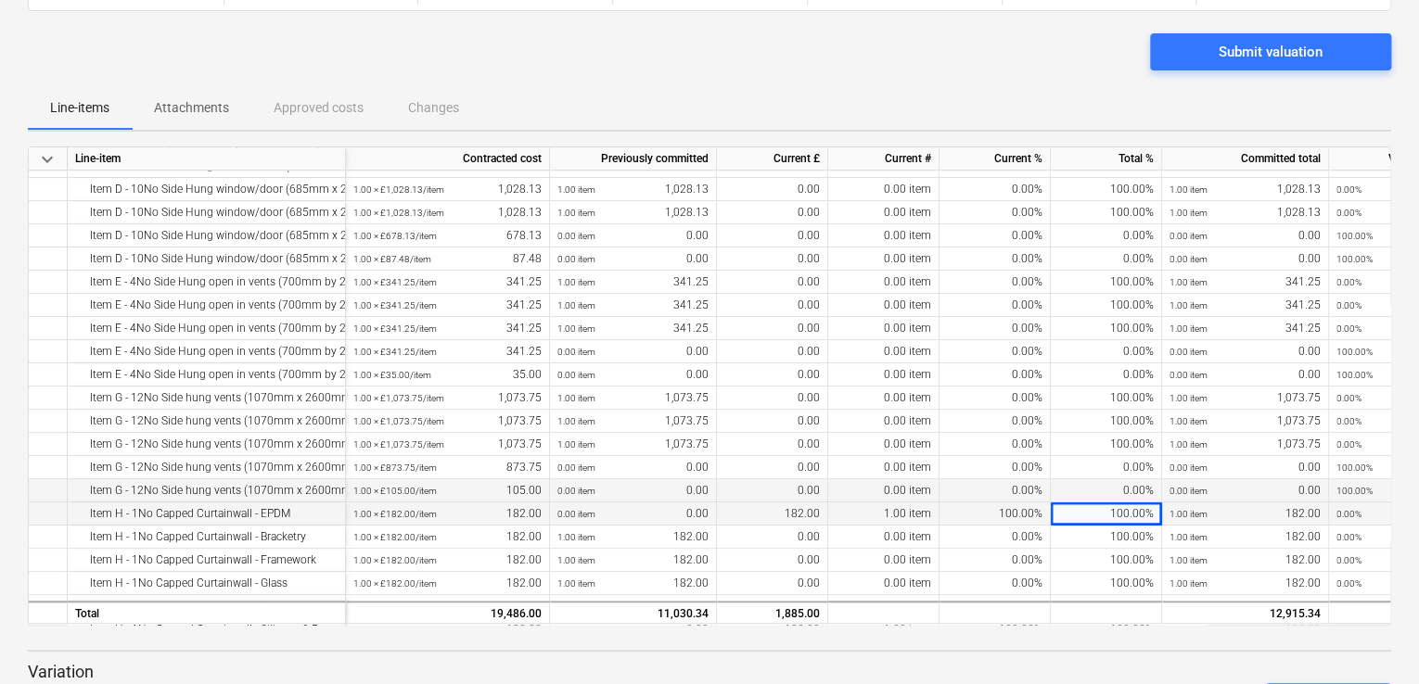
click at [1087, 494] on div "0.00%" at bounding box center [1106, 490] width 111 height 23
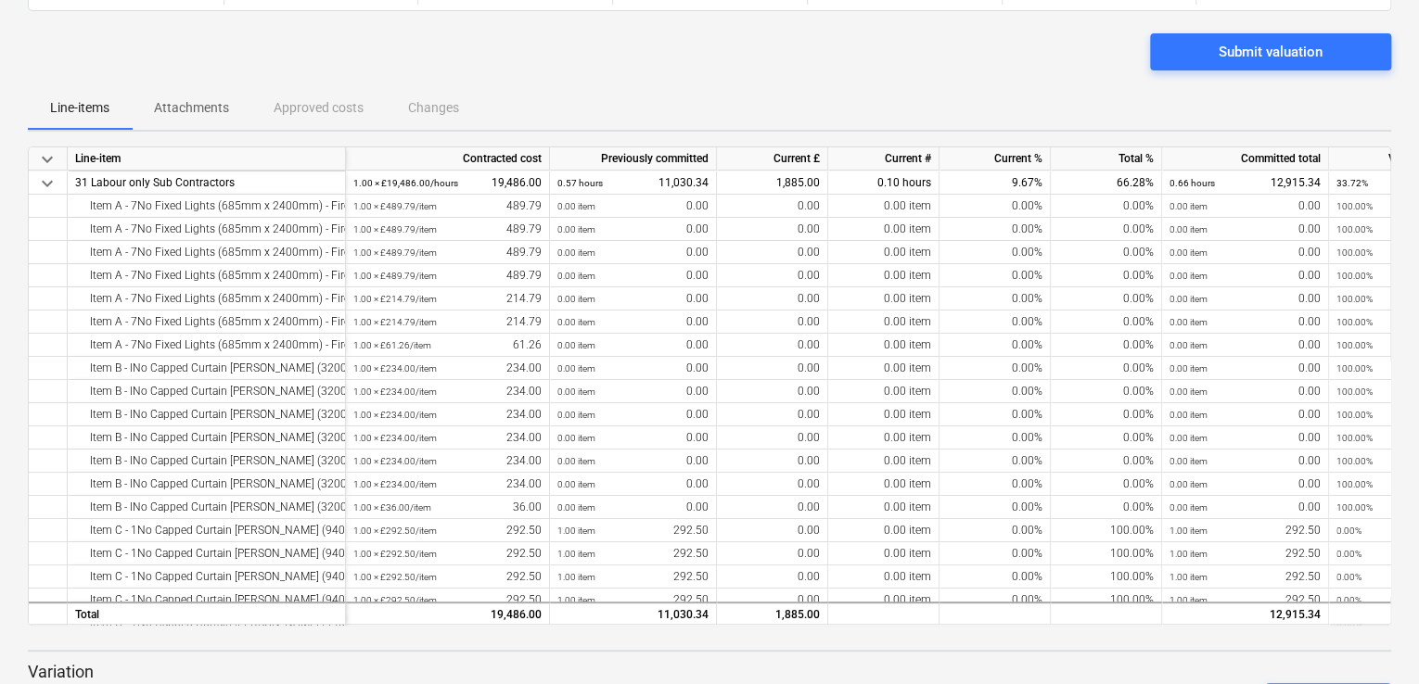
scroll to position [0, 0]
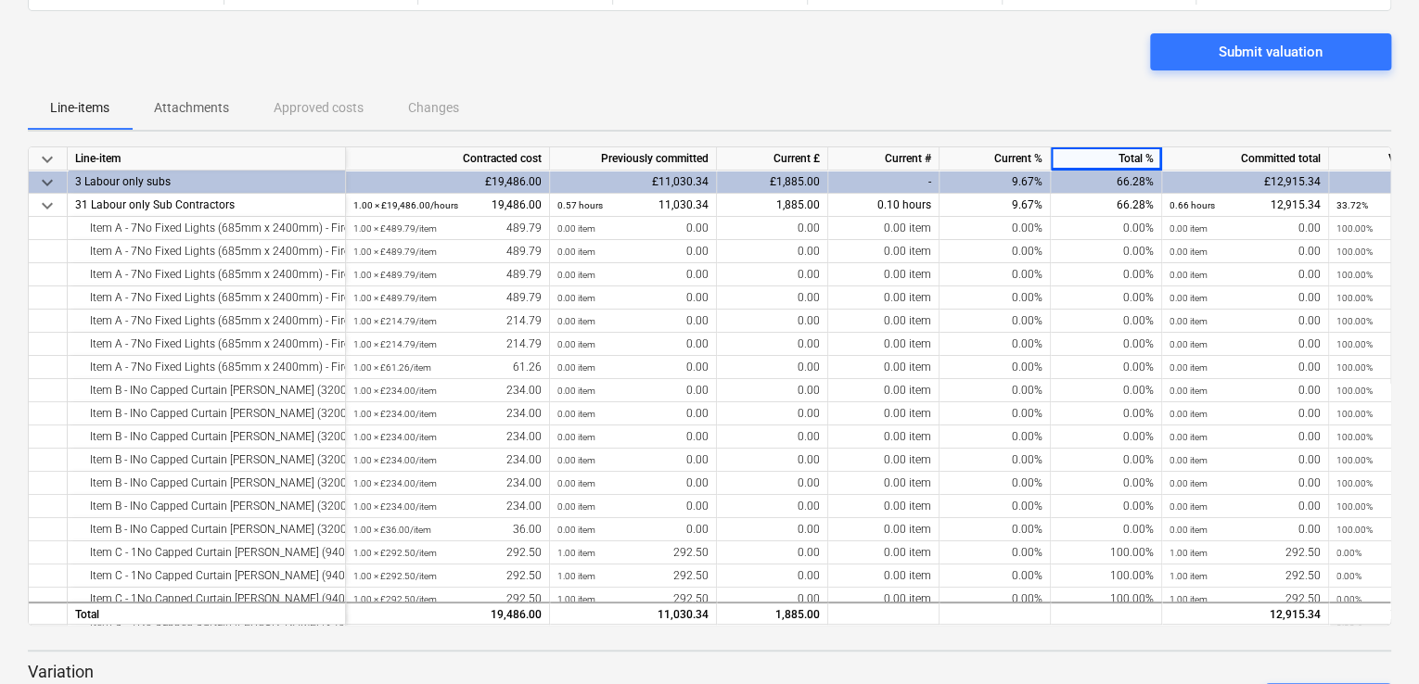
click at [1014, 66] on div "Submit valuation" at bounding box center [709, 59] width 1363 height 52
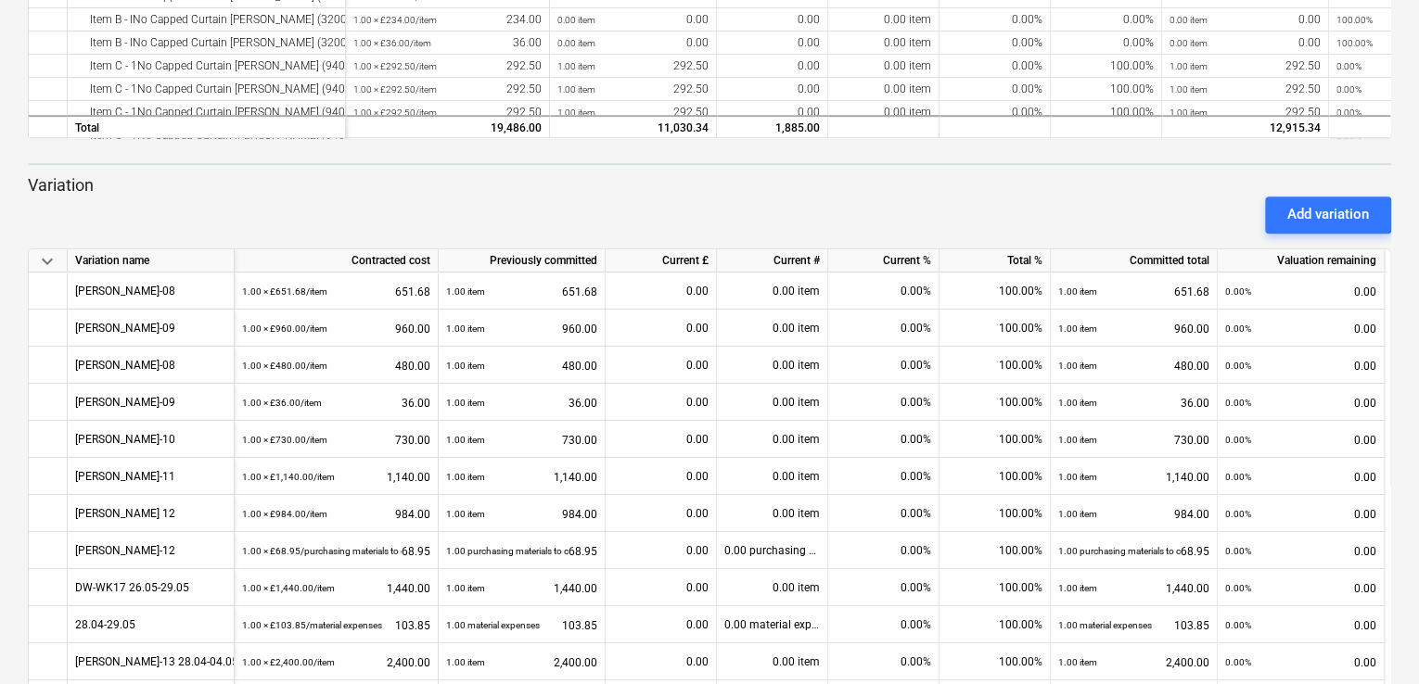
scroll to position [670, 0]
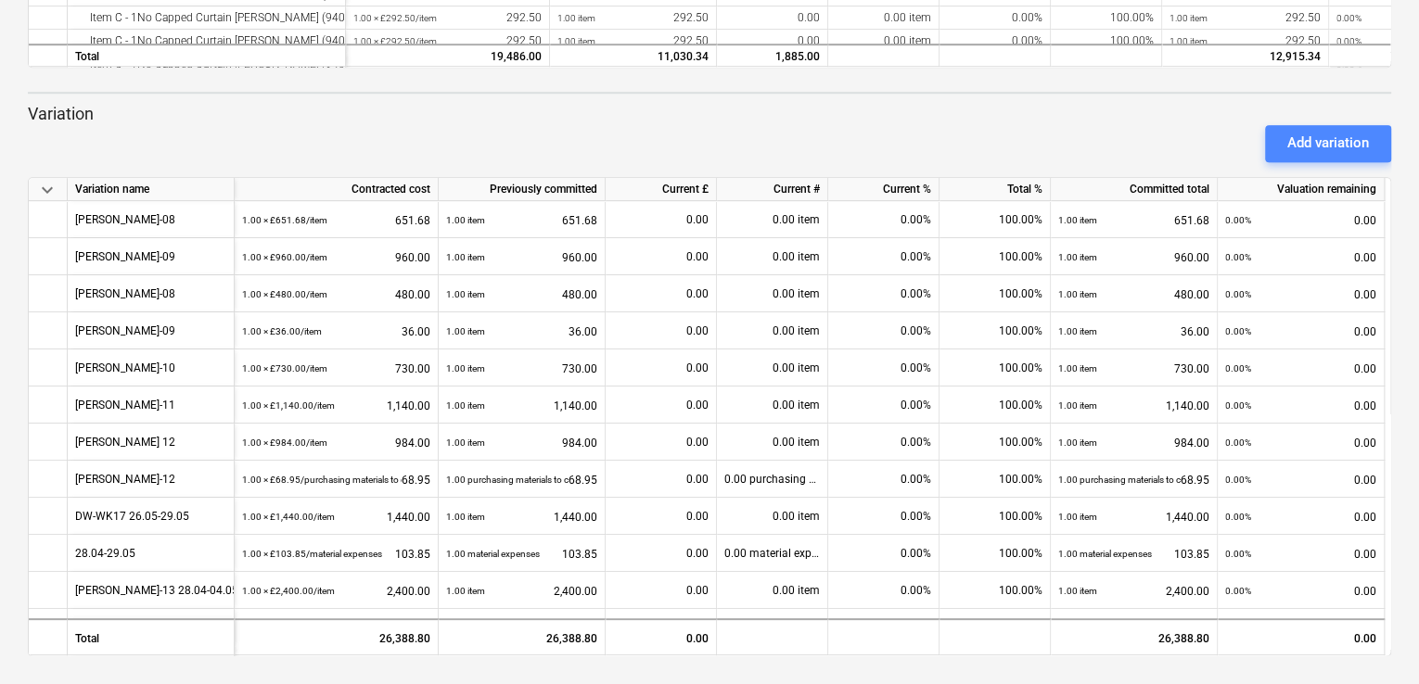
click at [1321, 142] on div "Add variation" at bounding box center [1328, 143] width 82 height 24
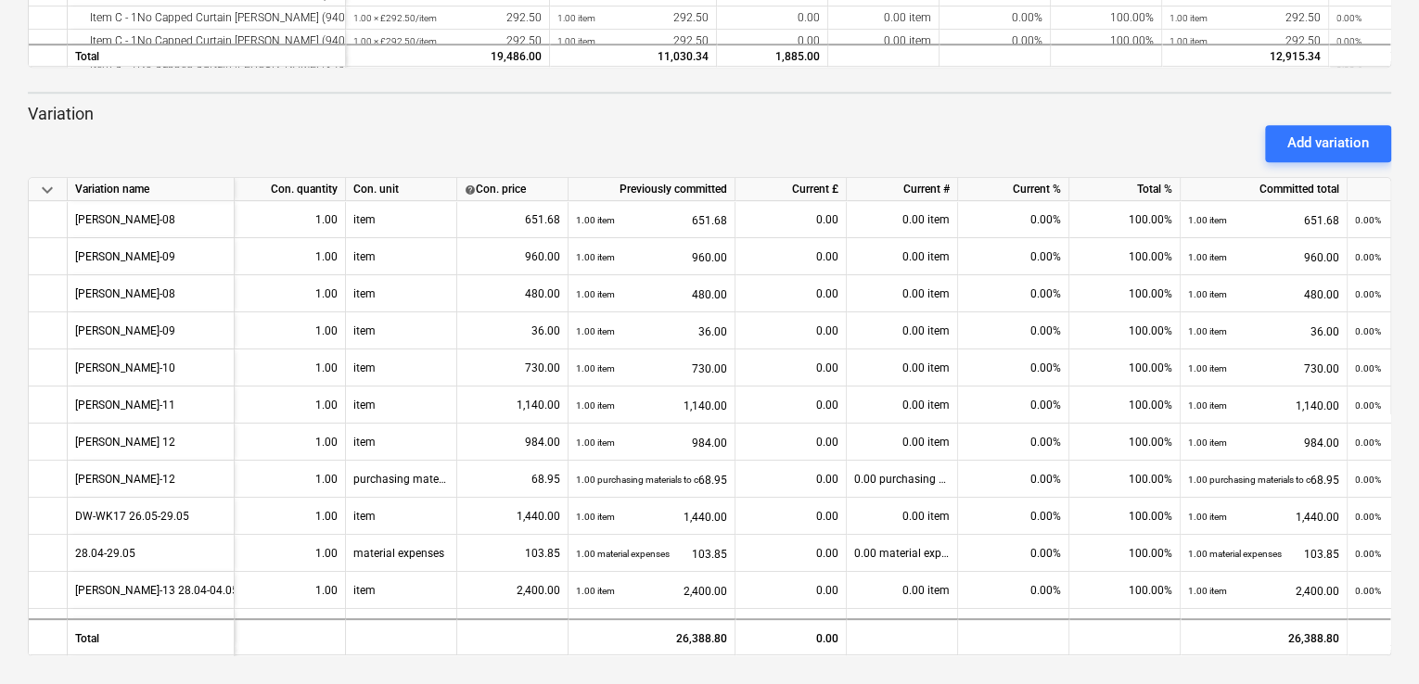
click at [1392, 442] on div "keyboard_arrow_down Status Confirmed at Company Contract name Commit as Date Cu…" at bounding box center [709, 7] width 1419 height 1355
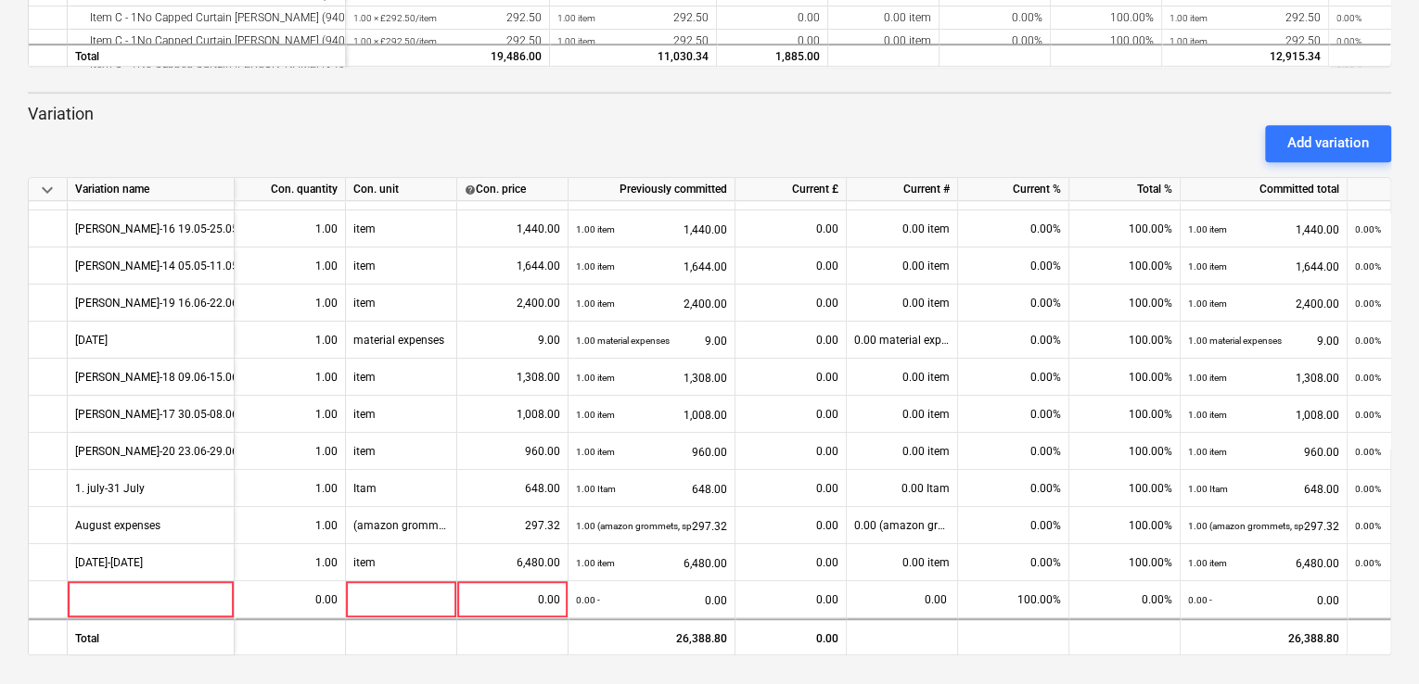
scroll to position [441, 0]
click at [1366, 138] on div "Add variation" at bounding box center [1328, 143] width 82 height 24
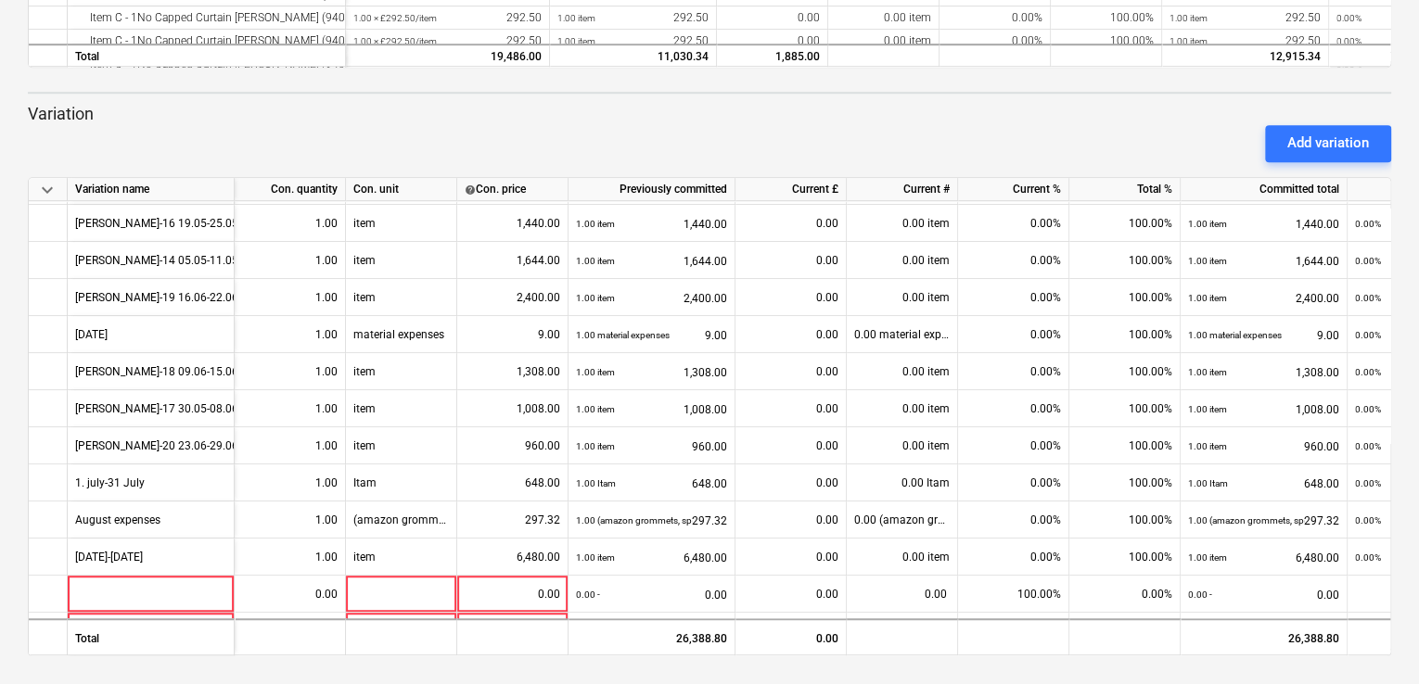
click at [1390, 642] on div "keyboard_arrow_down Variation name Con. quantity Con. unit help Con. price Prev…" at bounding box center [709, 416] width 1363 height 479
click at [1388, 653] on div "keyboard_arrow_down Variation name Con. quantity Con. unit help Con. price Prev…" at bounding box center [709, 416] width 1363 height 479
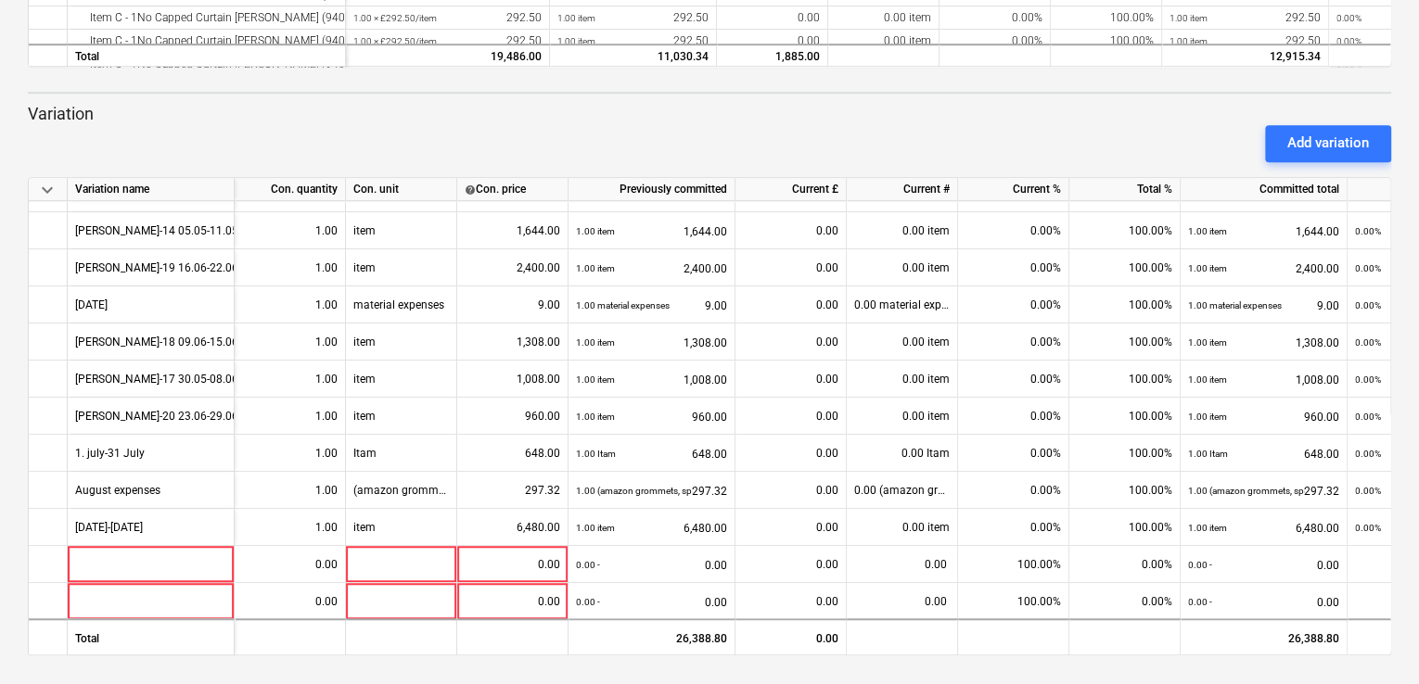
scroll to position [479, 0]
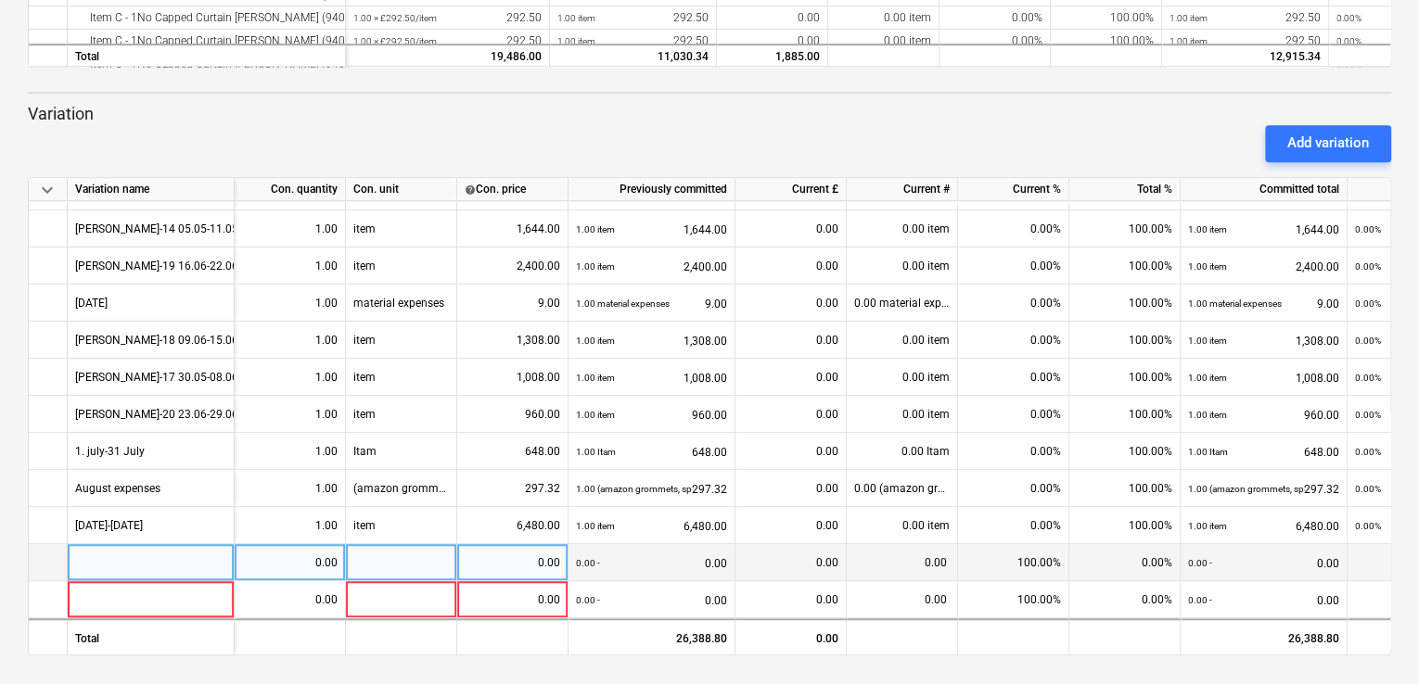
click at [139, 547] on div at bounding box center [151, 562] width 167 height 37
click at [178, 560] on input "[DATE]-[DATE]" at bounding box center [151, 562] width 166 height 36
type input "[DATE]-[DATE] Day Work"
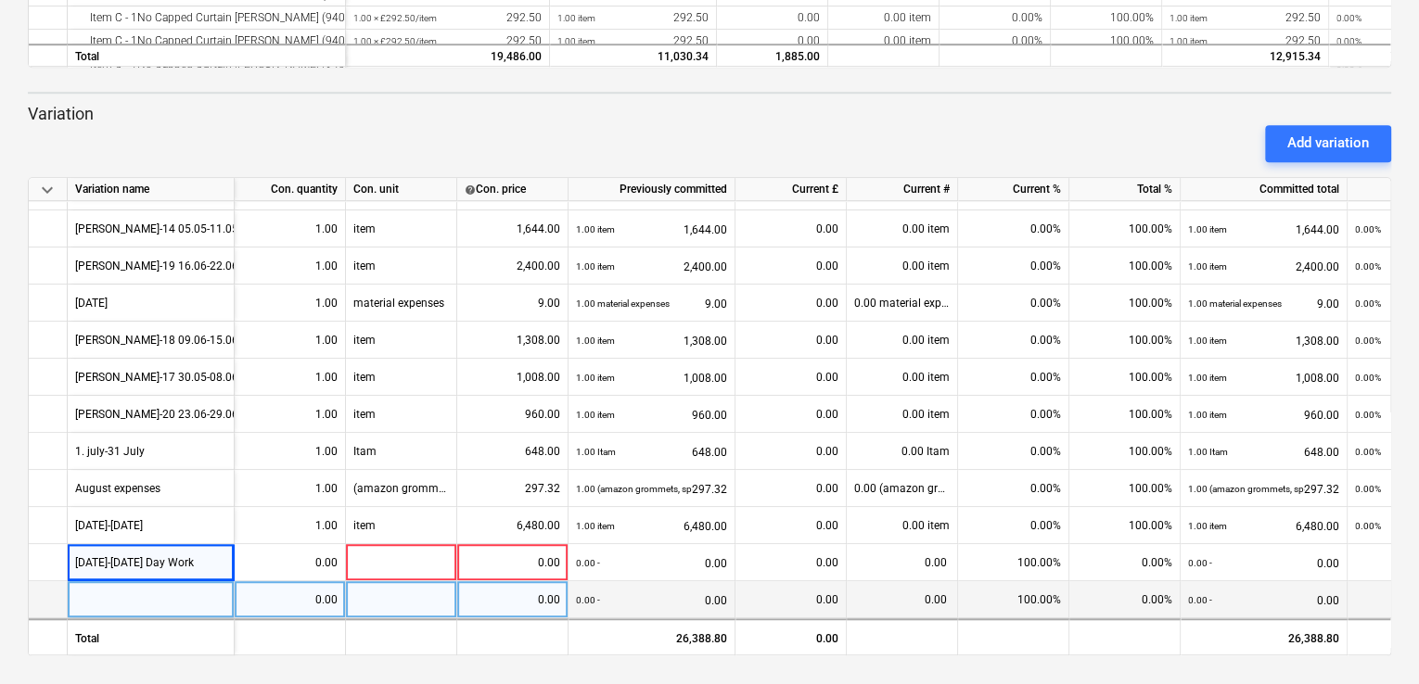
click at [137, 591] on div at bounding box center [151, 599] width 167 height 37
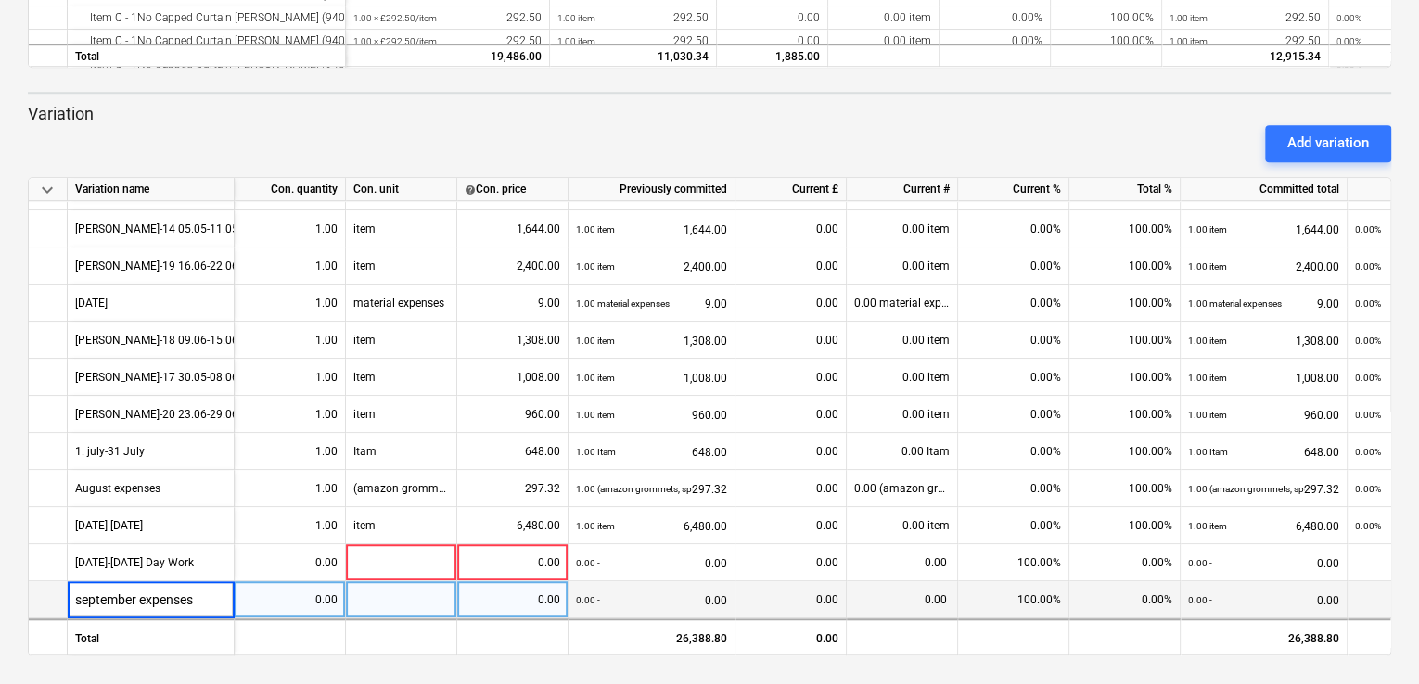
type input "September expenses"
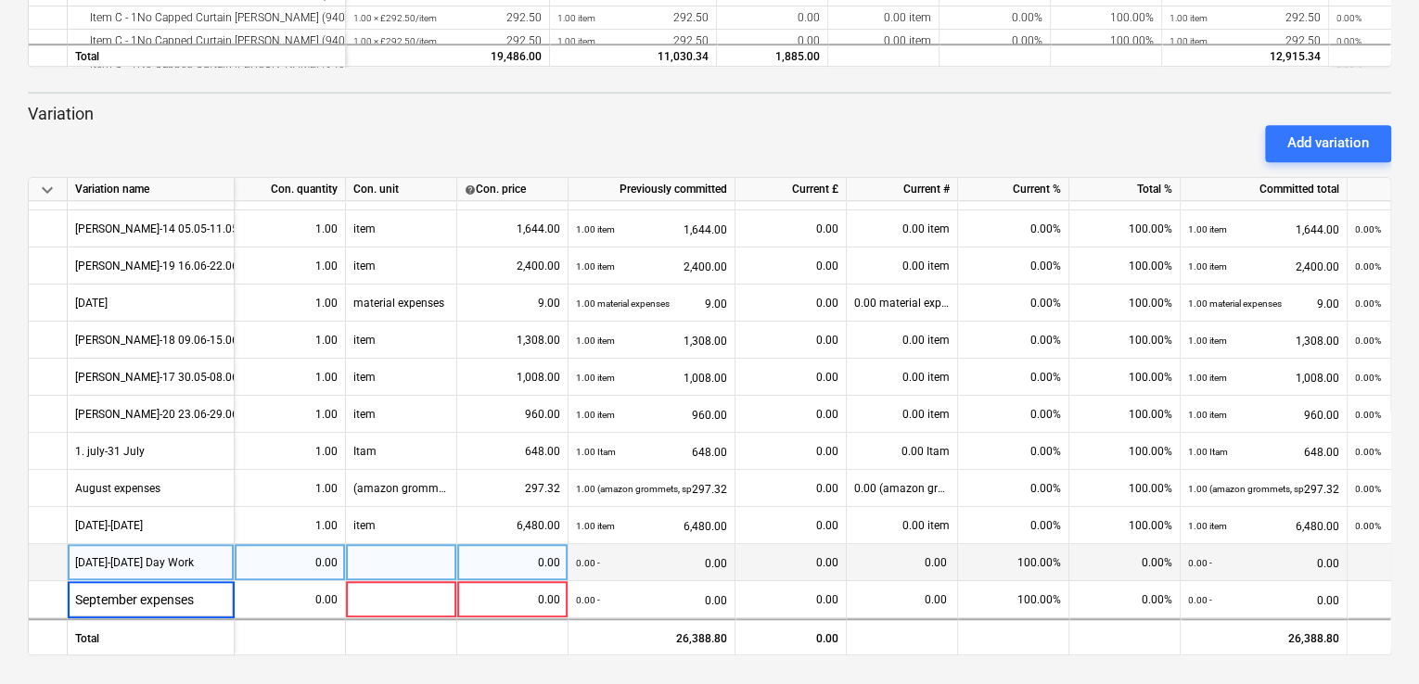
click at [376, 556] on div at bounding box center [401, 562] width 111 height 37
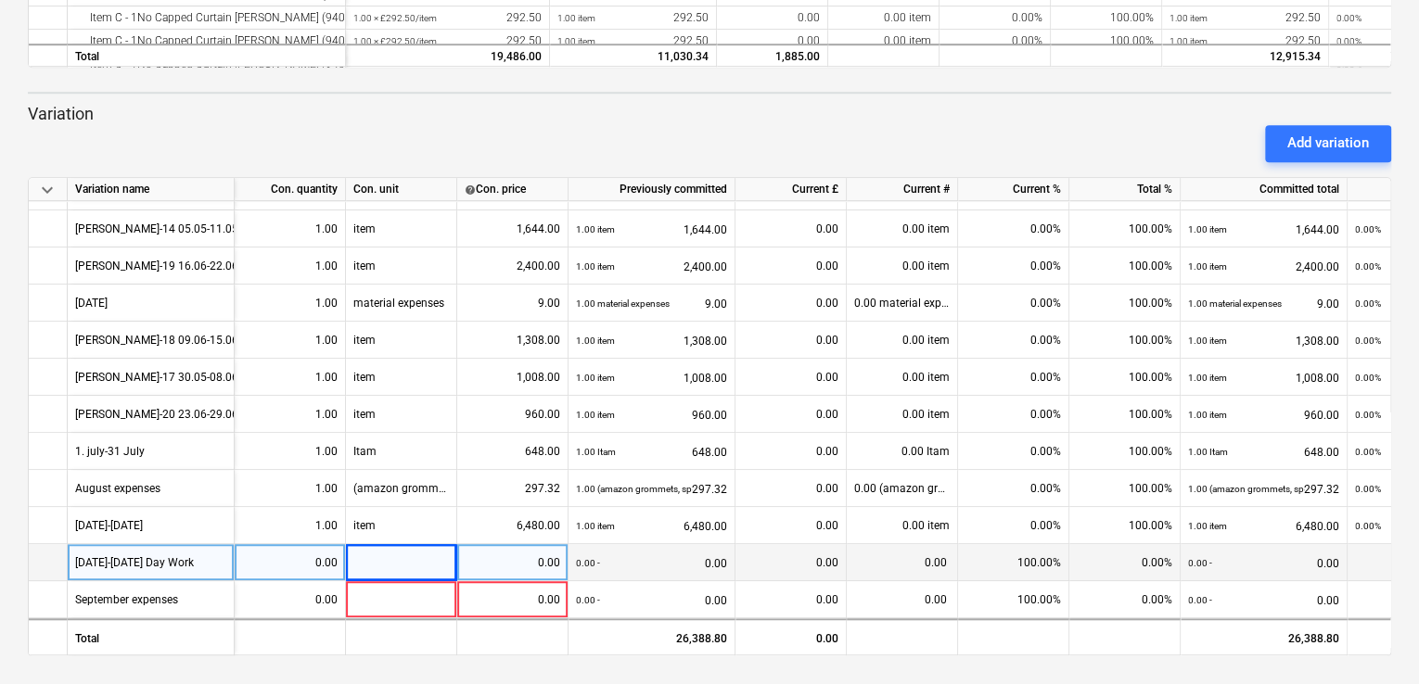
click at [326, 558] on div "0.00" at bounding box center [290, 562] width 96 height 37
type input "1"
click at [353, 554] on div at bounding box center [401, 562] width 111 height 37
click at [475, 556] on div "0.00" at bounding box center [513, 562] width 96 height 37
type input "4"
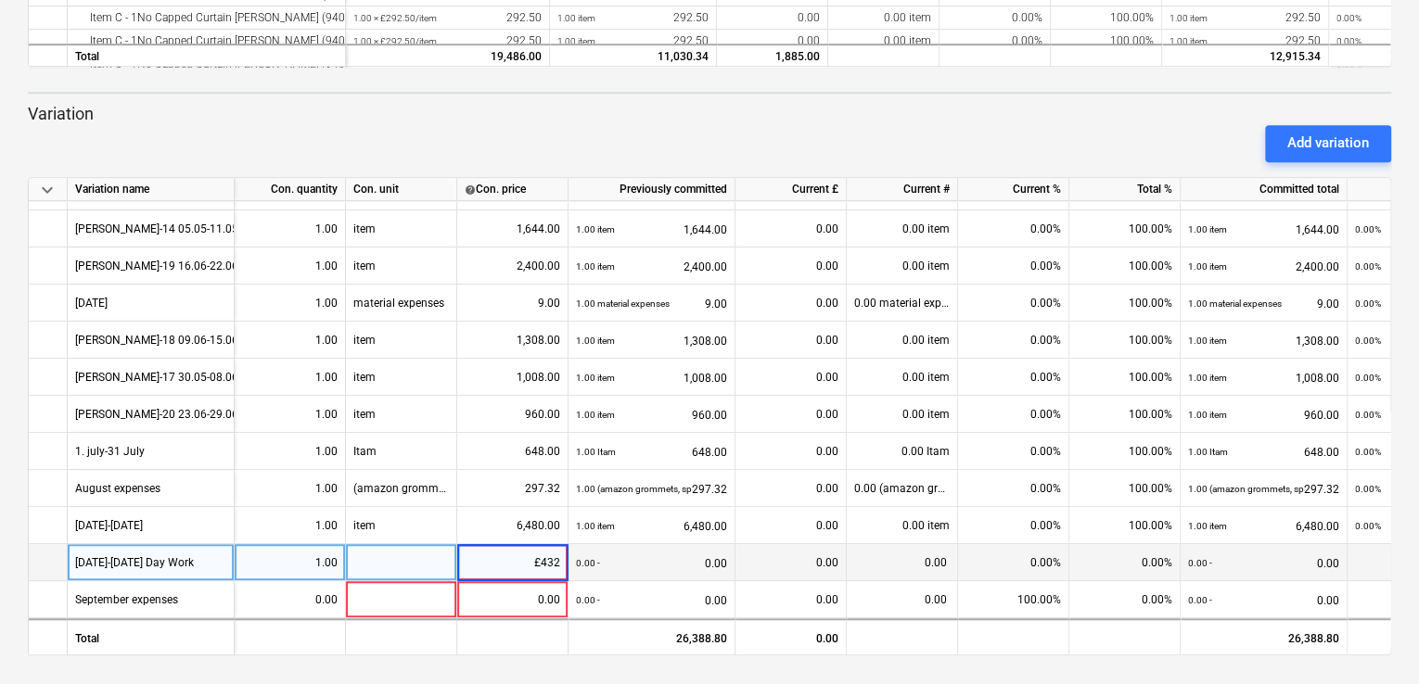
type input "£4320"
click at [393, 556] on div at bounding box center [401, 562] width 111 height 37
click at [505, 561] on div "0.00" at bounding box center [513, 562] width 96 height 37
type input "4320"
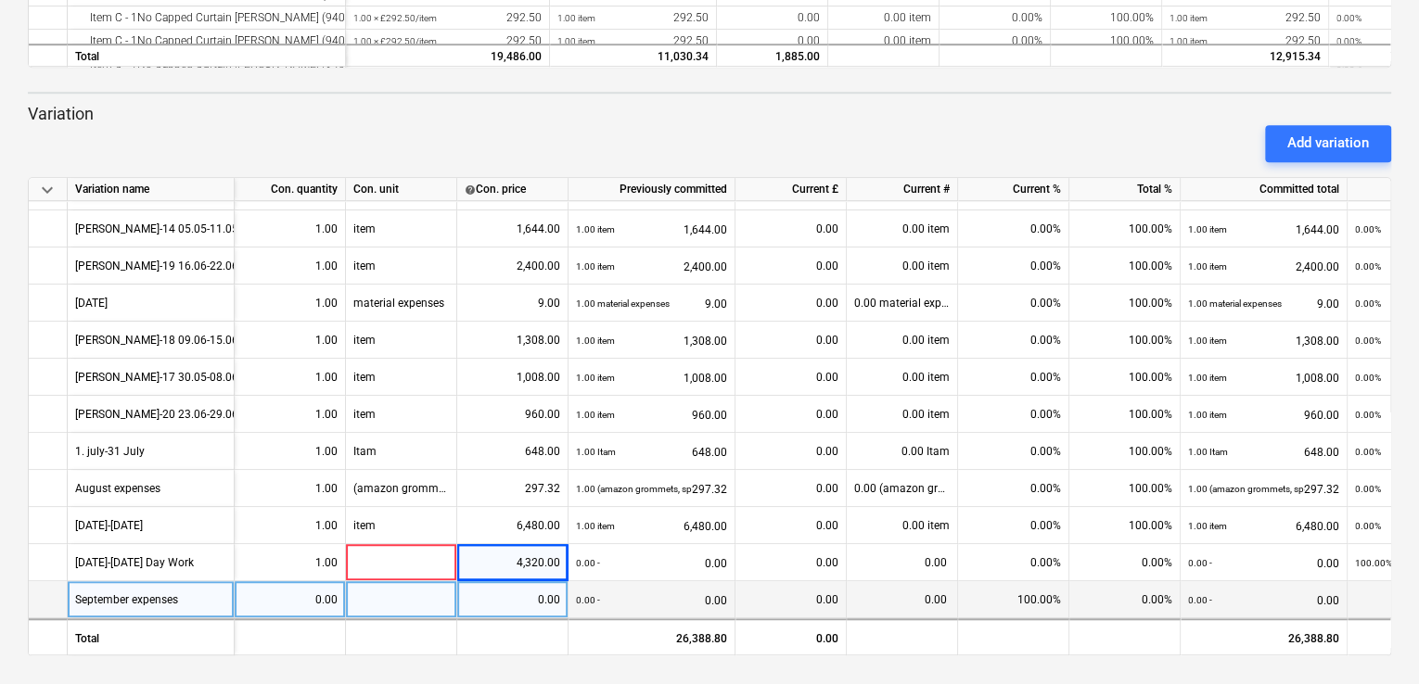
click at [408, 591] on div at bounding box center [401, 599] width 111 height 37
click at [325, 594] on div "0.00" at bounding box center [290, 599] width 96 height 37
type input "1"
click at [378, 603] on div at bounding box center [401, 599] width 111 height 37
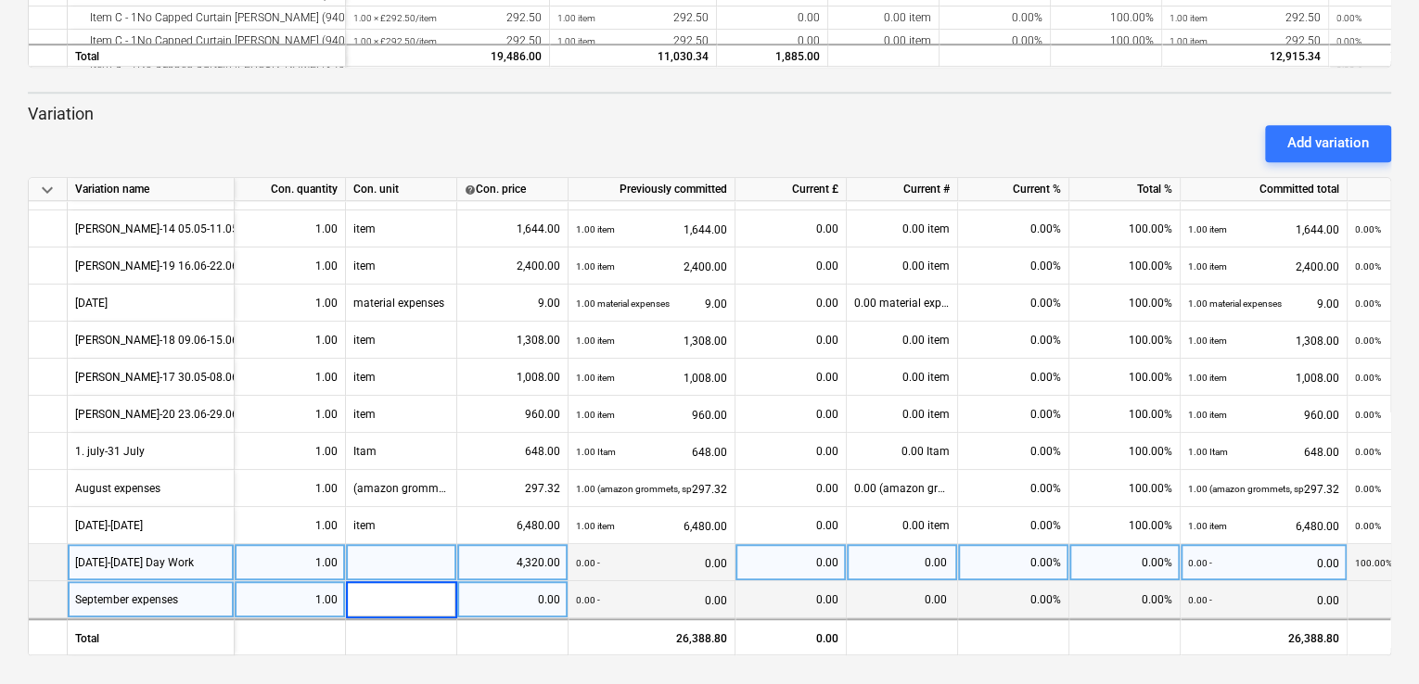
click at [366, 549] on div at bounding box center [401, 562] width 111 height 37
type input "item"
click at [377, 589] on div at bounding box center [401, 599] width 111 height 37
click at [378, 595] on div at bounding box center [401, 599] width 111 height 37
click at [364, 594] on input "disel" at bounding box center [401, 599] width 110 height 36
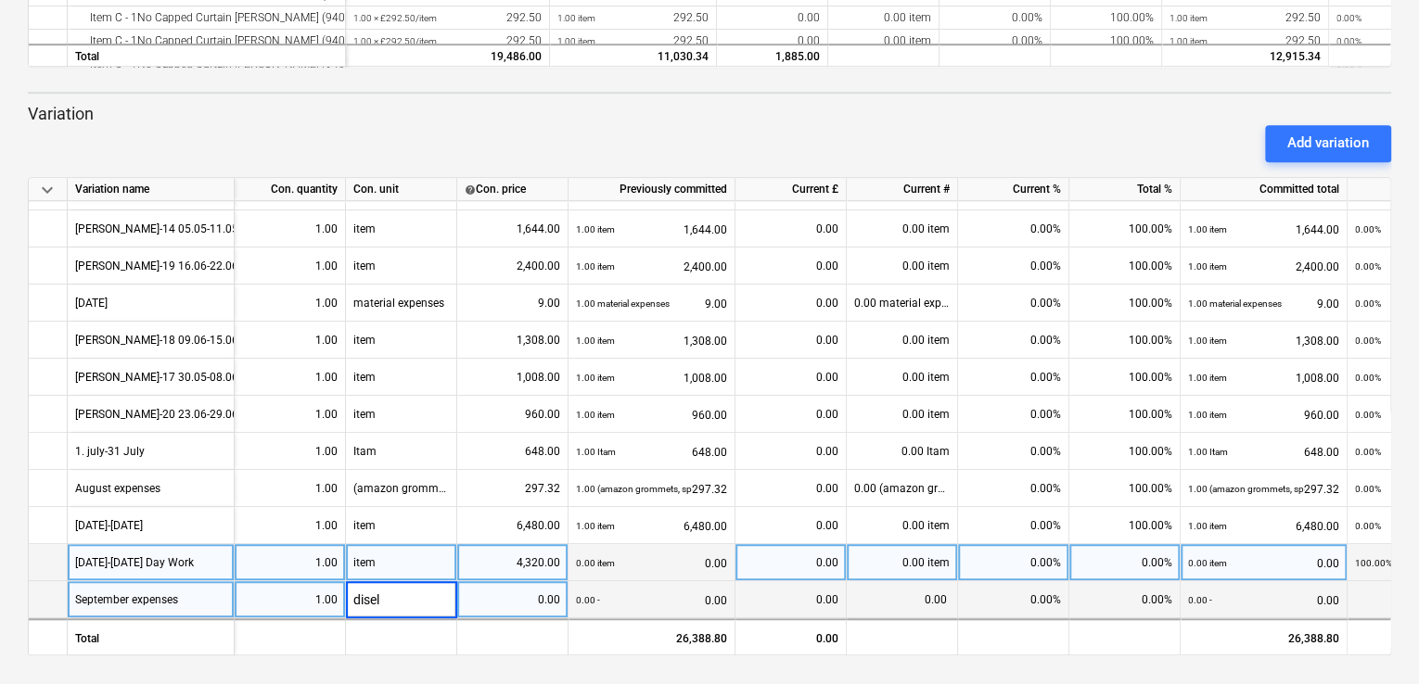
click at [386, 591] on input "disel" at bounding box center [401, 599] width 110 height 36
drag, startPoint x: 399, startPoint y: 594, endPoint x: 371, endPoint y: 594, distance: 27.8
click at [371, 594] on input "disel+ulez" at bounding box center [401, 599] width 110 height 36
click at [420, 596] on input "disel+ulez" at bounding box center [401, 599] width 110 height 36
click at [411, 588] on input "diesel" at bounding box center [401, 599] width 110 height 36
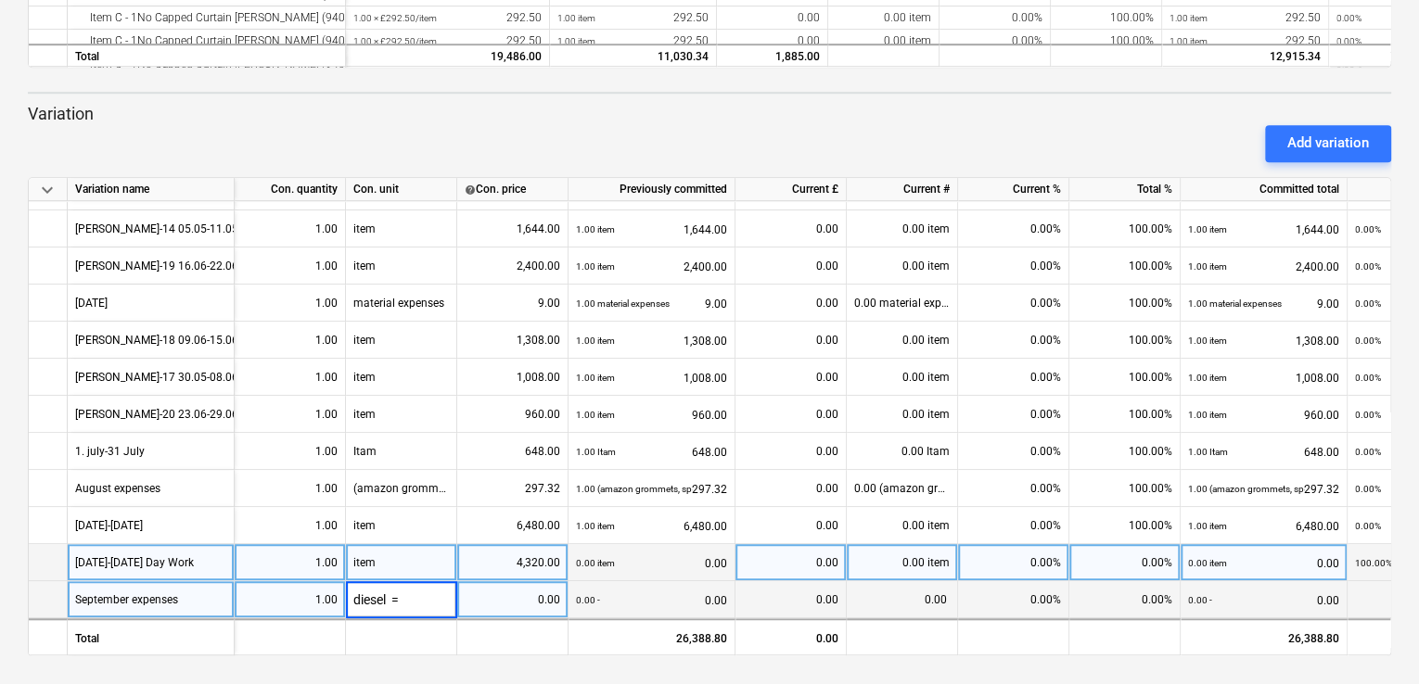
type input "diesel"
type input "u"
type input "Diesel + ulez"
click at [532, 590] on div "0.00" at bounding box center [513, 599] width 96 height 37
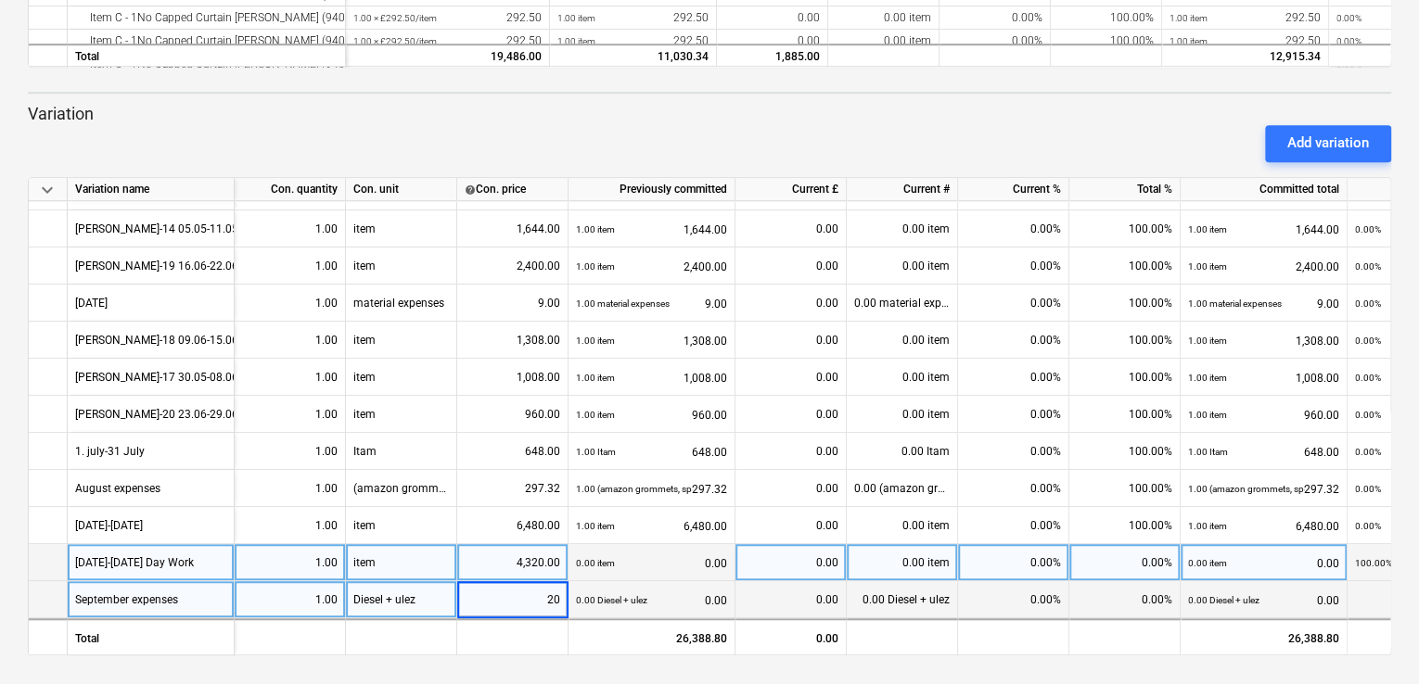
type input "200"
click at [1146, 556] on div "0.00%" at bounding box center [1124, 562] width 111 height 37
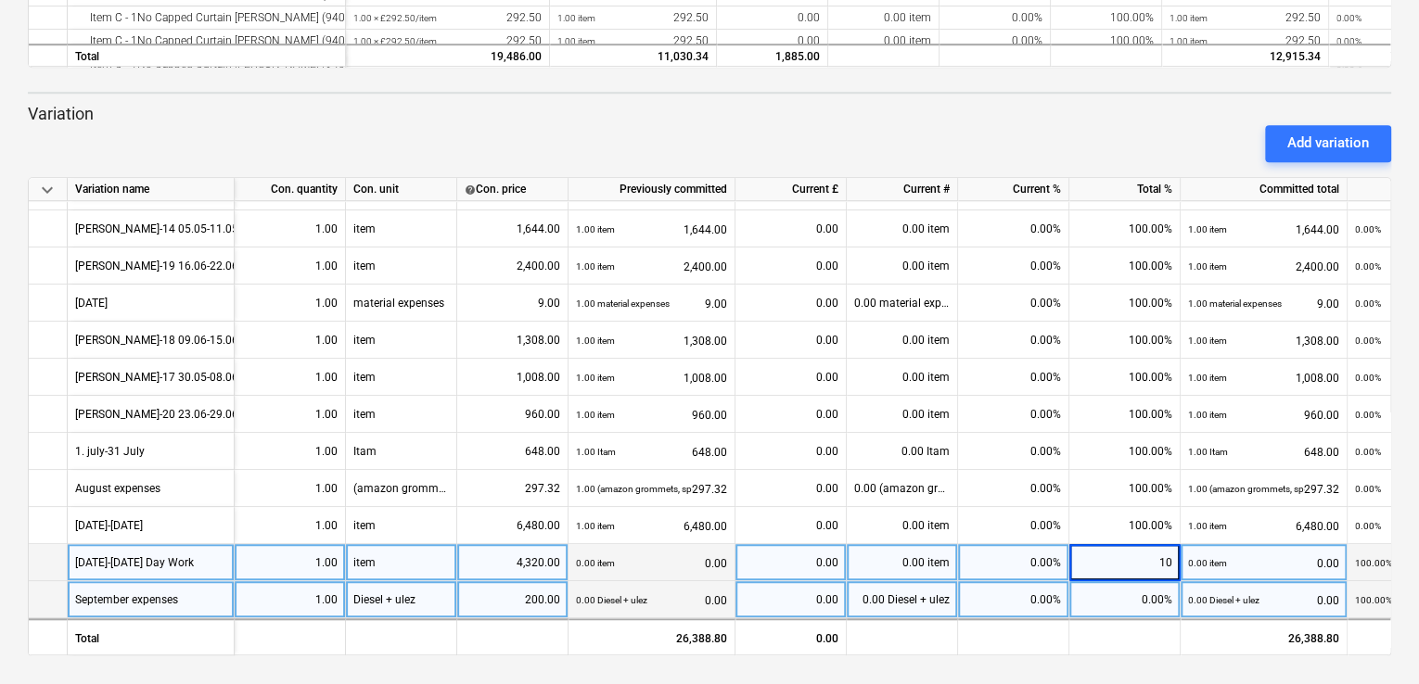
type input "100"
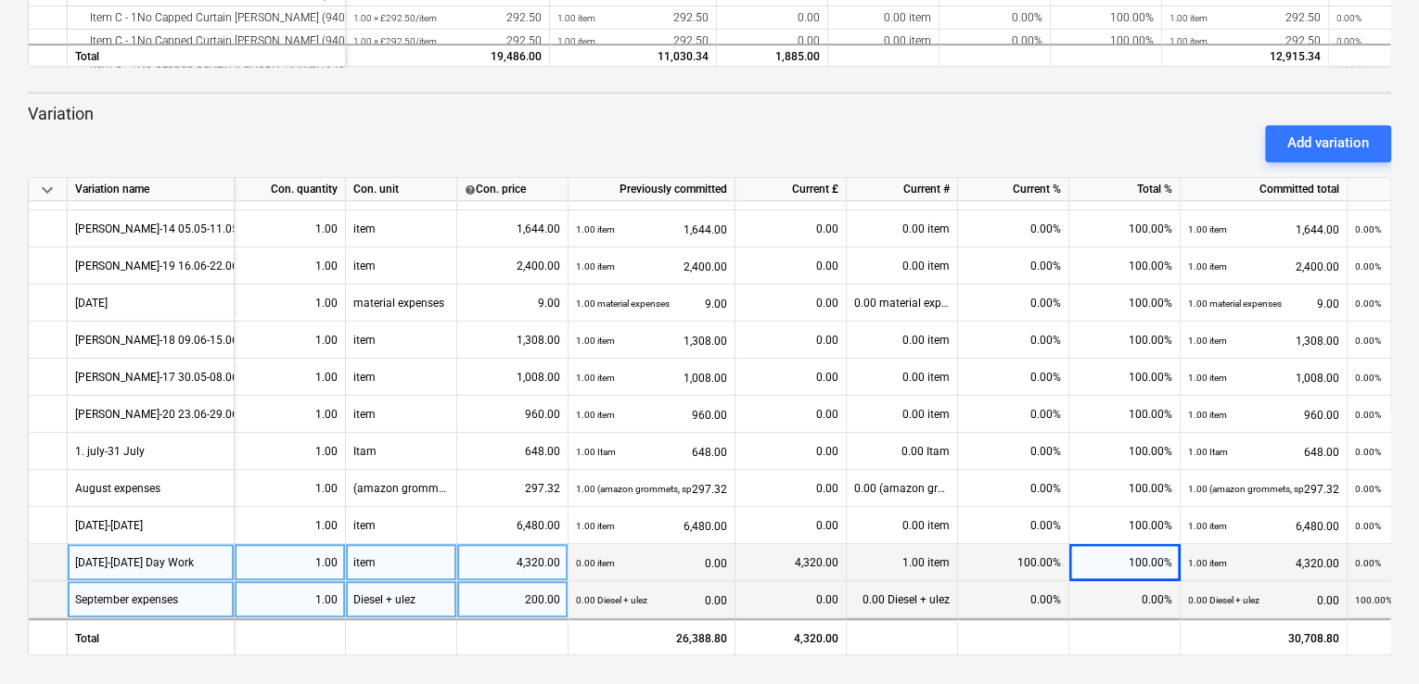
click at [1140, 592] on div "0.00%" at bounding box center [1124, 599] width 111 height 37
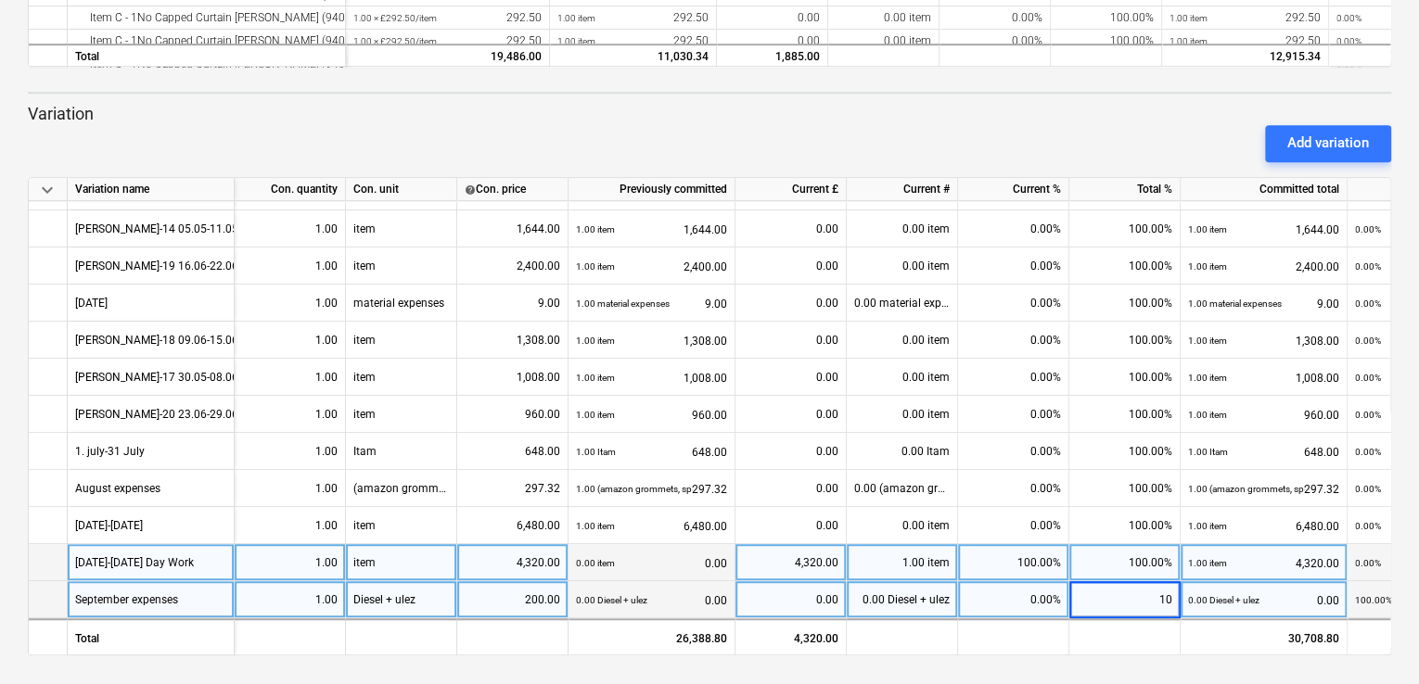
type input "100"
click at [1098, 554] on div "100.00%" at bounding box center [1124, 562] width 111 height 37
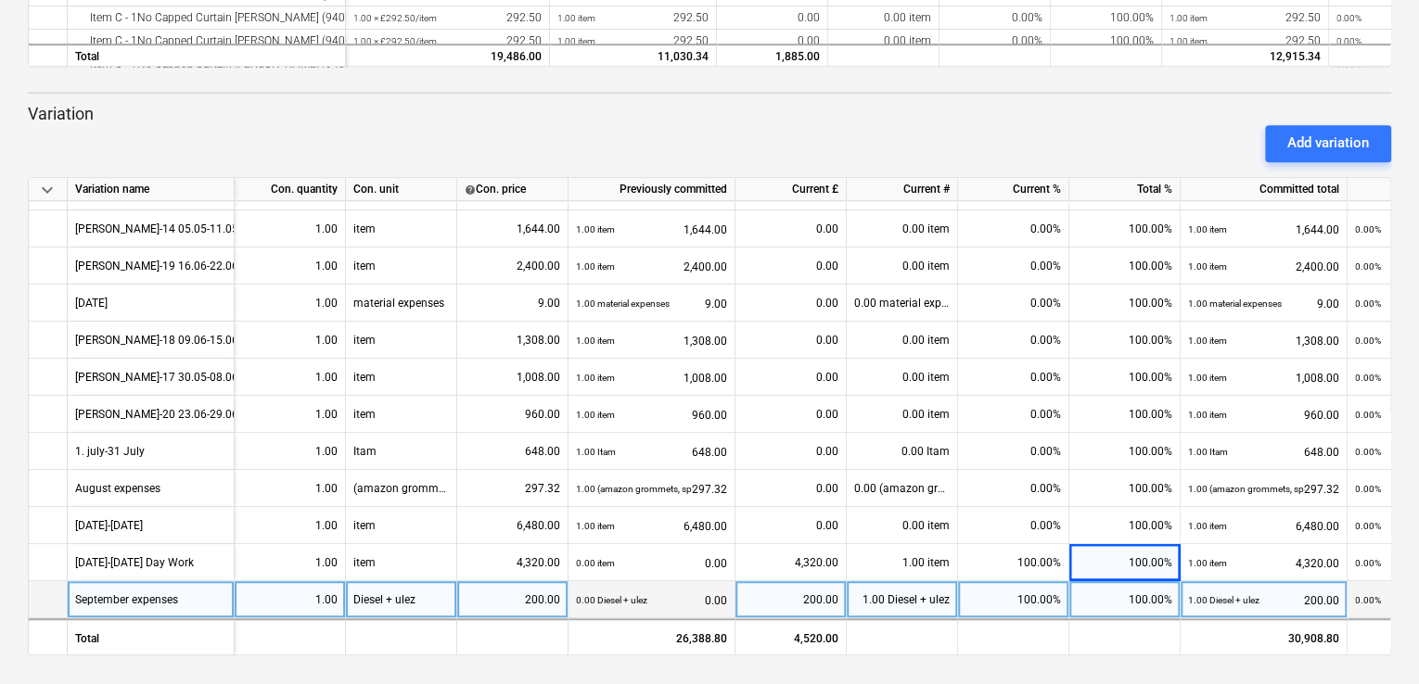
click at [1390, 658] on div "keyboard_arrow_down Status Confirmed at Company Contract name Commit as Date Cu…" at bounding box center [709, 7] width 1419 height 1355
click at [1384, 662] on div "keyboard_arrow_down Status Confirmed at Company Contract name Commit as Date Cu…" at bounding box center [709, 7] width 1419 height 1355
click at [1387, 657] on div "keyboard_arrow_down Status Confirmed at Company Contract name Commit as Date Cu…" at bounding box center [709, 7] width 1419 height 1355
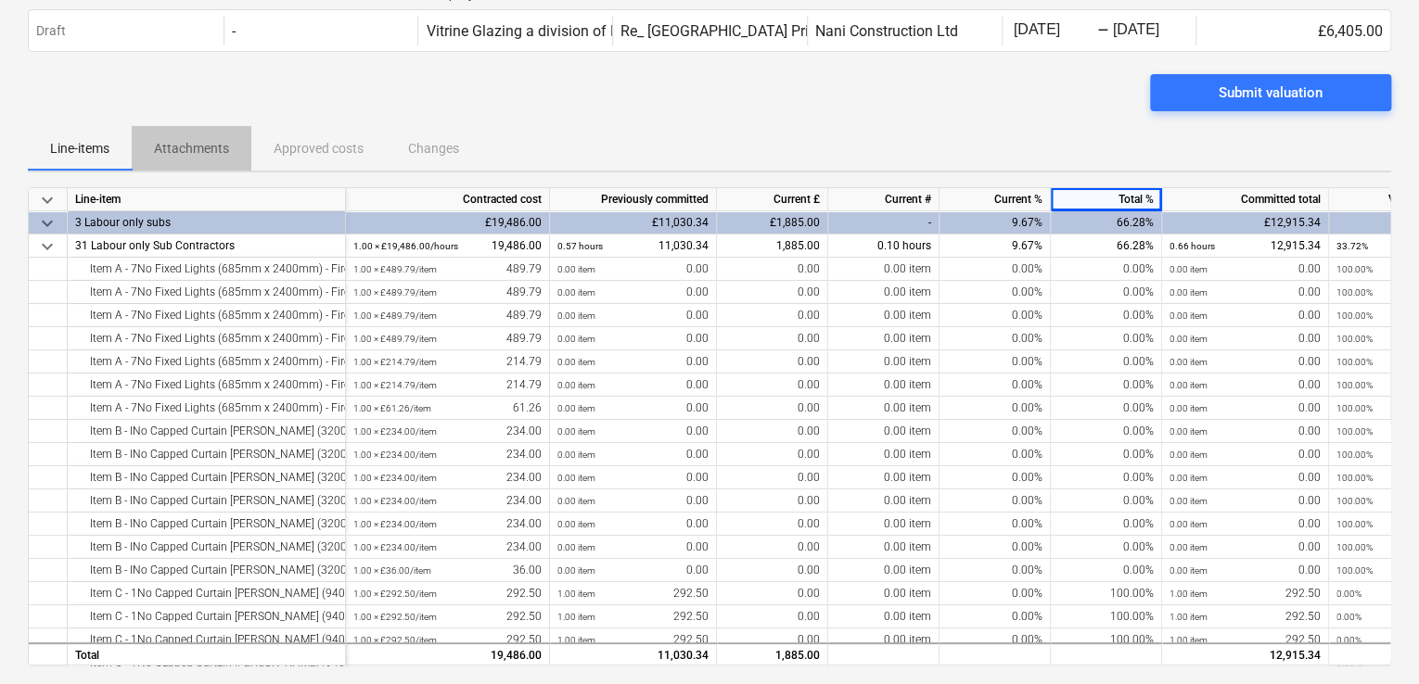
click at [204, 142] on p "Attachments" at bounding box center [191, 148] width 75 height 19
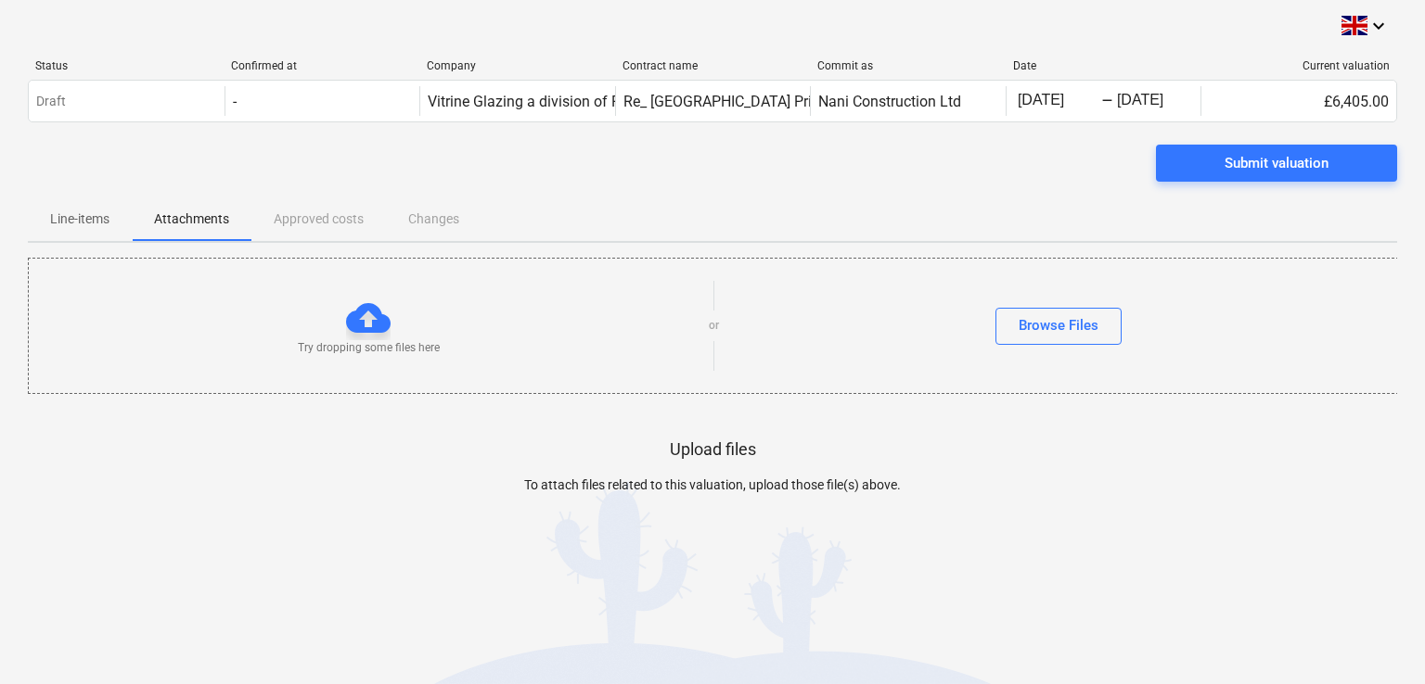
click at [364, 322] on div at bounding box center [368, 318] width 45 height 45
click at [1021, 335] on div "Browse Files" at bounding box center [1058, 325] width 80 height 24
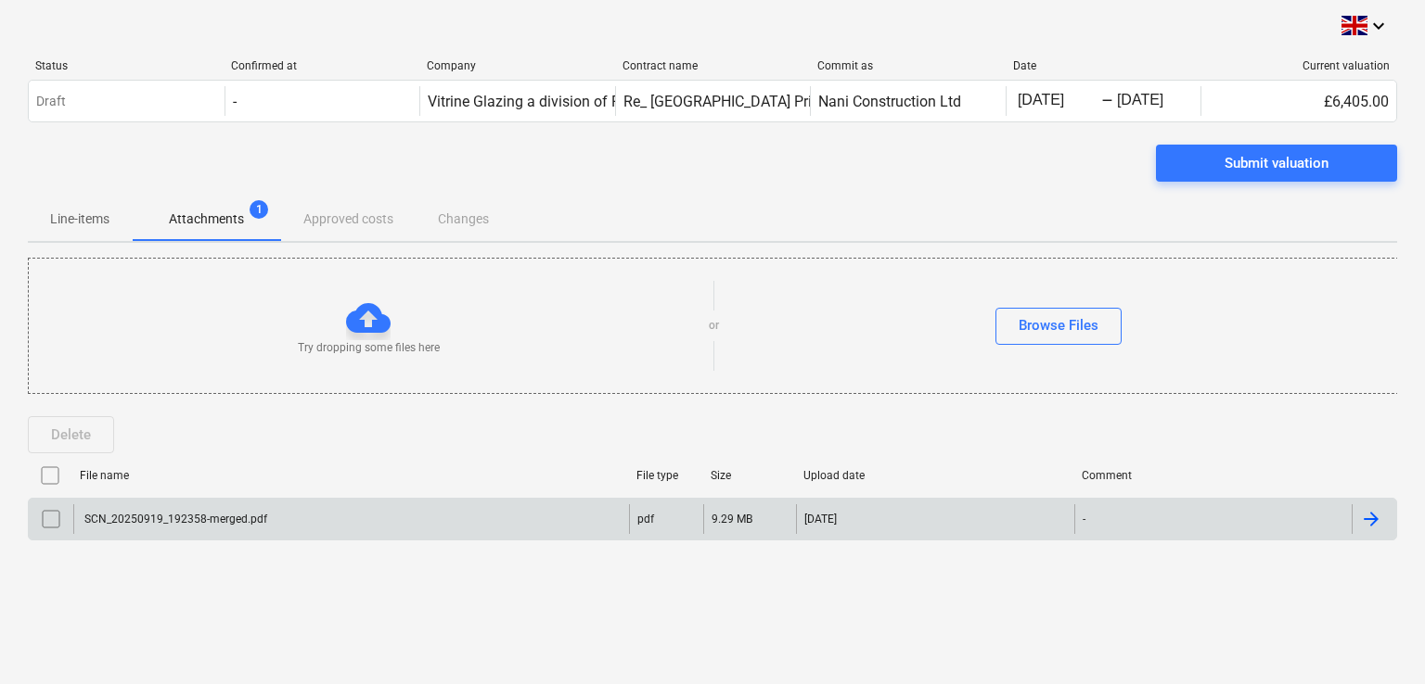
click at [1373, 522] on div at bounding box center [1371, 519] width 22 height 22
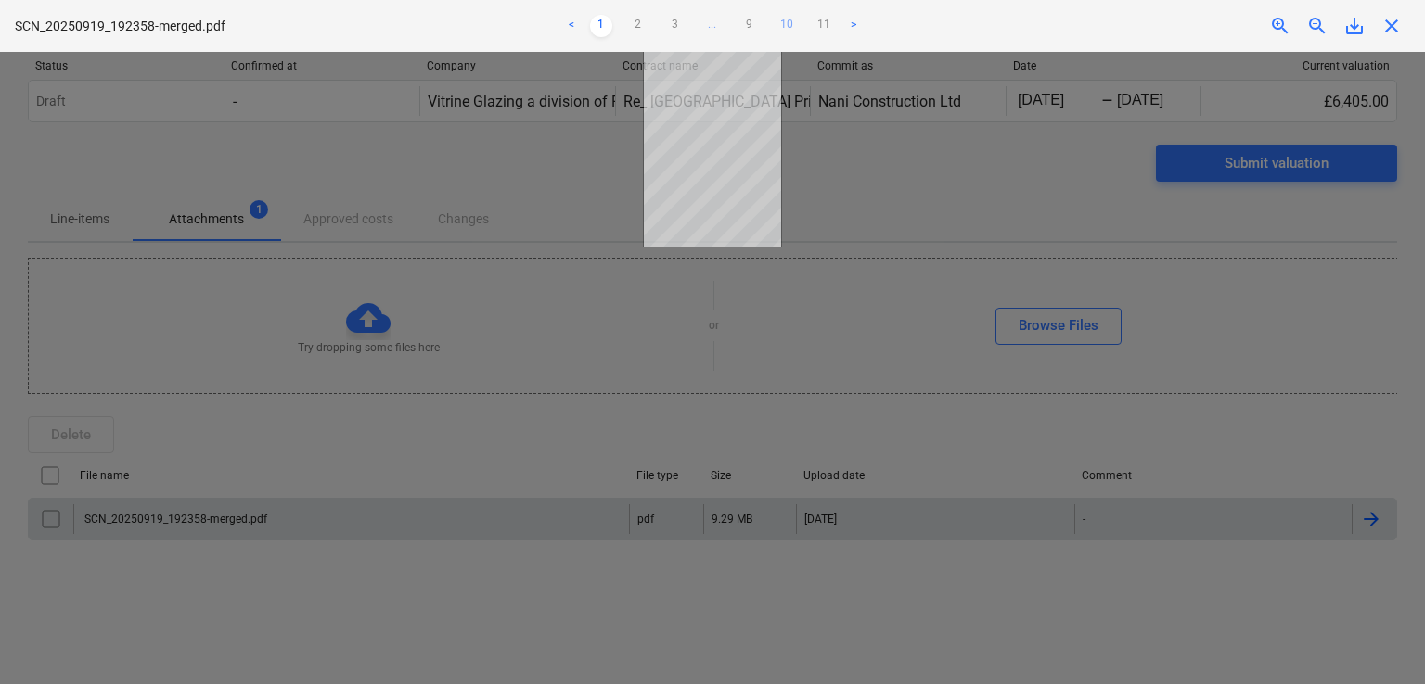
click at [786, 25] on link "10" at bounding box center [786, 26] width 22 height 22
click at [745, 23] on link "9" at bounding box center [749, 26] width 22 height 22
click at [873, 28] on link ">" at bounding box center [872, 26] width 22 height 22
click at [873, 28] on ul "< 1 2 3 ... 9 10 11 >" at bounding box center [711, 26] width 465 height 22
click at [820, 23] on link "11" at bounding box center [823, 26] width 22 height 22
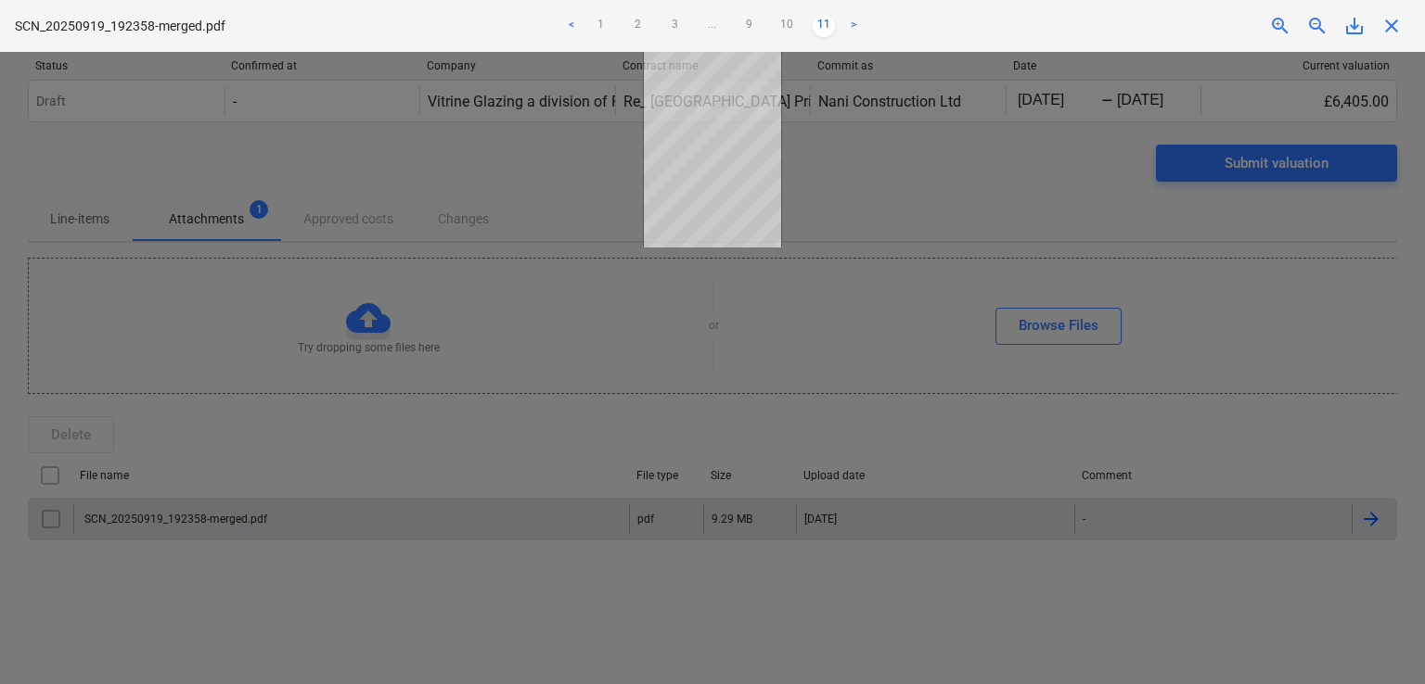
click at [1273, 19] on span "zoom_in" at bounding box center [1280, 26] width 22 height 22
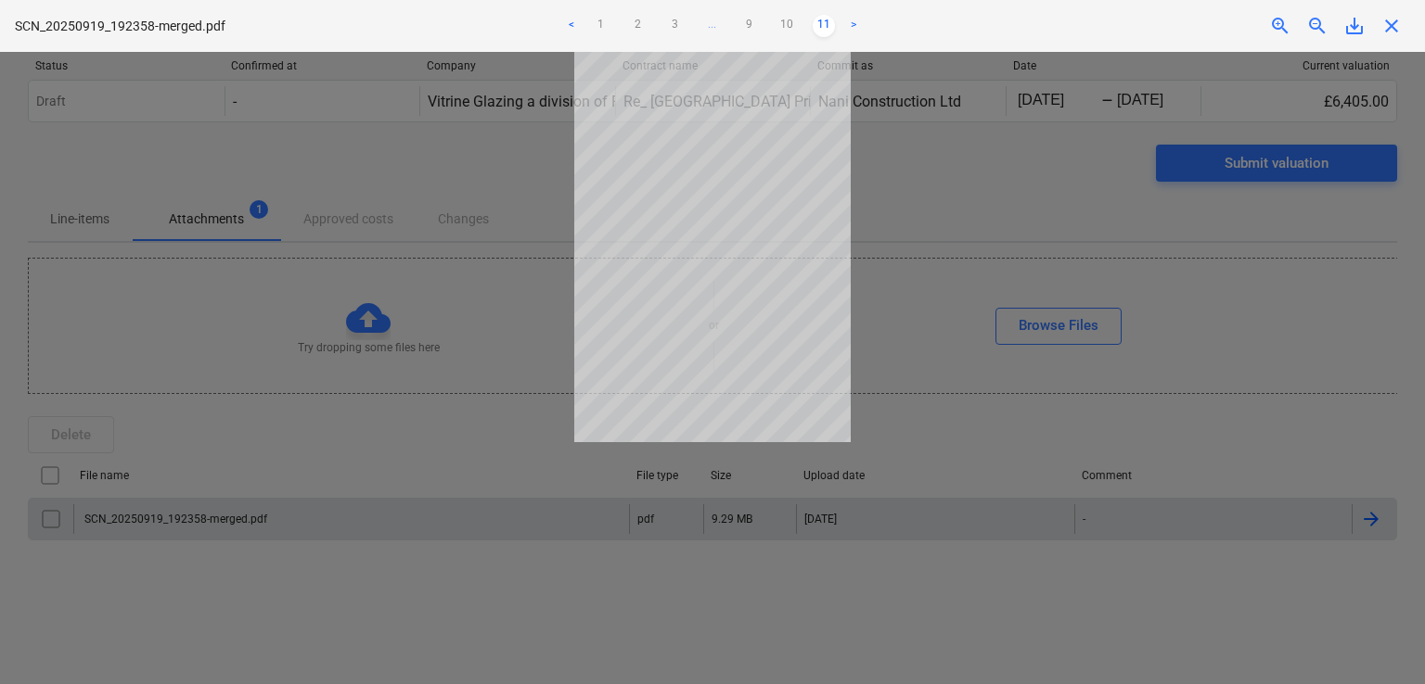
click at [1273, 19] on span "zoom_in" at bounding box center [1280, 26] width 22 height 22
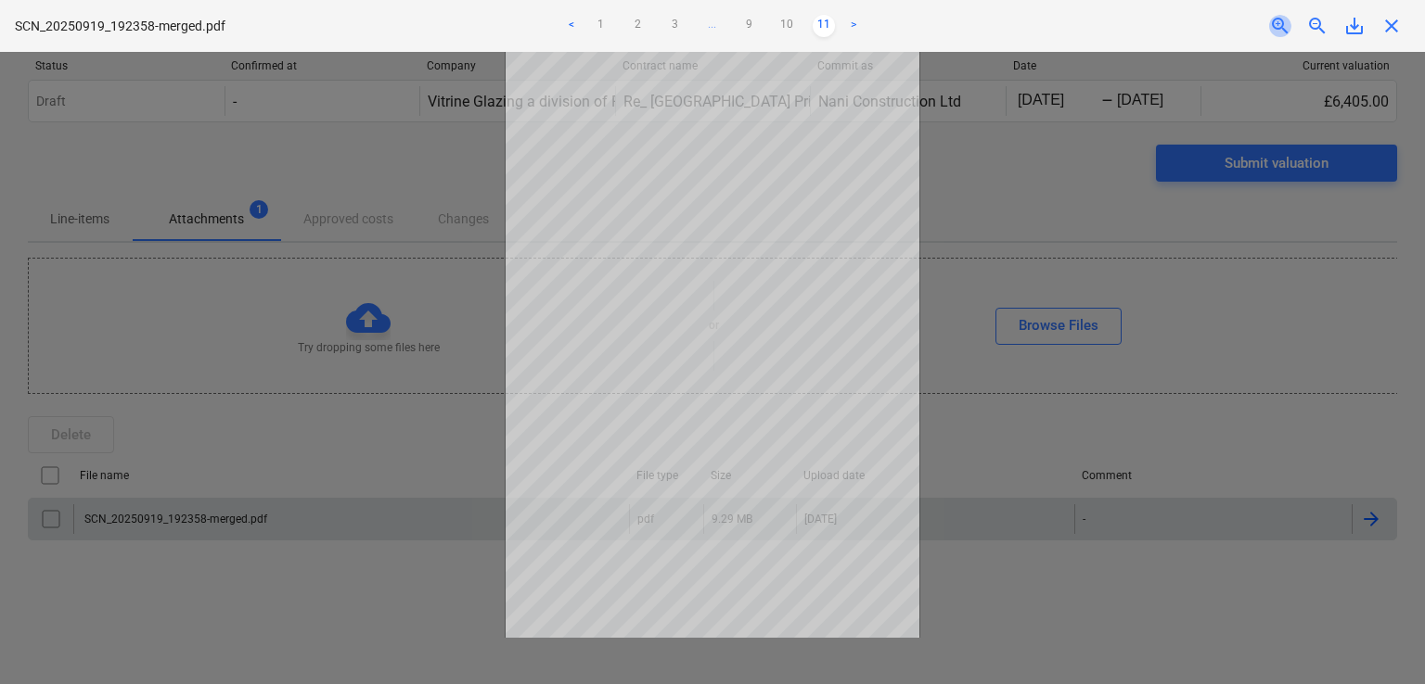
click at [1273, 19] on span "zoom_in" at bounding box center [1280, 26] width 22 height 22
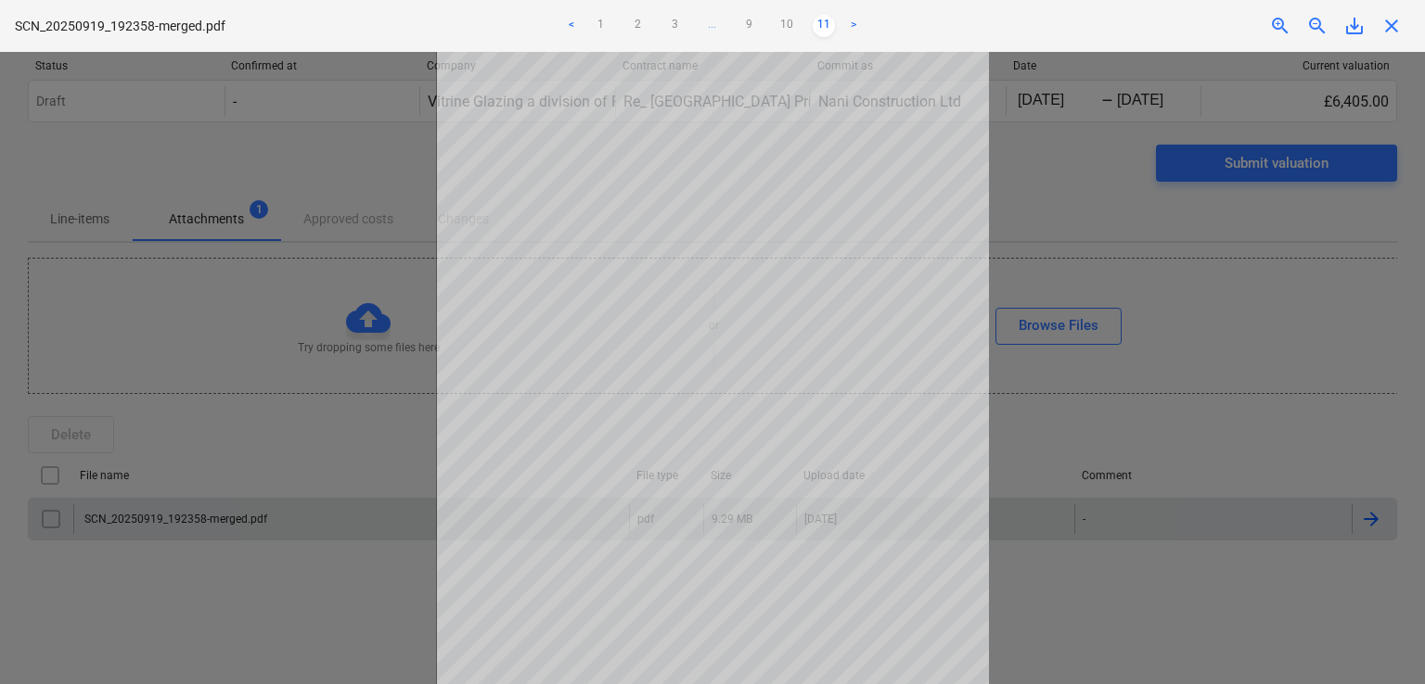
click at [1392, 24] on span "close" at bounding box center [1391, 26] width 22 height 22
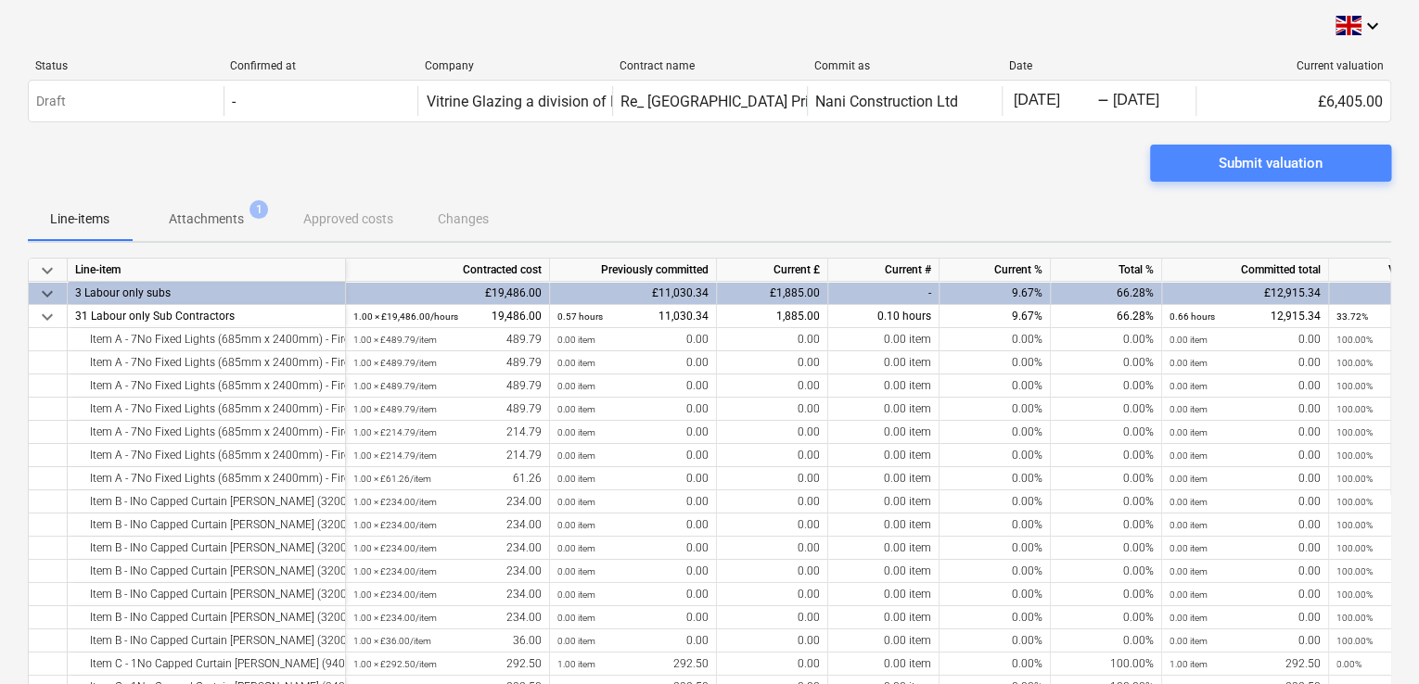
click at [1274, 158] on div "Submit valuation" at bounding box center [1271, 163] width 104 height 24
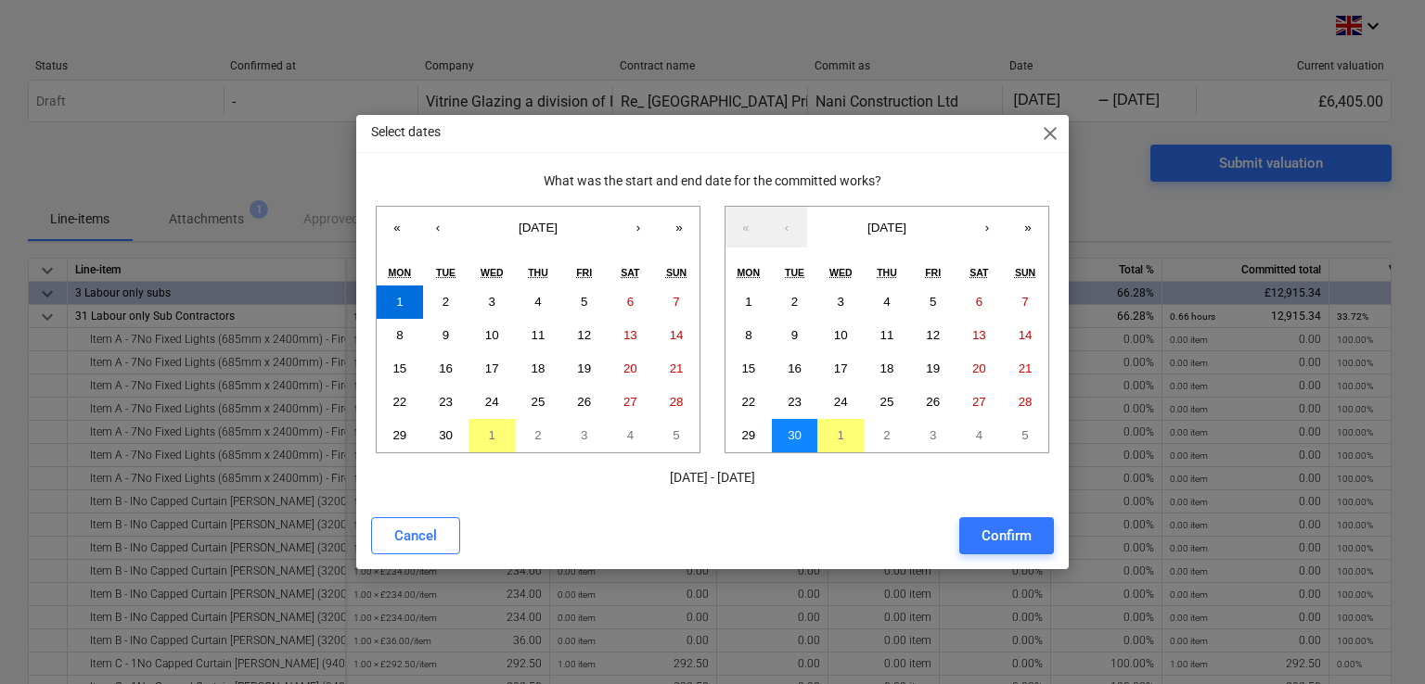
click at [790, 435] on abbr "30" at bounding box center [794, 435] width 14 height 14
click at [1010, 532] on div "Confirm" at bounding box center [1006, 536] width 50 height 24
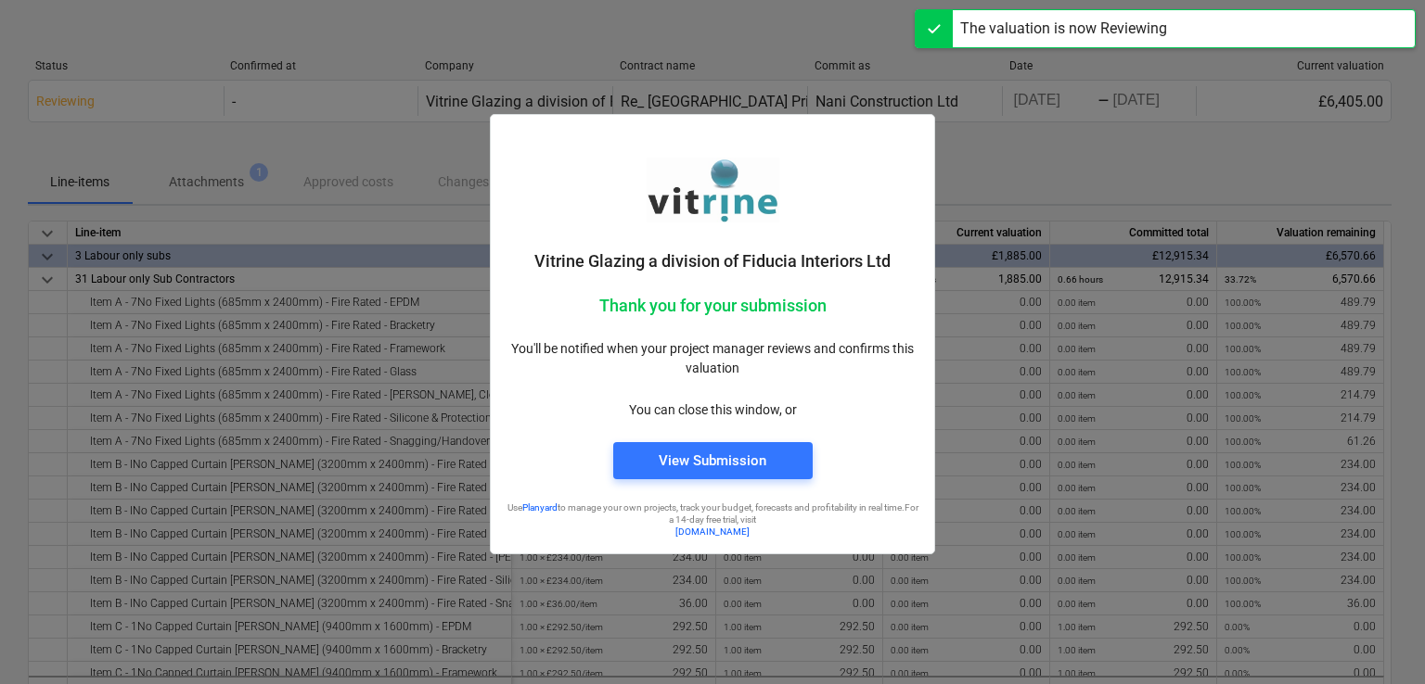
click at [423, 216] on div at bounding box center [712, 342] width 1425 height 684
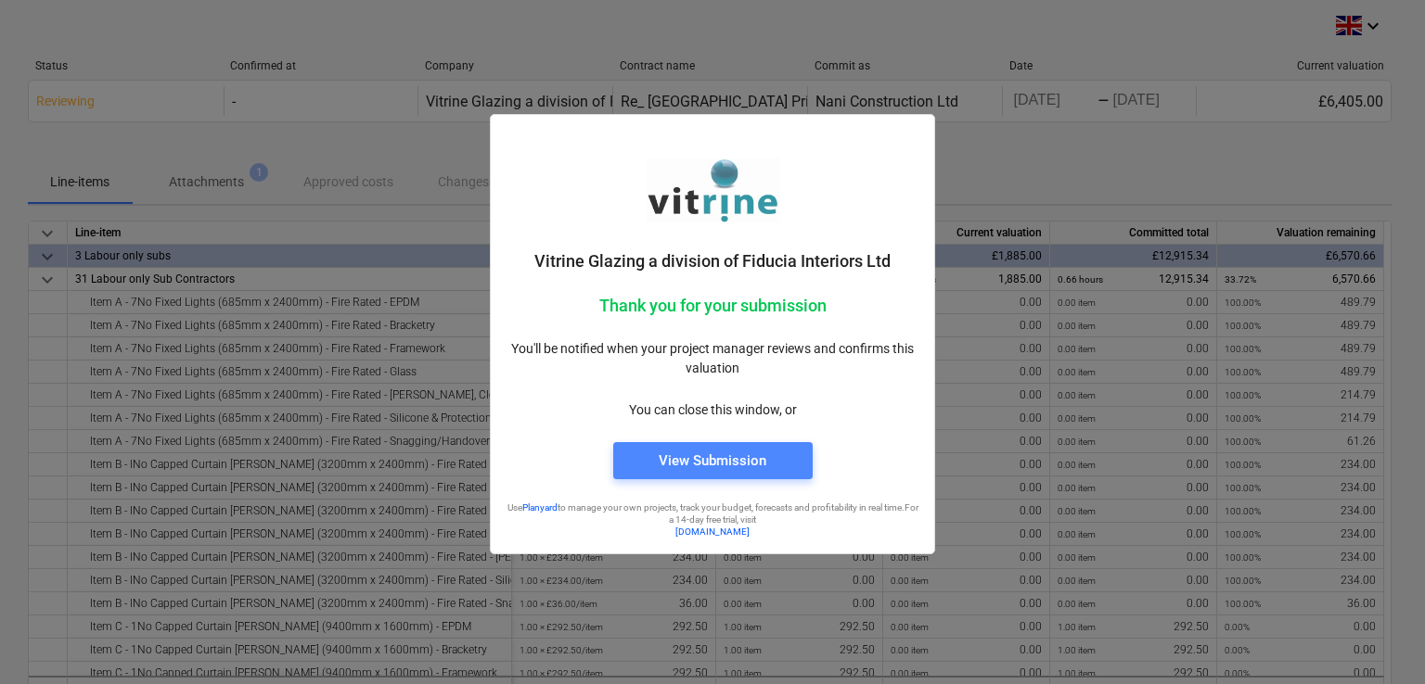
click at [738, 460] on div "View Submission" at bounding box center [712, 461] width 108 height 24
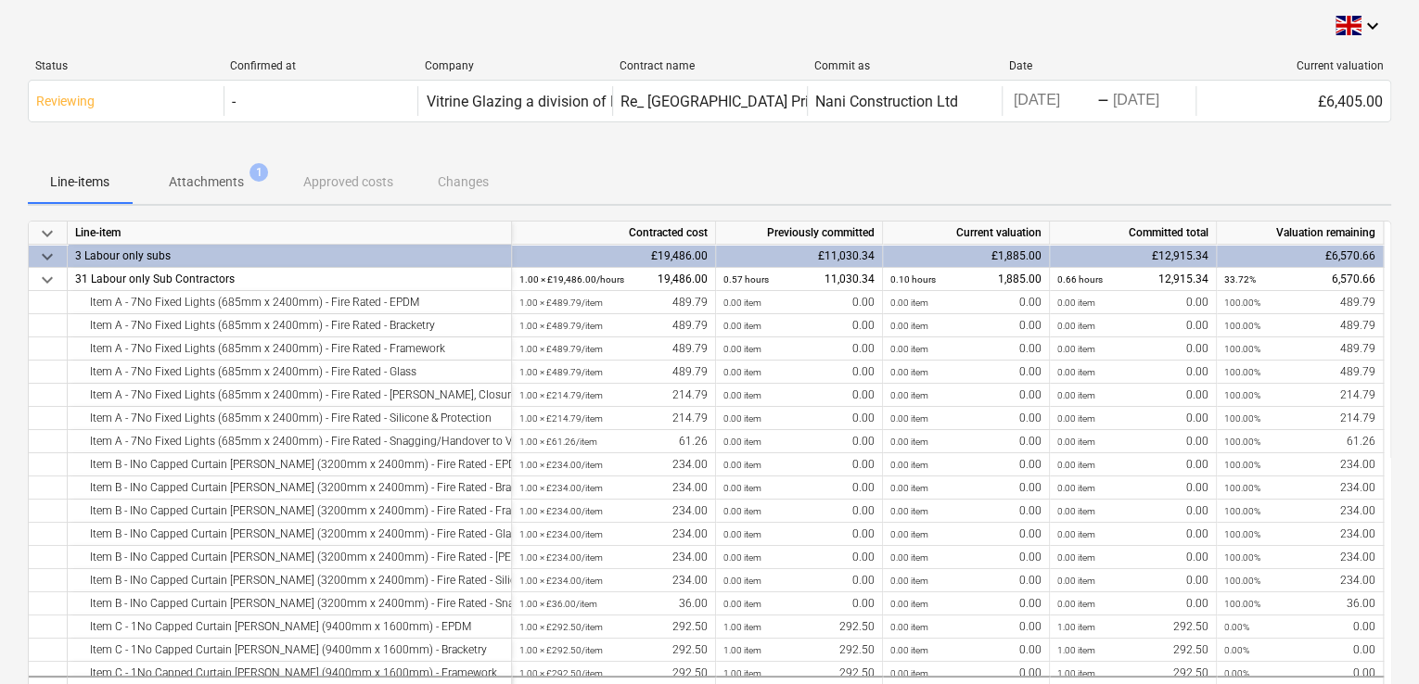
click at [882, 185] on div "Line-items Attachments 1 Approved costs Changes" at bounding box center [709, 182] width 1363 height 45
